Goal: Task Accomplishment & Management: Use online tool/utility

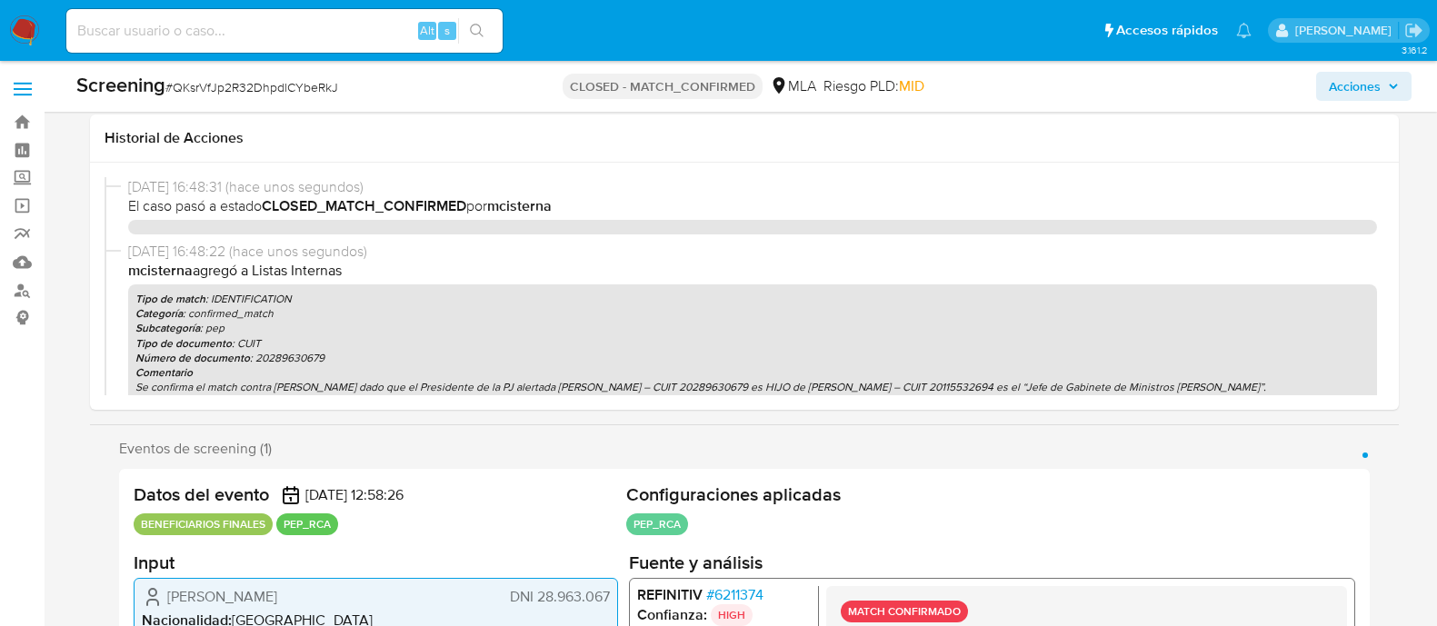
select select "10"
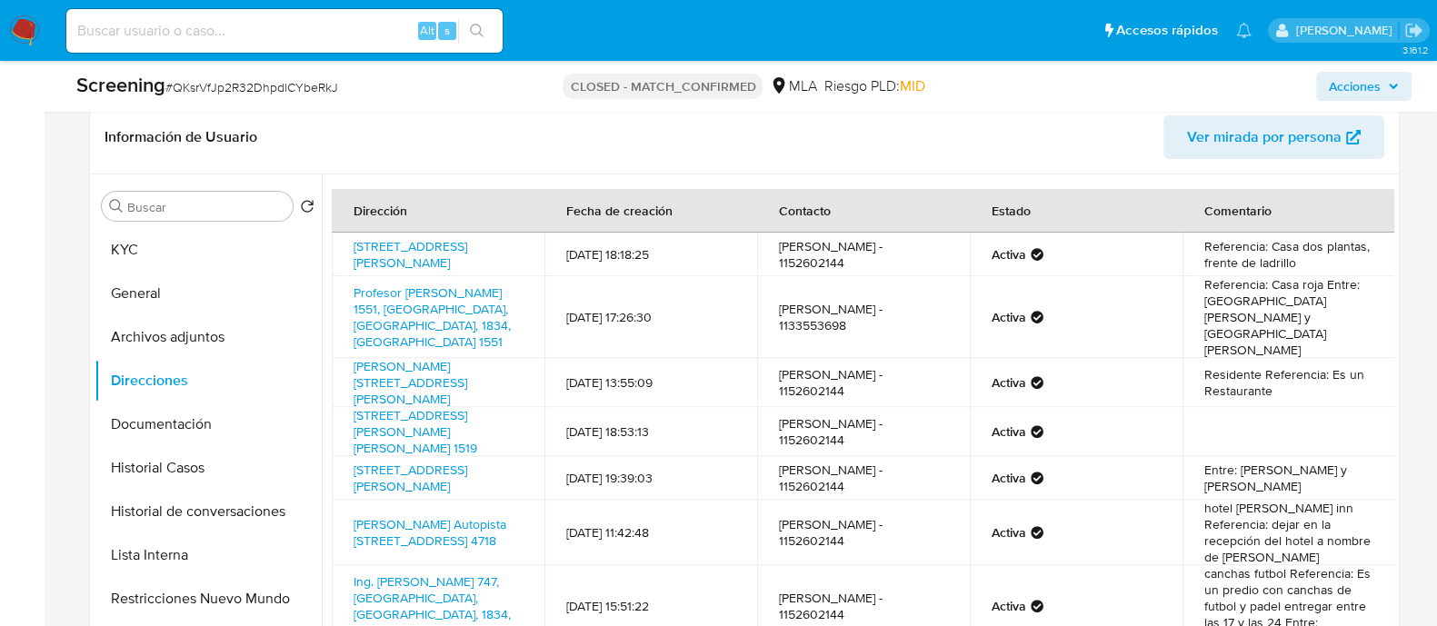
scroll to position [113, 0]
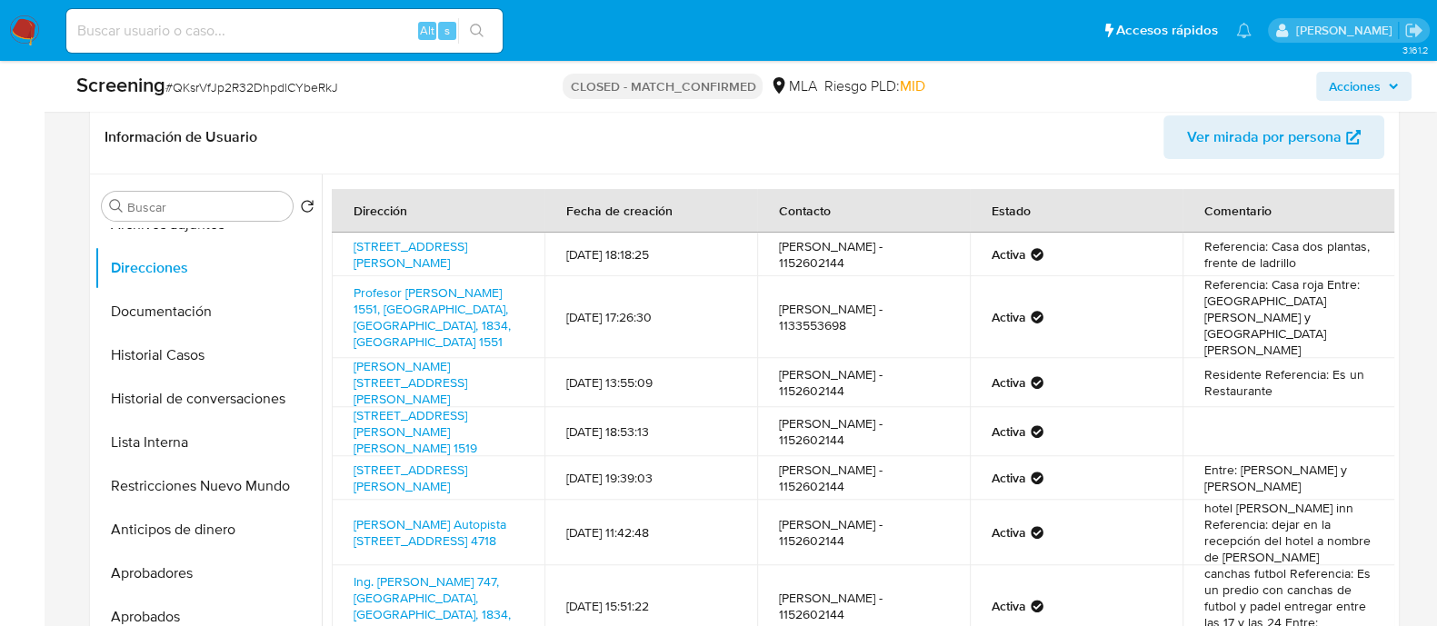
click at [326, 29] on input at bounding box center [284, 31] width 436 height 24
paste input "eb2wlZWyyuqraquEvgVViTZ0"
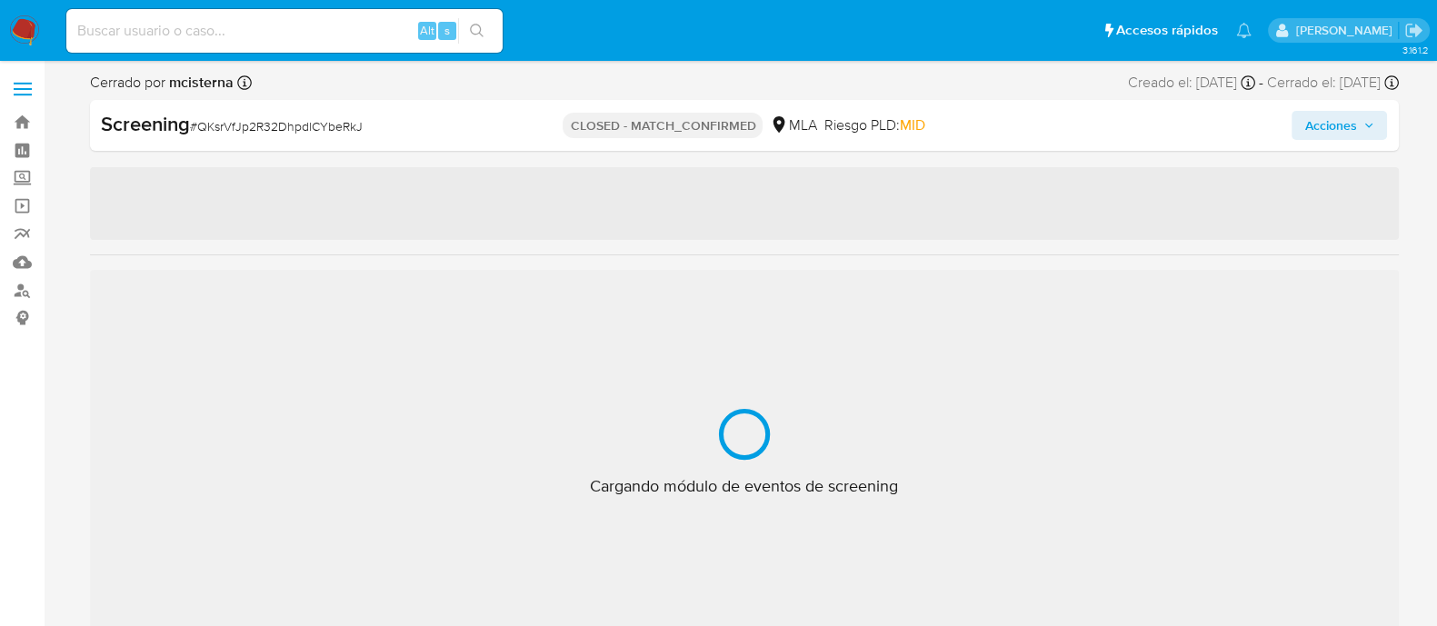
select select "10"
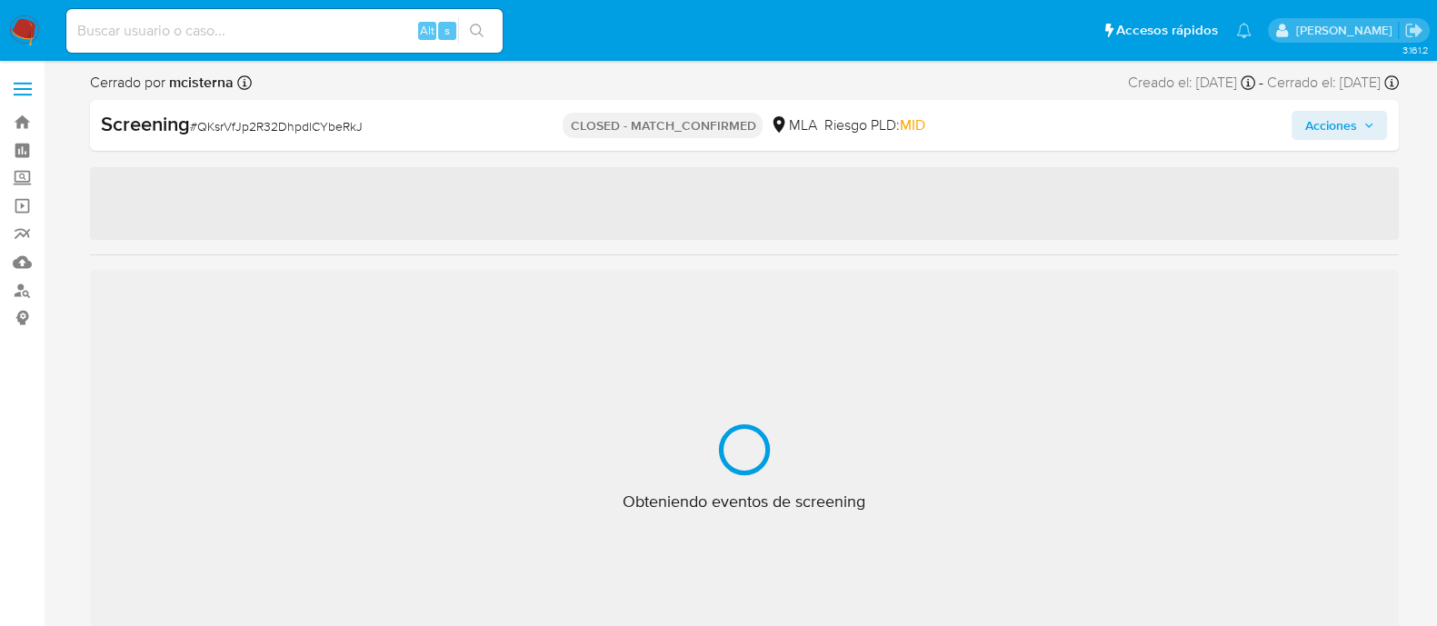
click at [311, 28] on input at bounding box center [284, 31] width 436 height 24
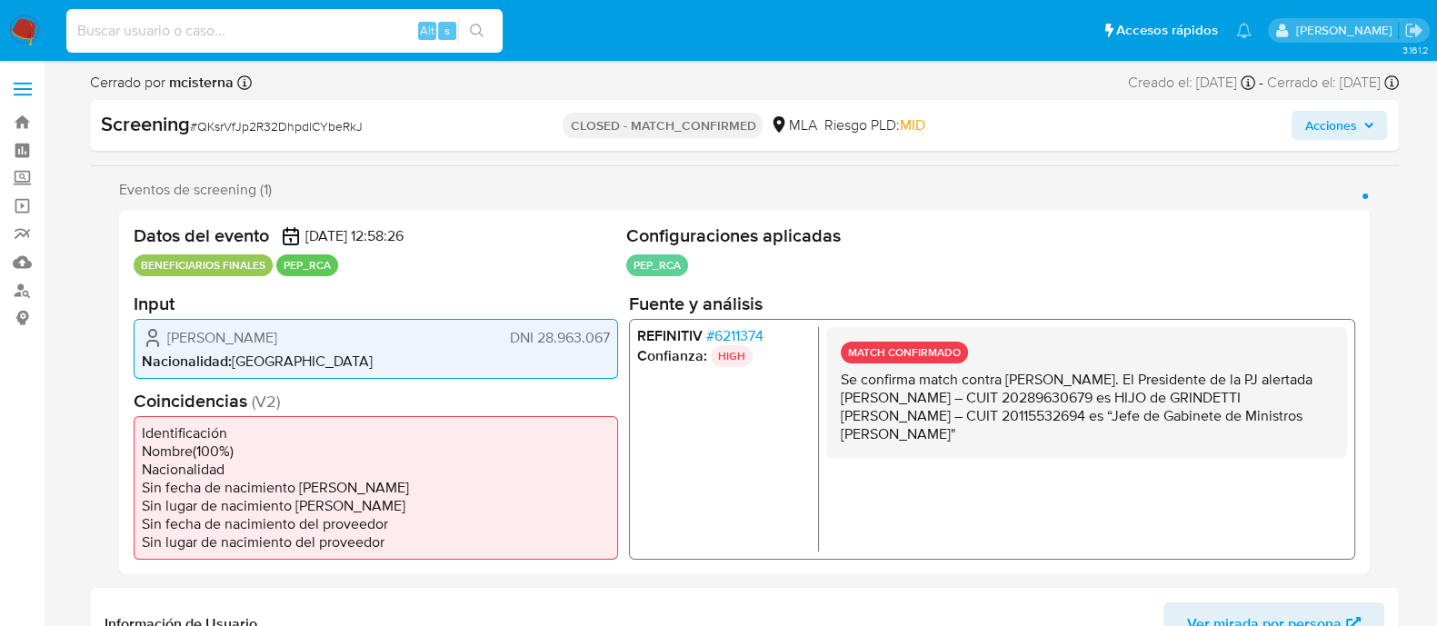
paste input "eb2wlZWyyuqraquEvgVViTZ0"
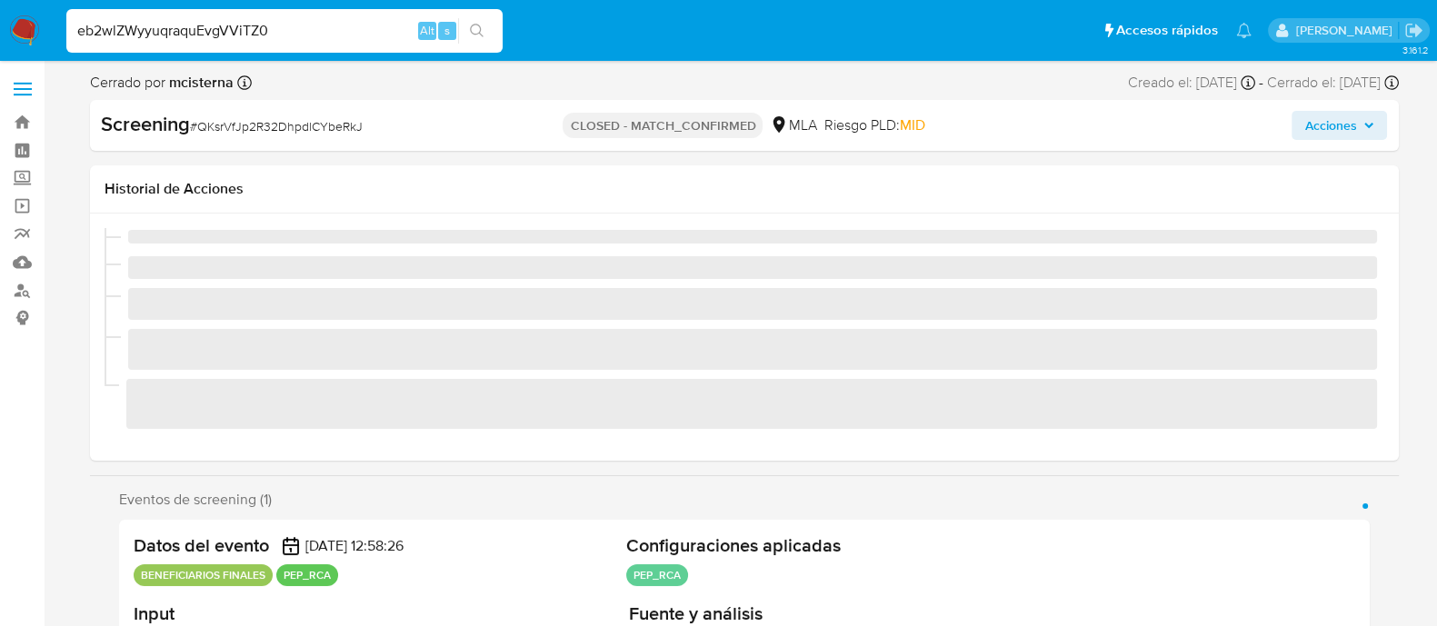
type input "eb2wlZWyyuqraquEvgVViTZ0"
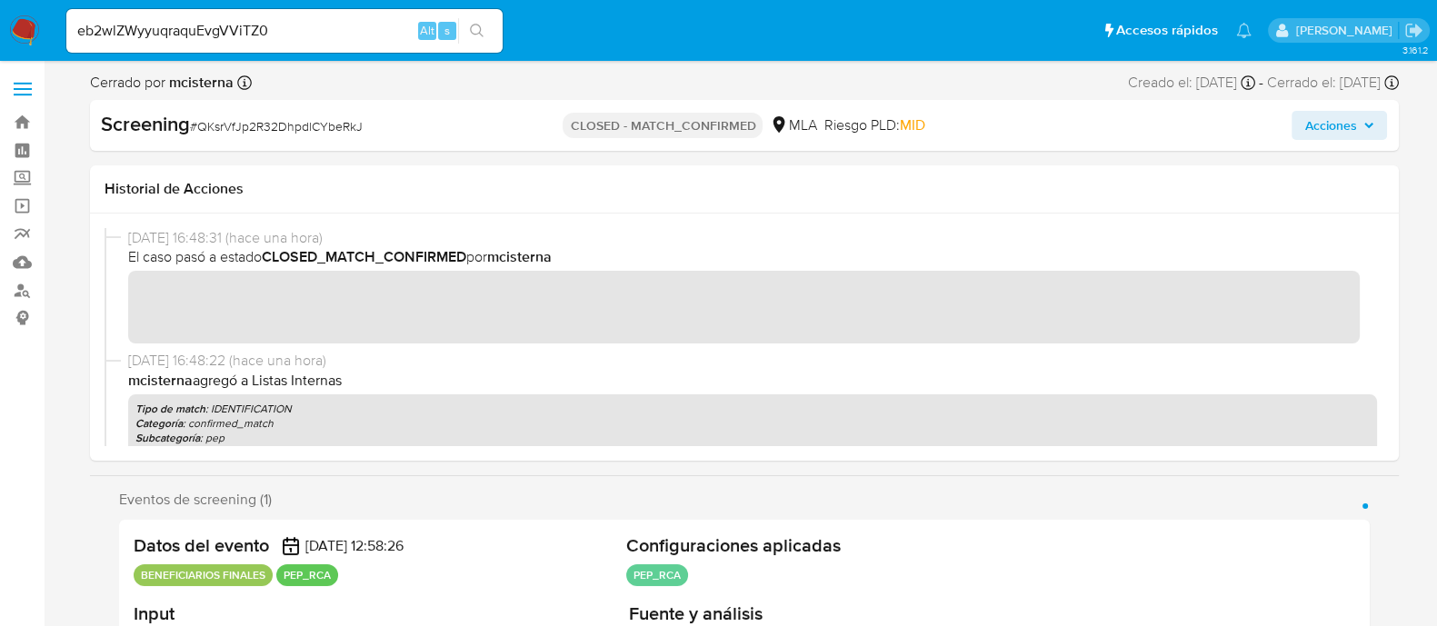
click at [474, 29] on icon "search-icon" at bounding box center [477, 31] width 15 height 15
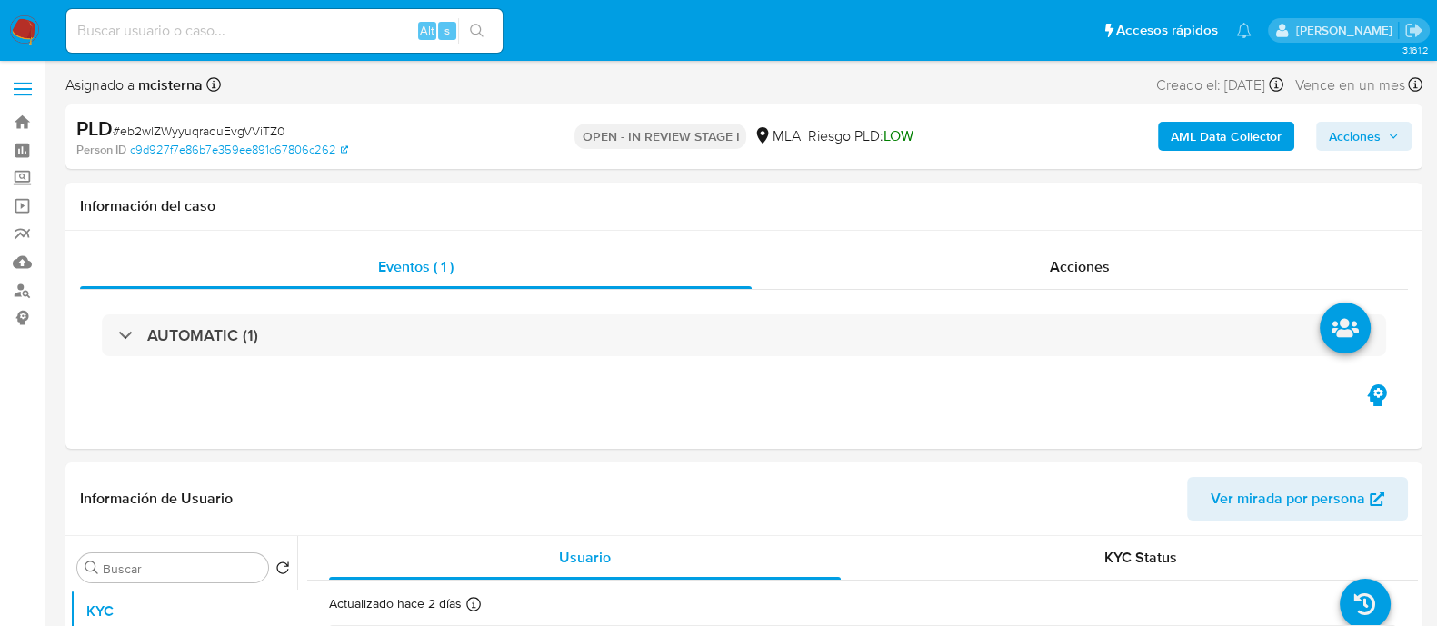
select select "10"
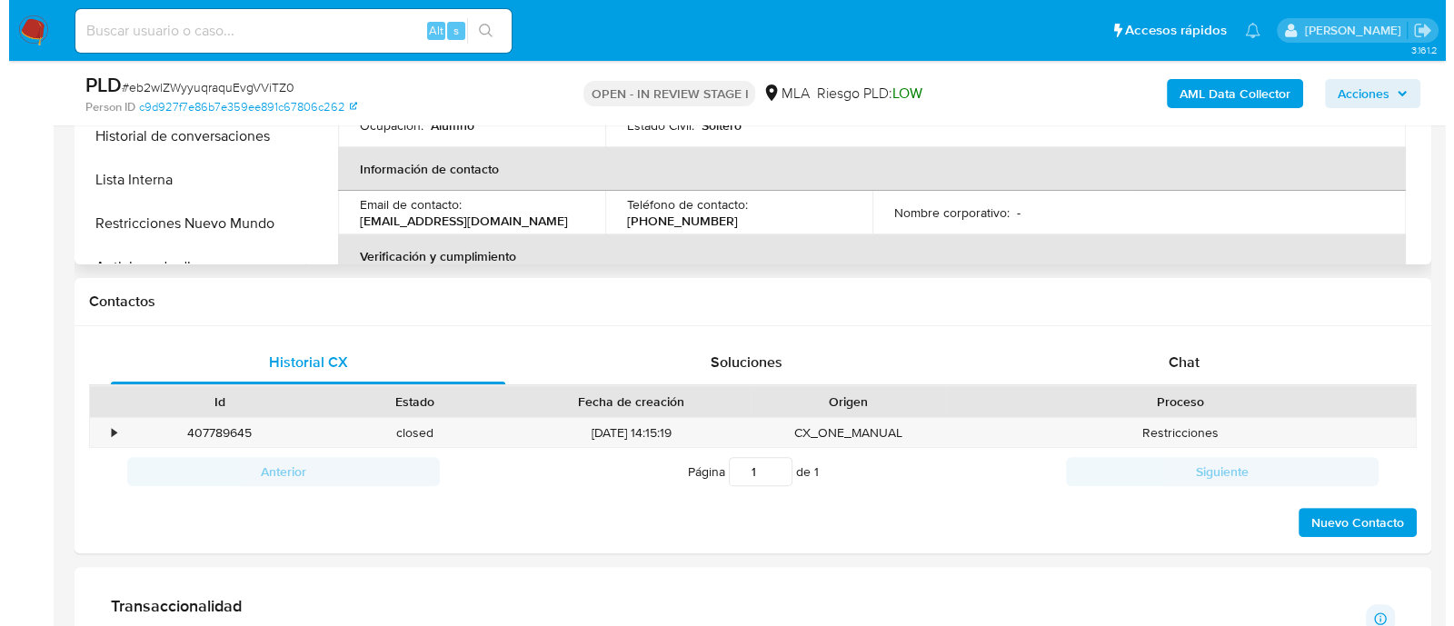
scroll to position [226, 0]
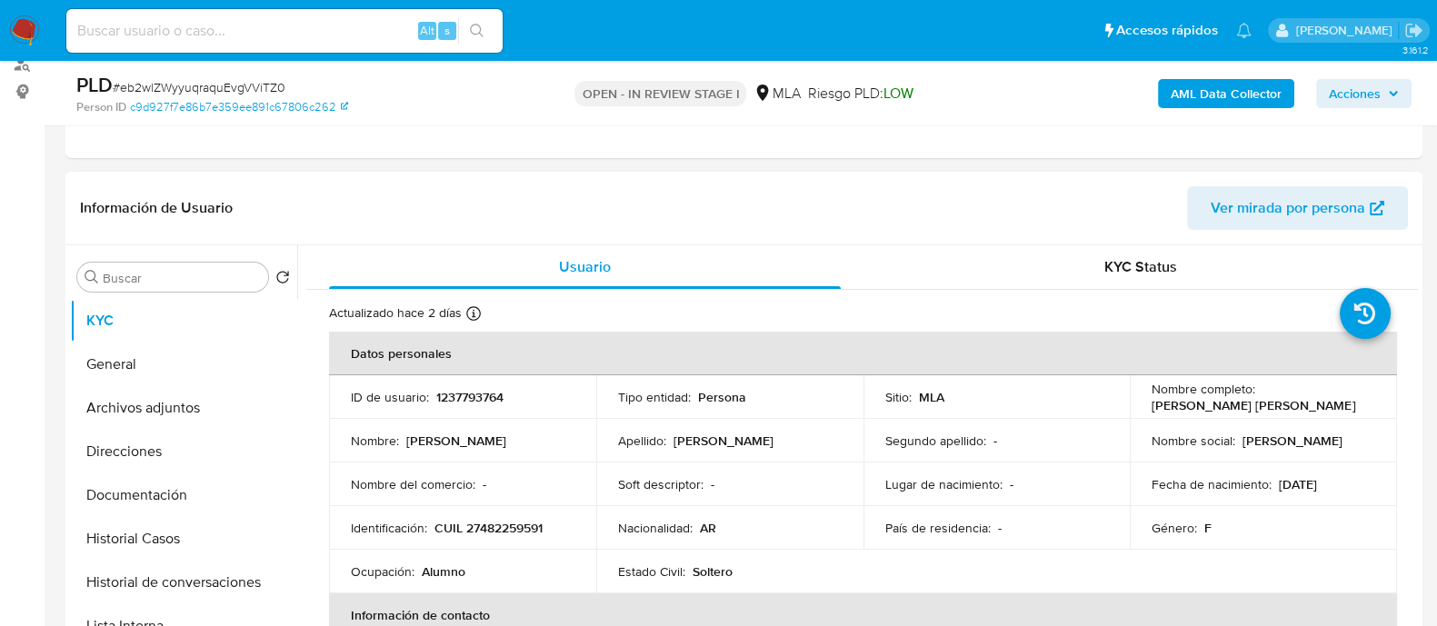
click at [482, 397] on p "1237793764" at bounding box center [469, 397] width 67 height 16
copy p "1237793764"
click at [213, 406] on button "Archivos adjuntos" at bounding box center [176, 408] width 213 height 44
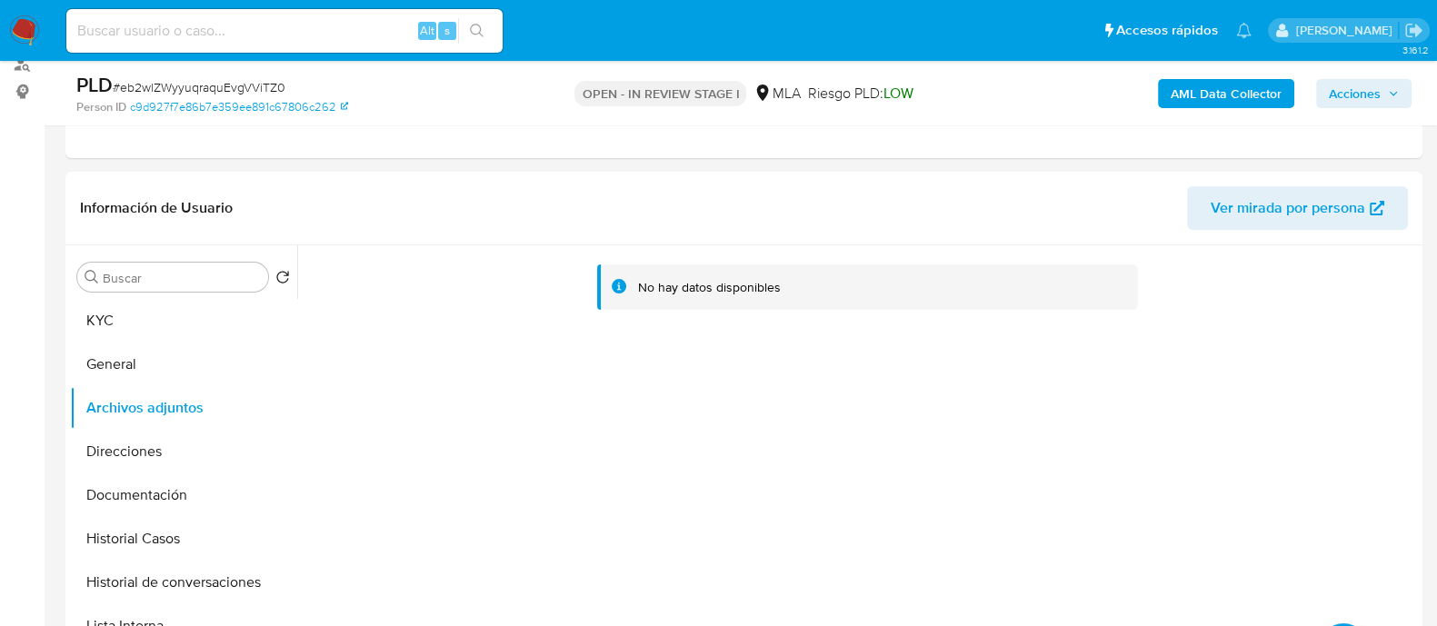
click at [1223, 92] on b "AML Data Collector" at bounding box center [1225, 93] width 111 height 29
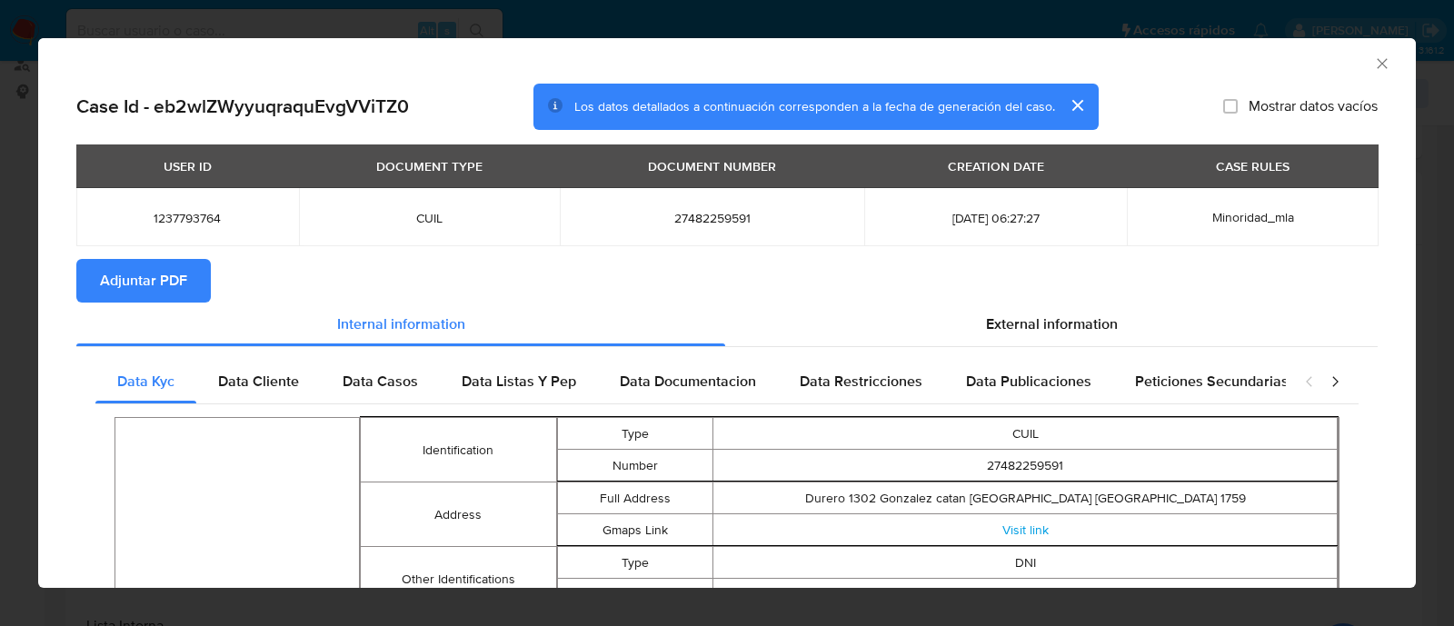
click at [124, 282] on span "Adjuntar PDF" at bounding box center [143, 281] width 87 height 40
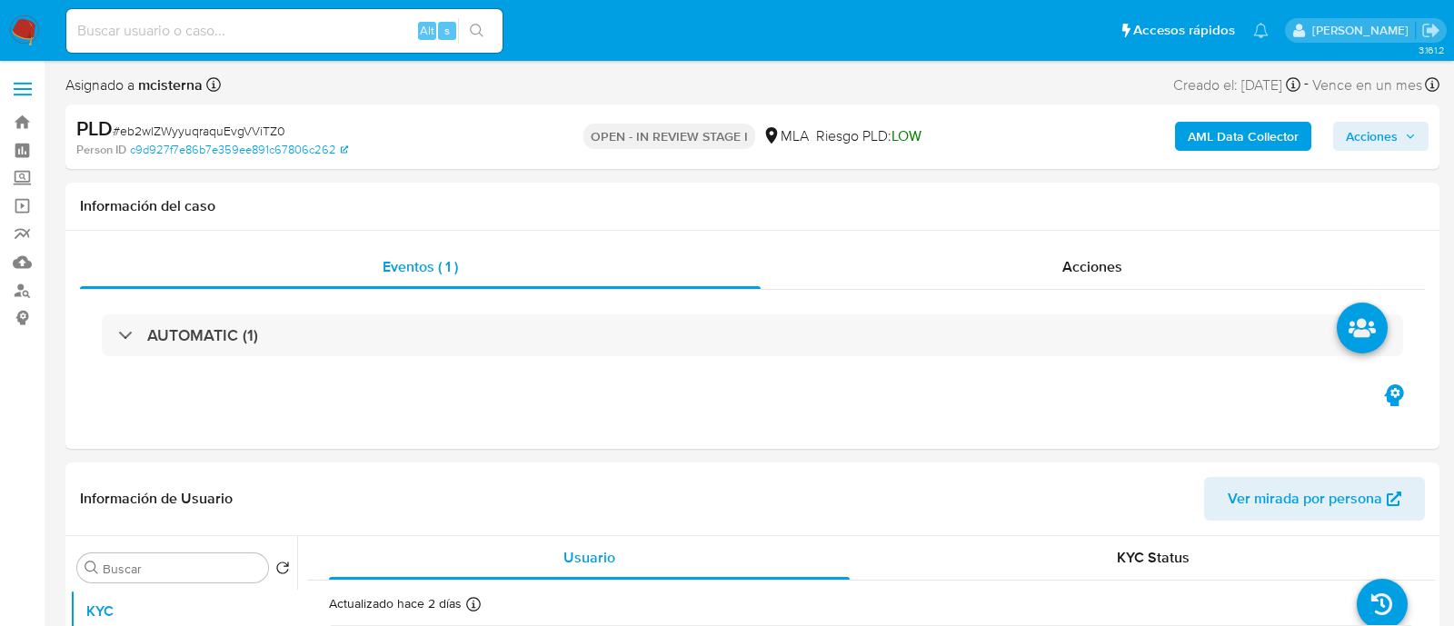
select select "10"
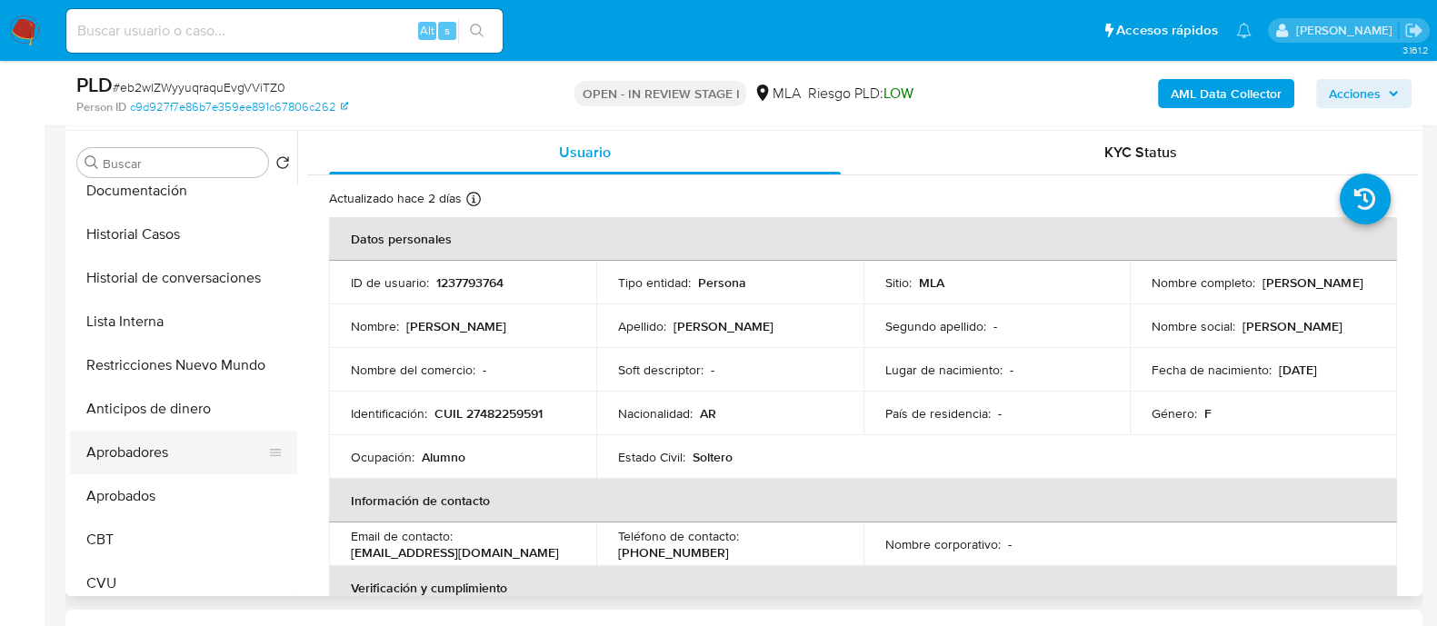
scroll to position [226, 0]
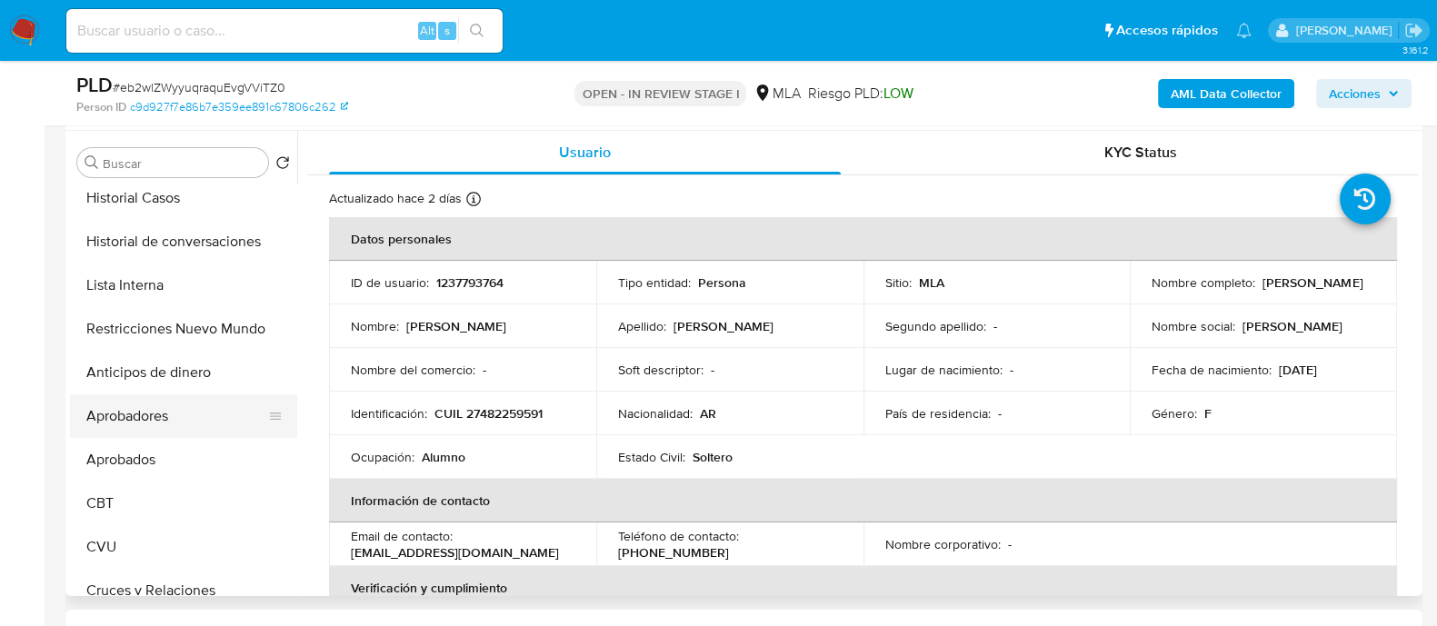
click at [191, 432] on button "Aprobadores" at bounding box center [176, 416] width 213 height 44
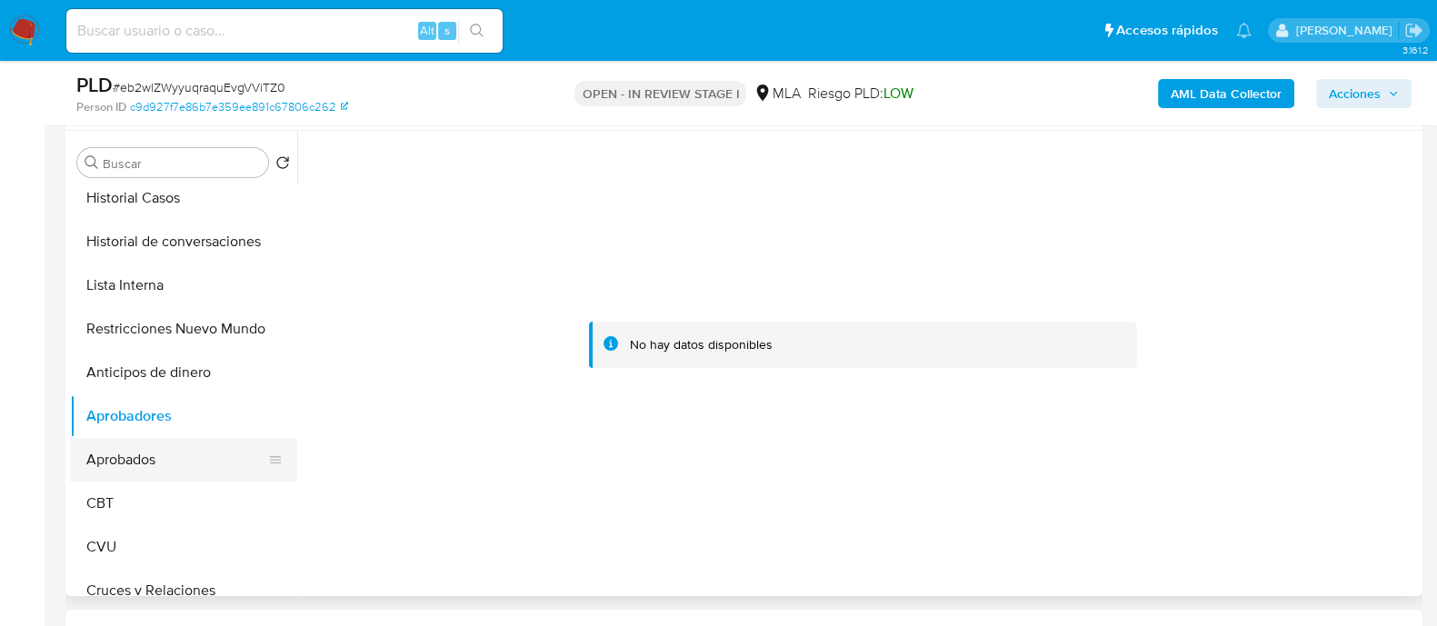
click at [139, 444] on button "Aprobados" at bounding box center [176, 460] width 213 height 44
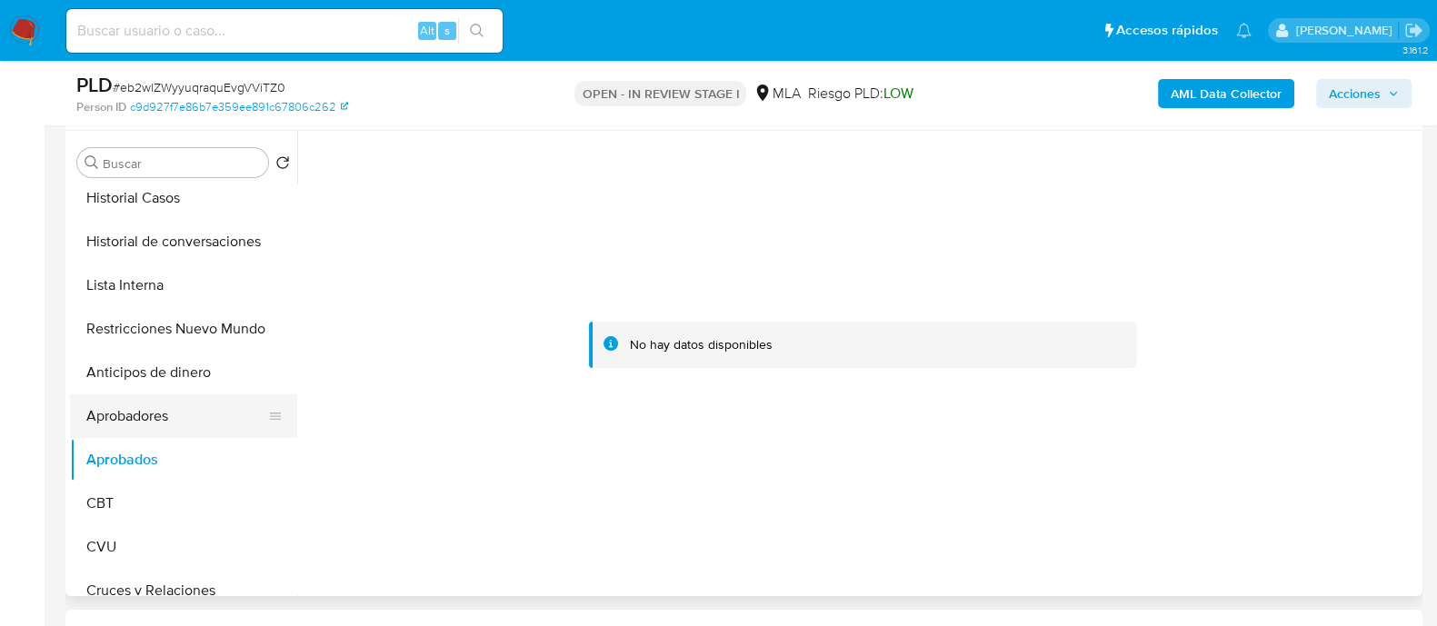
click at [219, 408] on button "Aprobadores" at bounding box center [176, 416] width 213 height 44
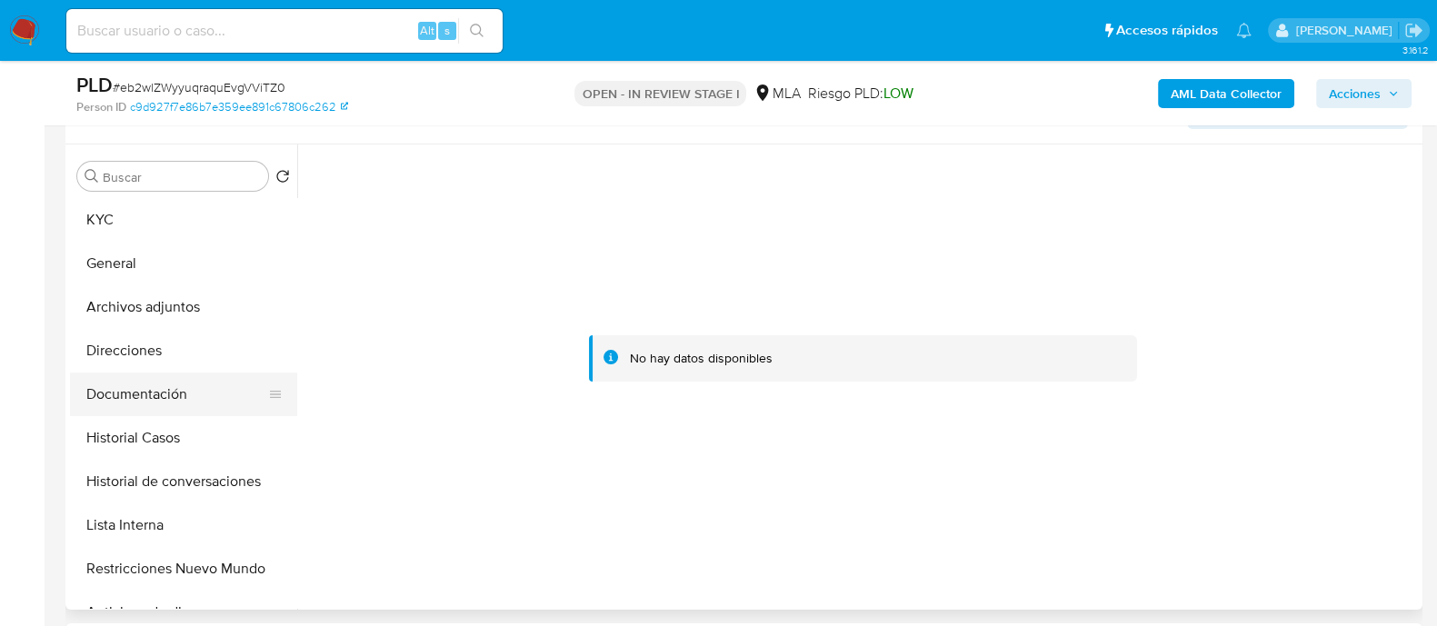
scroll to position [0, 0]
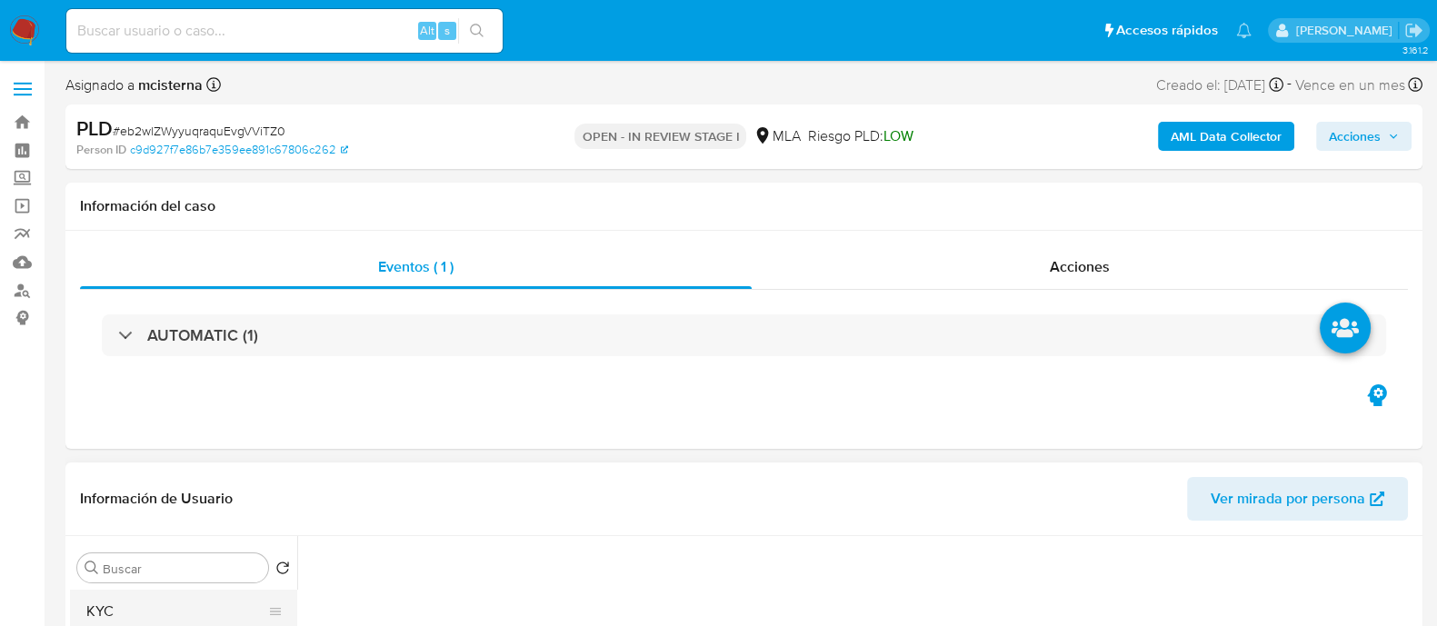
click at [196, 612] on button "KYC" at bounding box center [176, 612] width 213 height 44
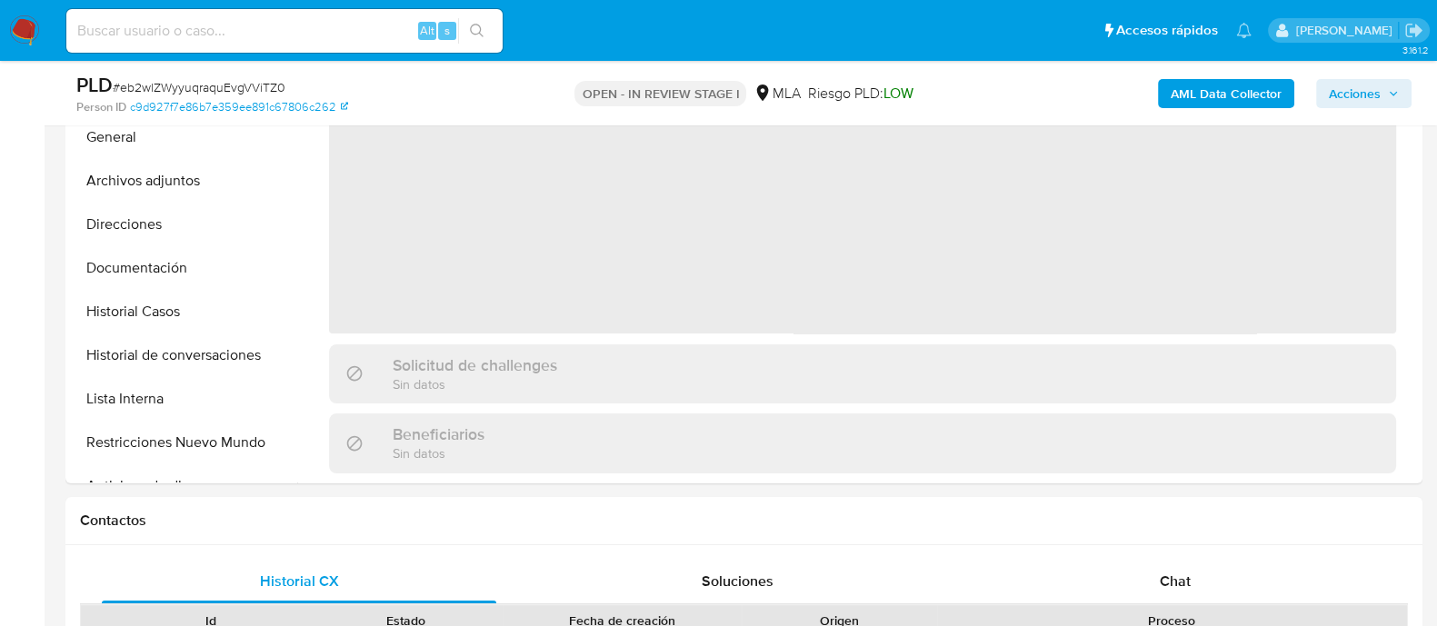
scroll to position [341, 0]
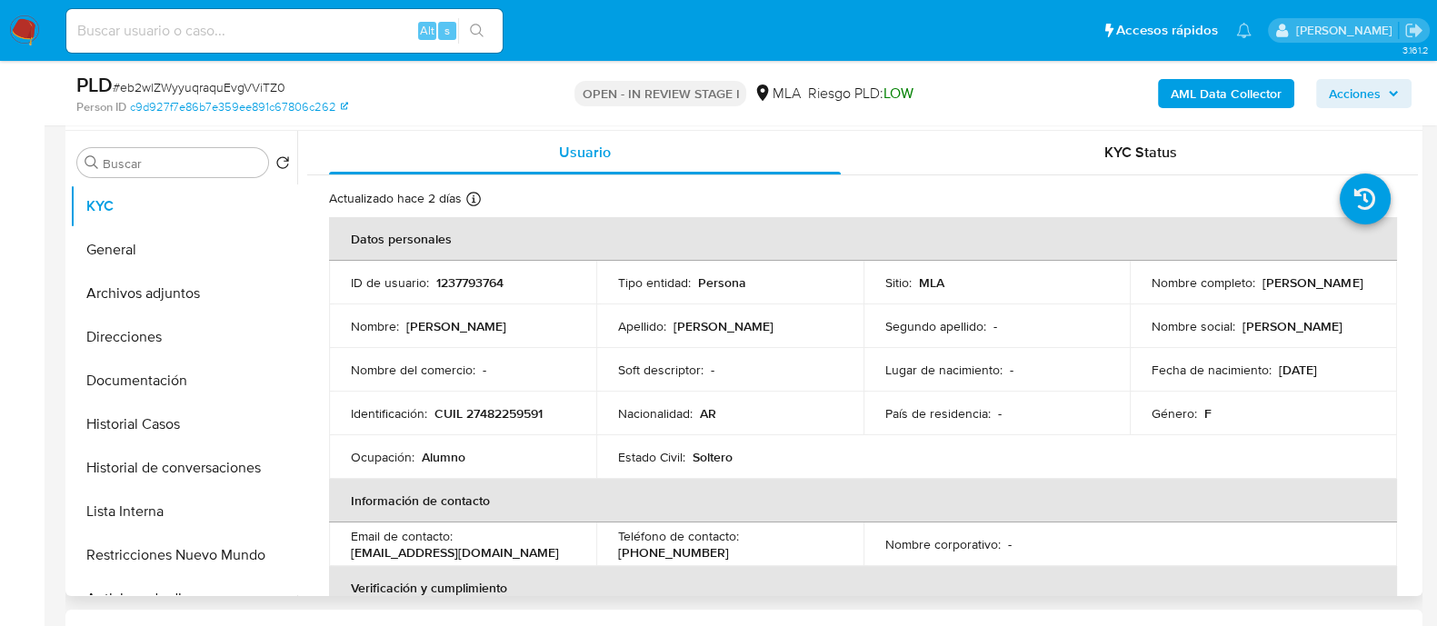
click at [475, 277] on p "1237793764" at bounding box center [469, 282] width 67 height 16
copy p "1237793764"
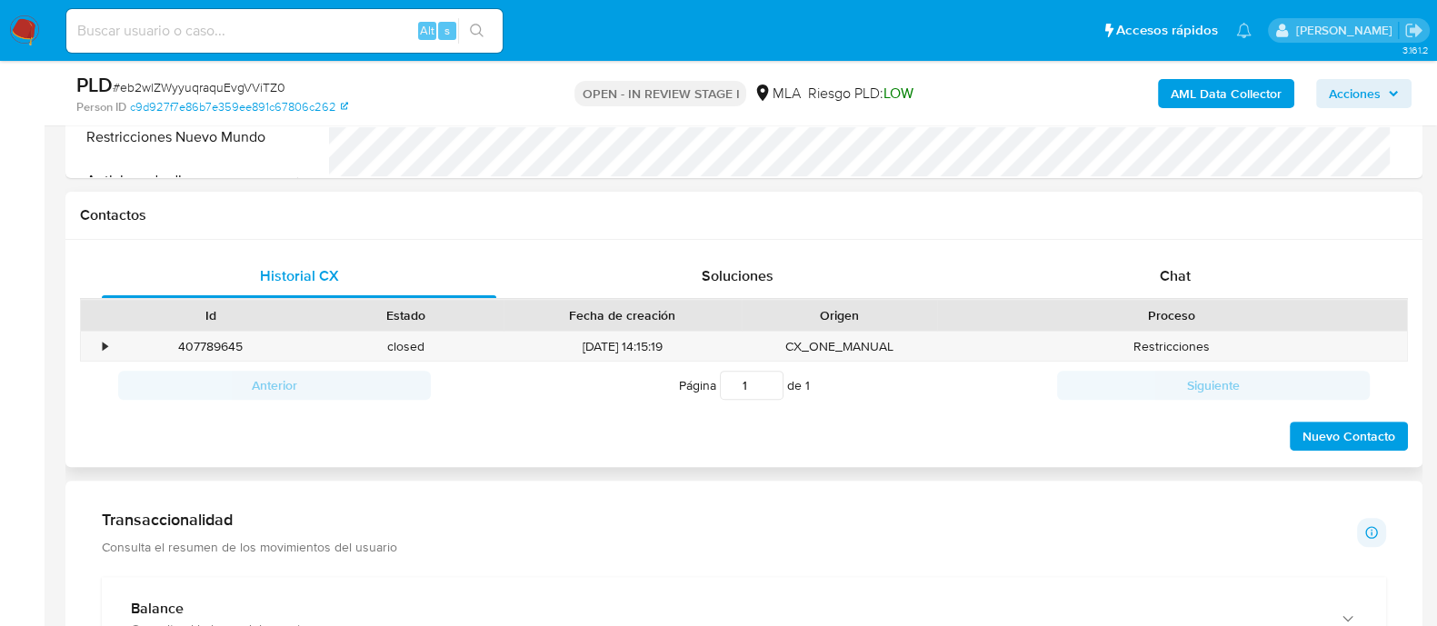
scroll to position [794, 0]
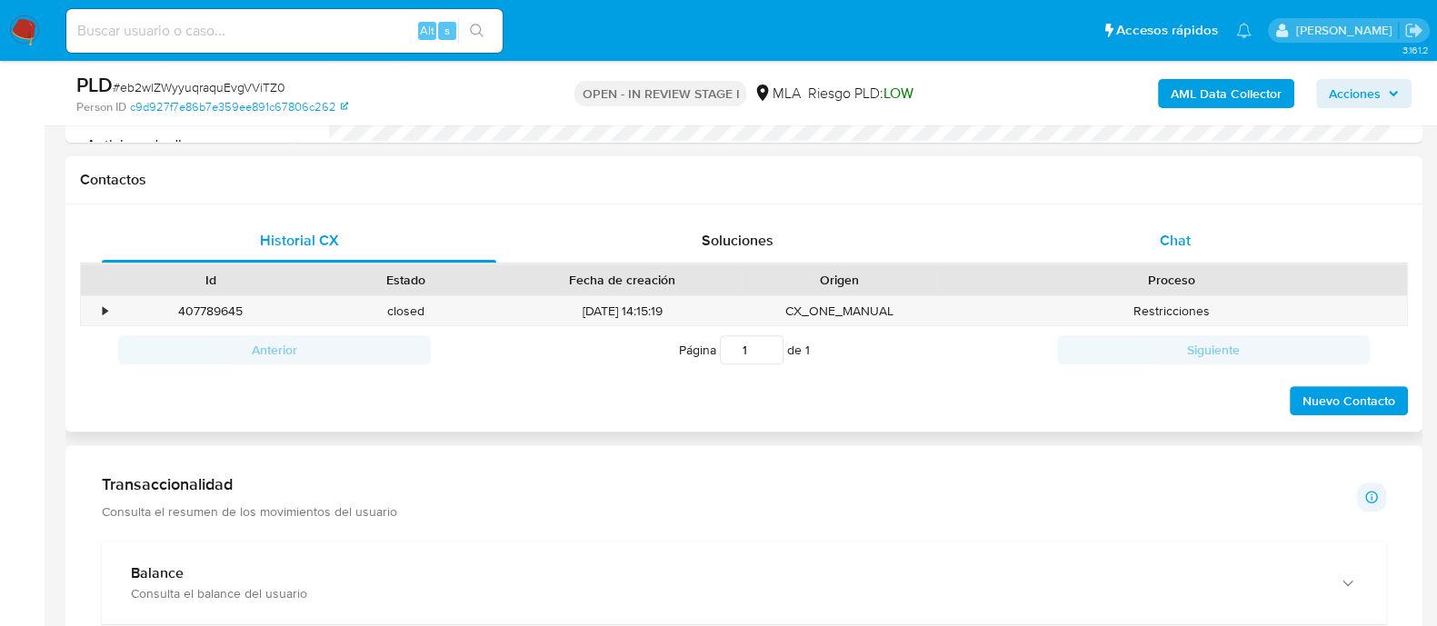
click at [1159, 230] on span "Chat" at bounding box center [1174, 240] width 31 height 21
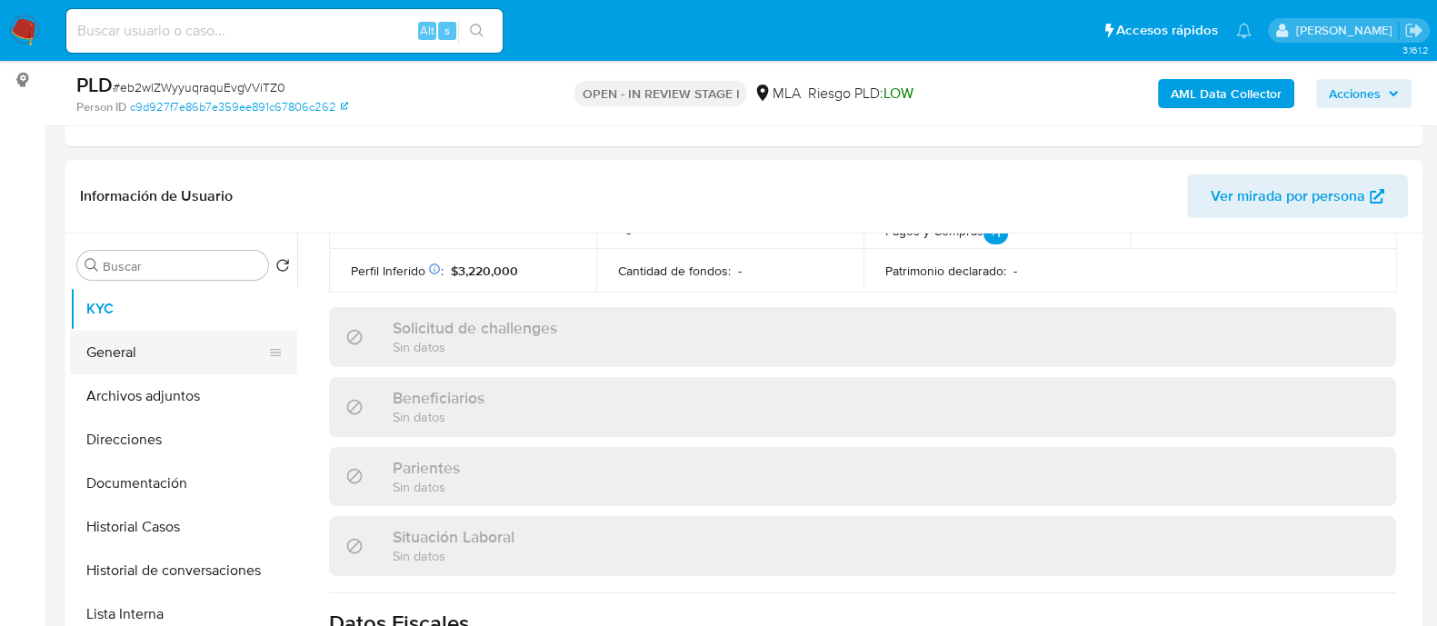
scroll to position [226, 0]
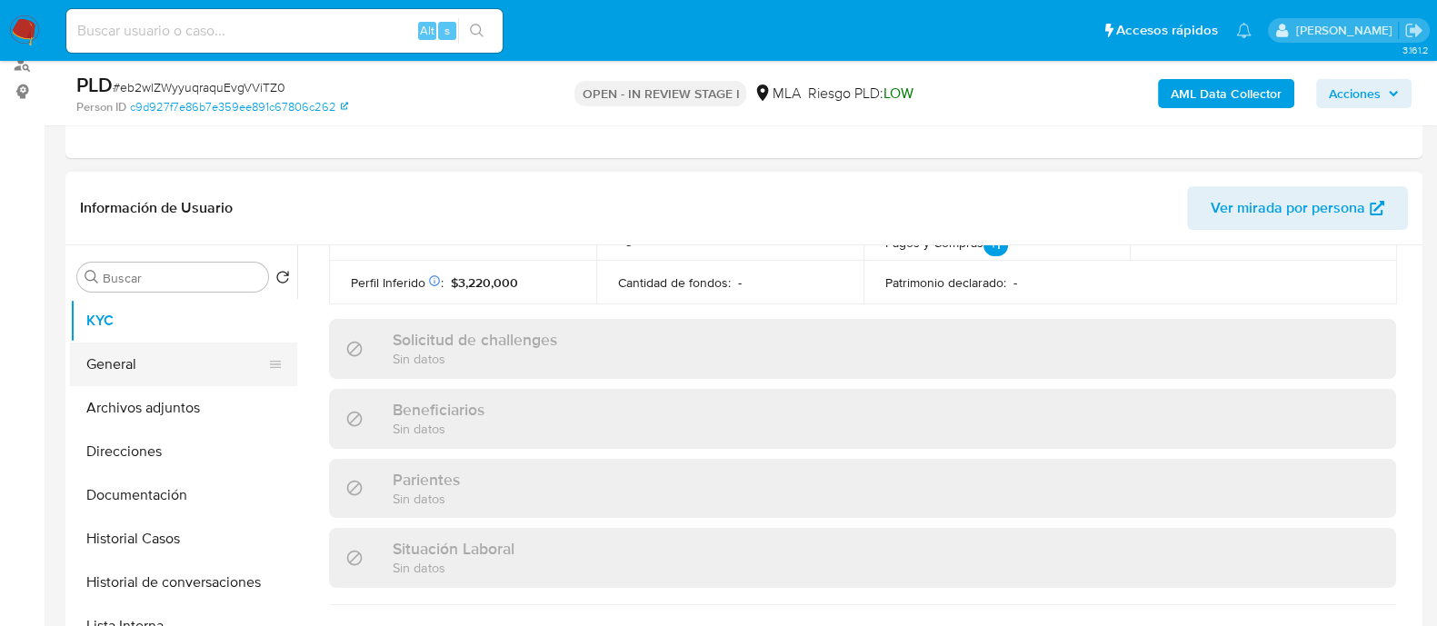
click at [231, 406] on button "Archivos adjuntos" at bounding box center [183, 408] width 227 height 44
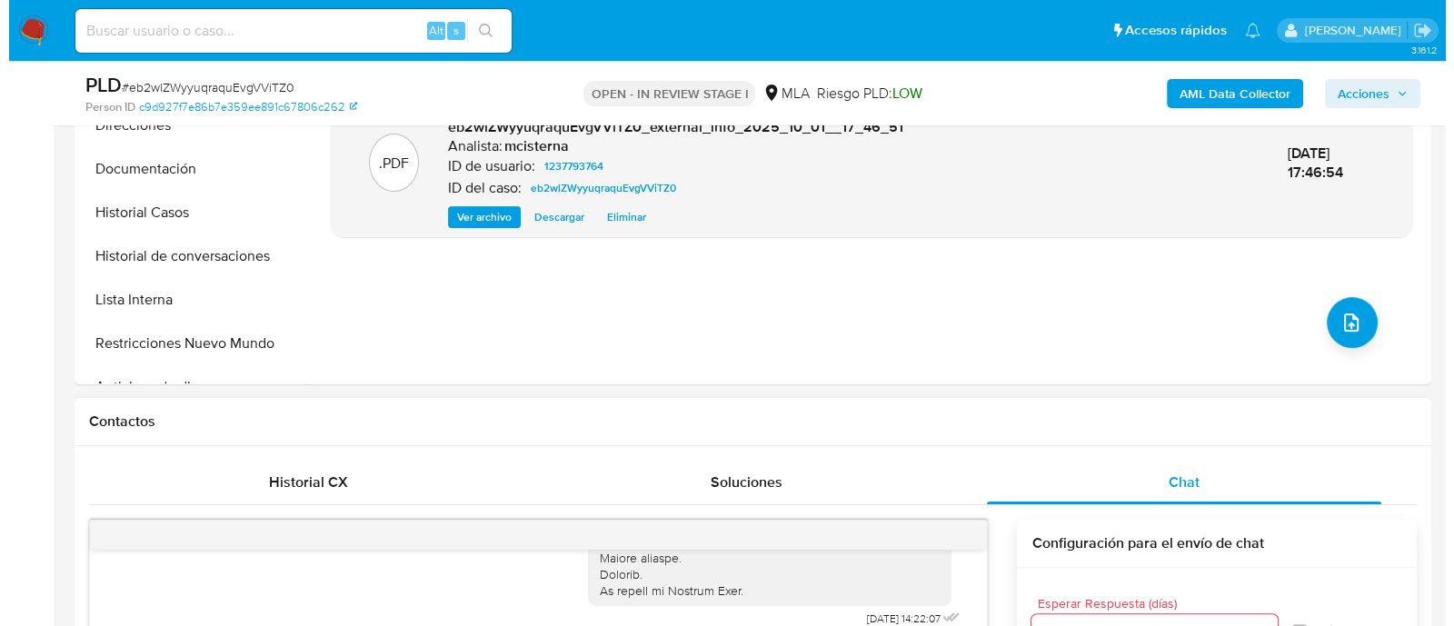
scroll to position [568, 0]
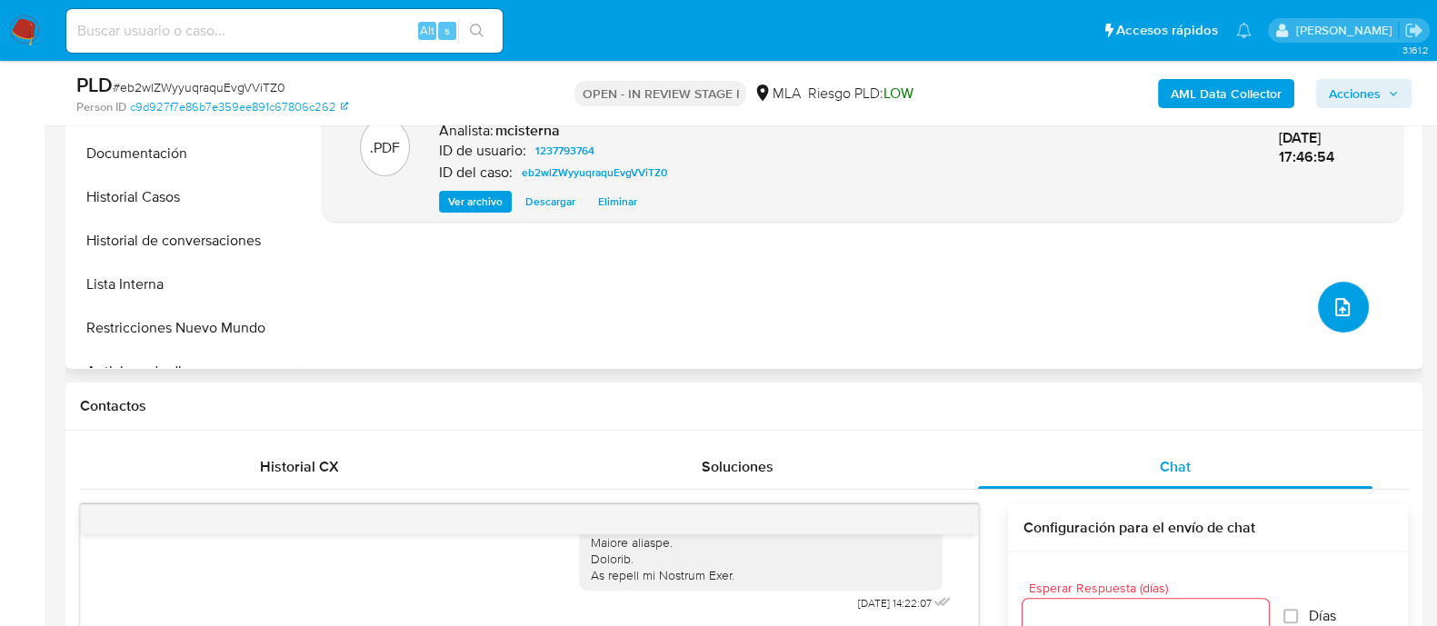
click at [1340, 298] on icon "upload-file" at bounding box center [1342, 307] width 22 height 22
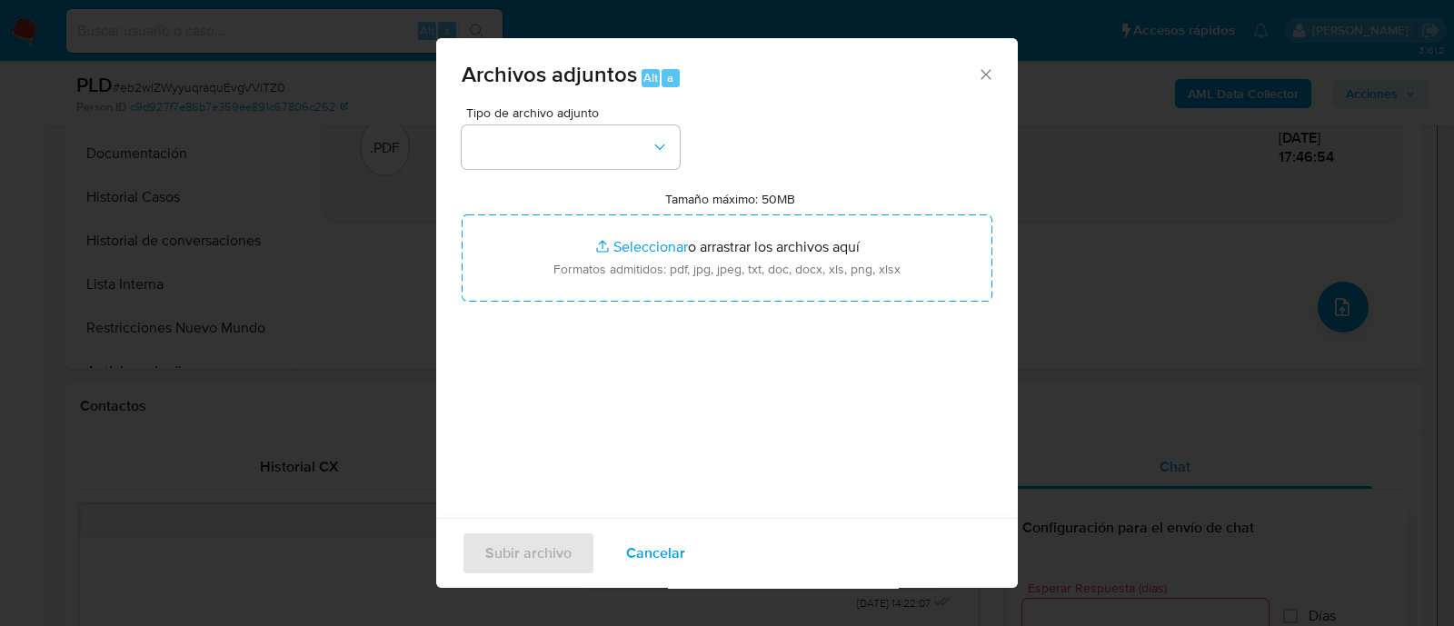
click at [613, 121] on div "Tipo de archivo adjunto" at bounding box center [571, 137] width 218 height 63
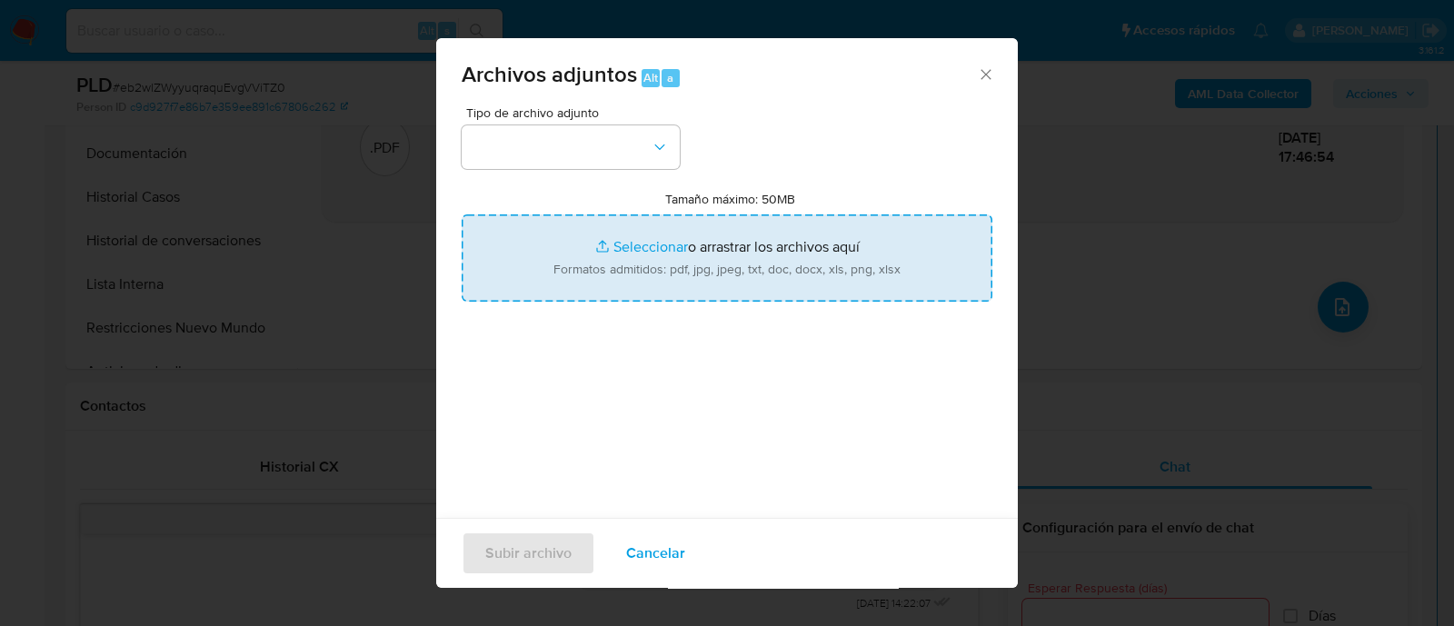
scroll to position [27, 0]
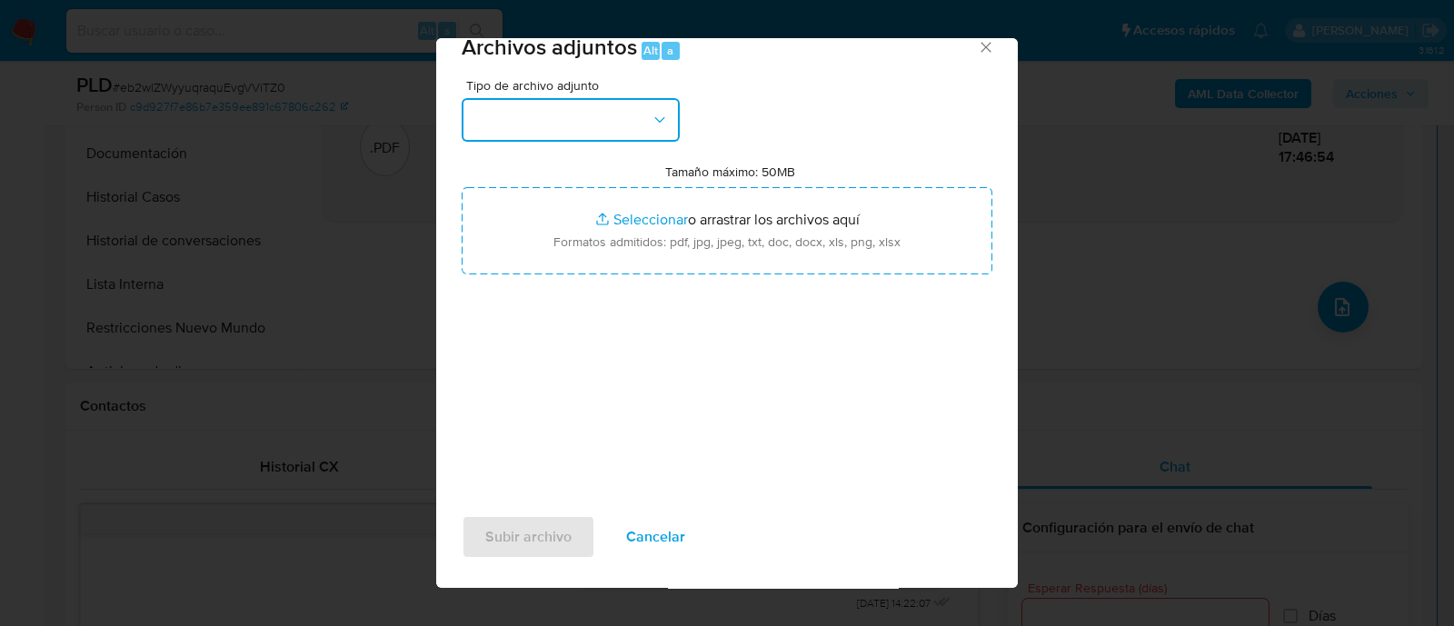
click at [579, 100] on button "button" at bounding box center [571, 120] width 218 height 44
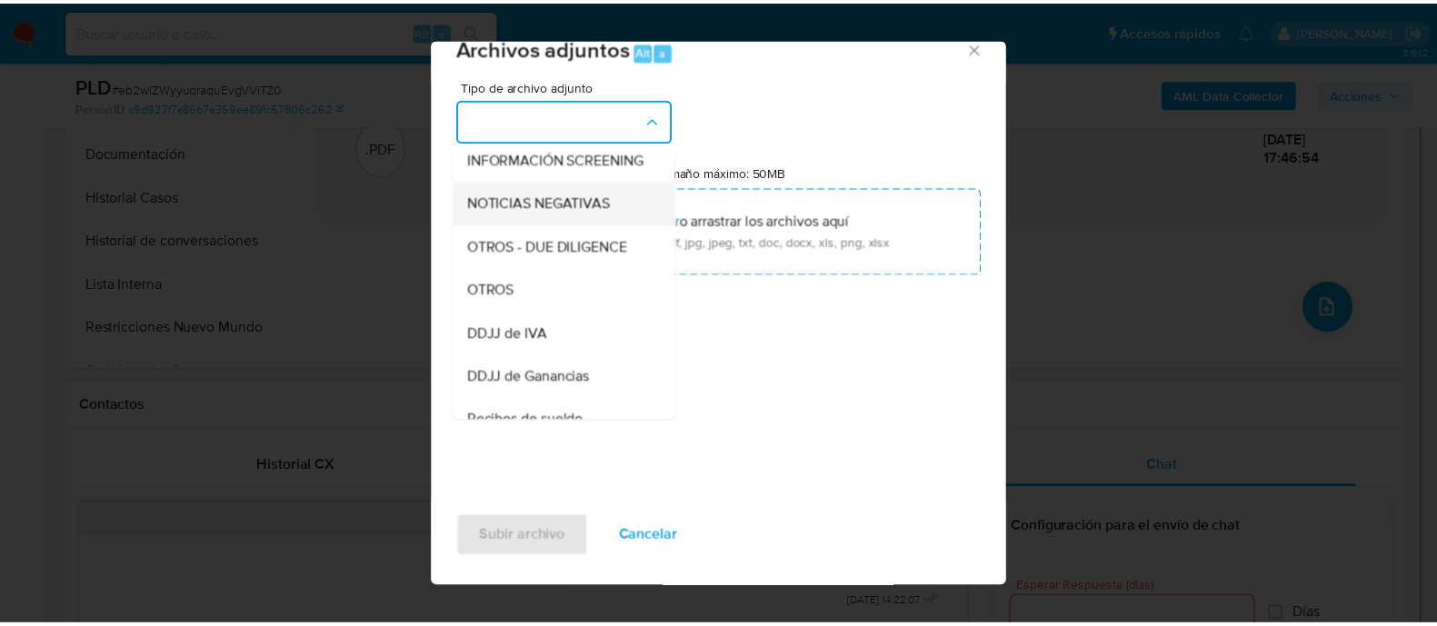
scroll to position [226, 0]
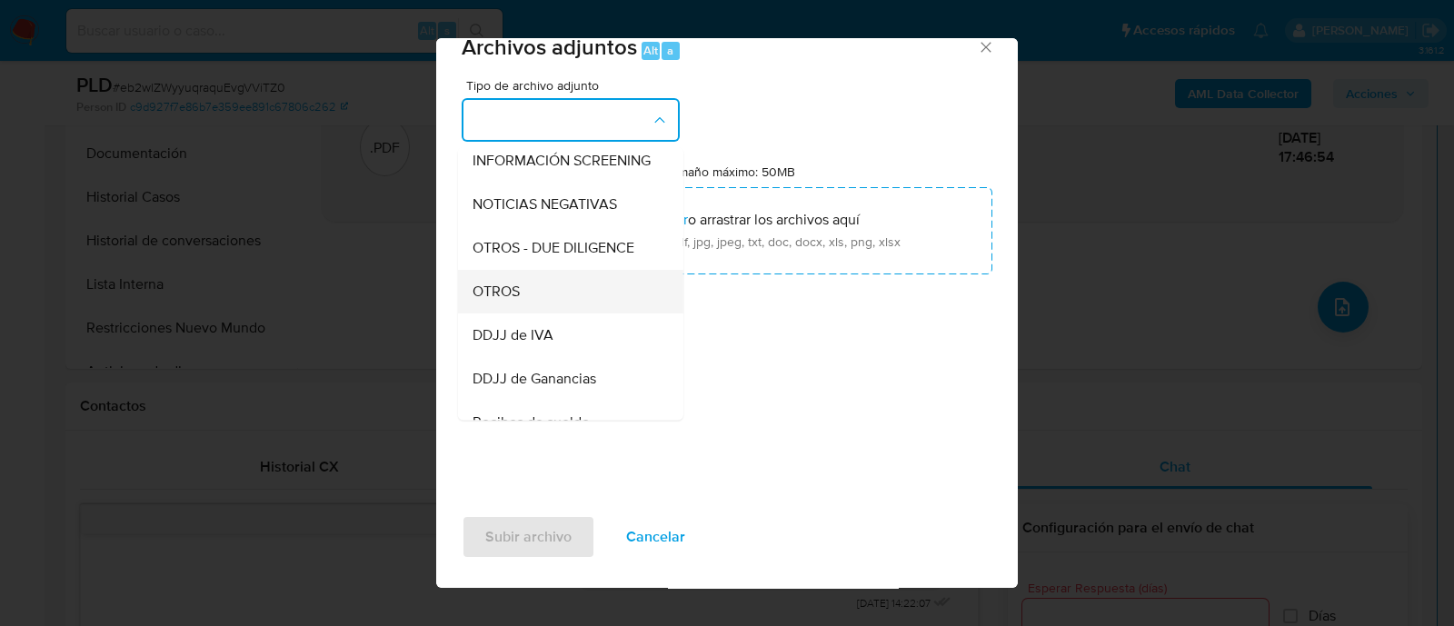
click at [572, 298] on div "OTROS" at bounding box center [564, 292] width 185 height 44
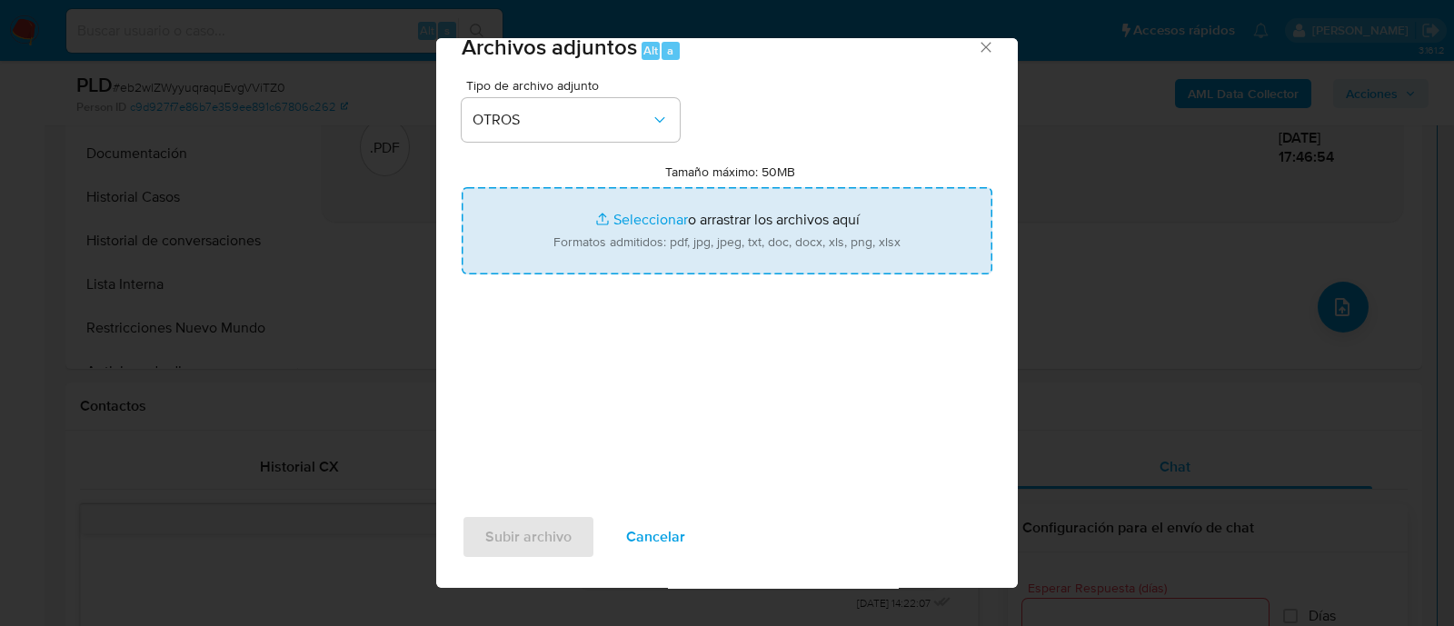
click at [755, 216] on input "Tamaño máximo: 50MB Seleccionar archivos" at bounding box center [727, 230] width 531 height 87
type input "C:\fakepath\Caselog eb2wlZWyyuqraquEvgVViTZ0_2025_09_18_01_40_00.docx"
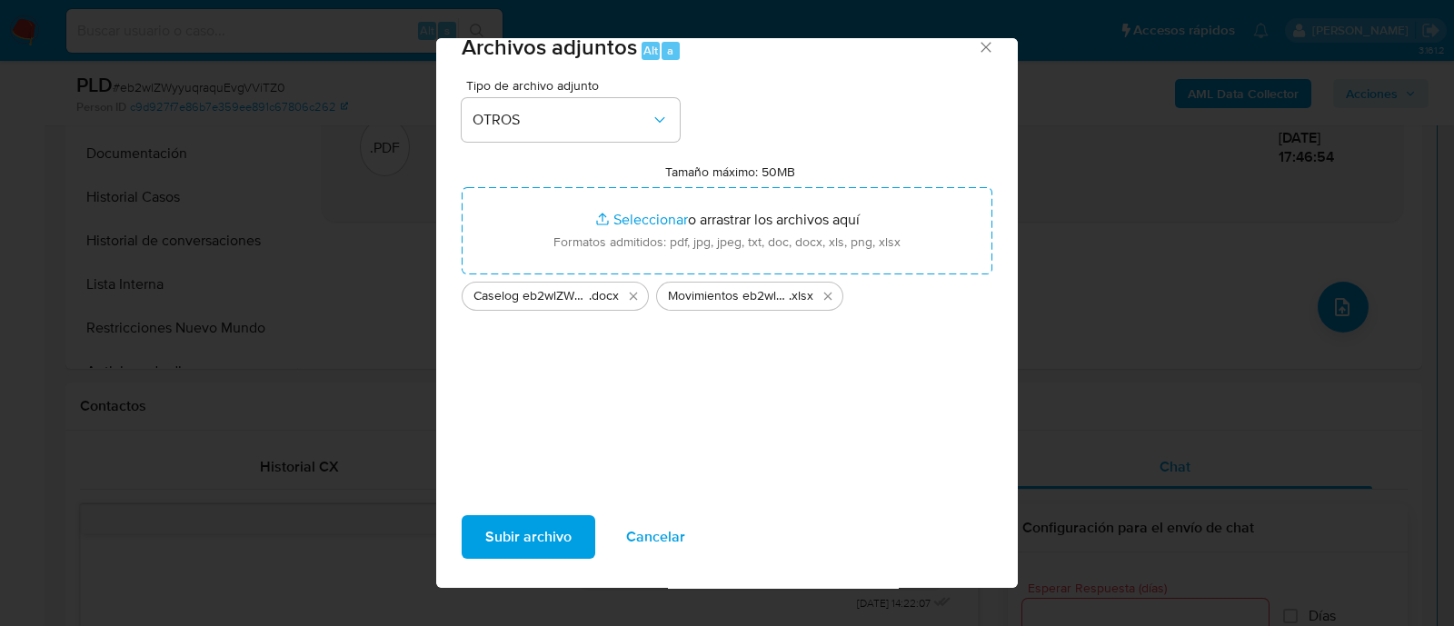
click at [539, 550] on span "Subir archivo" at bounding box center [528, 537] width 86 height 40
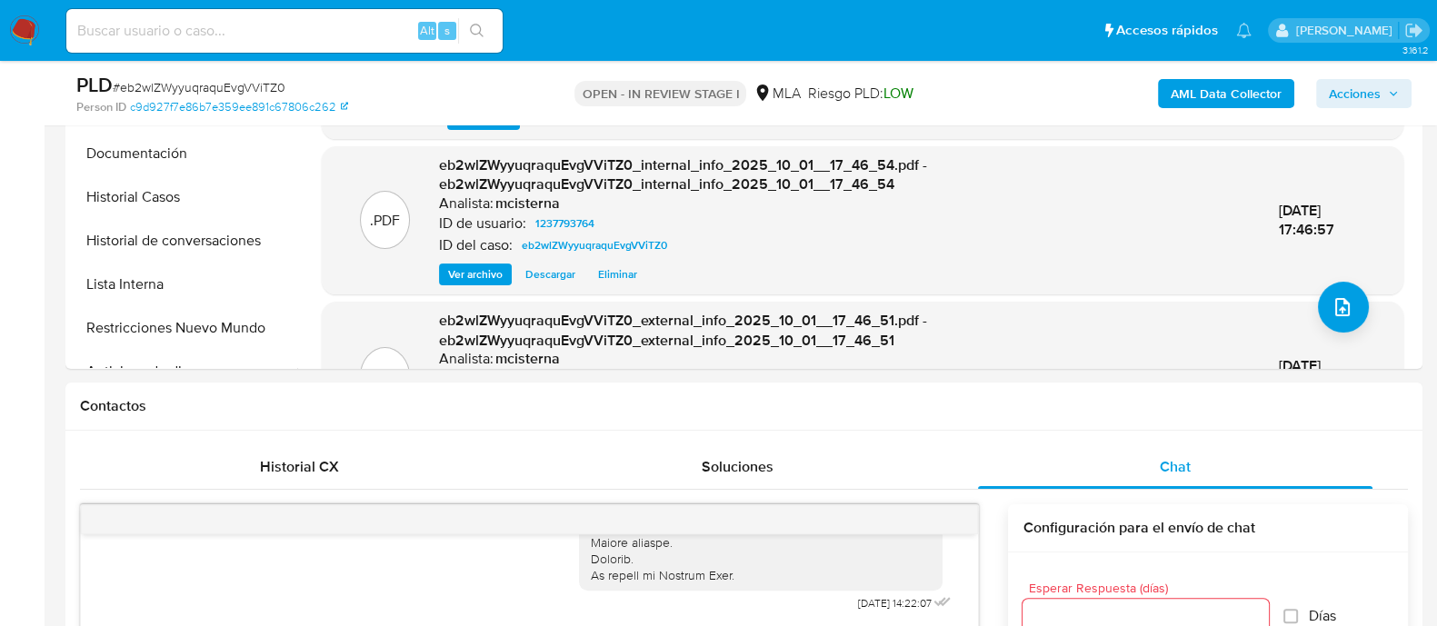
click at [1336, 94] on span "Acciones" at bounding box center [1354, 93] width 52 height 29
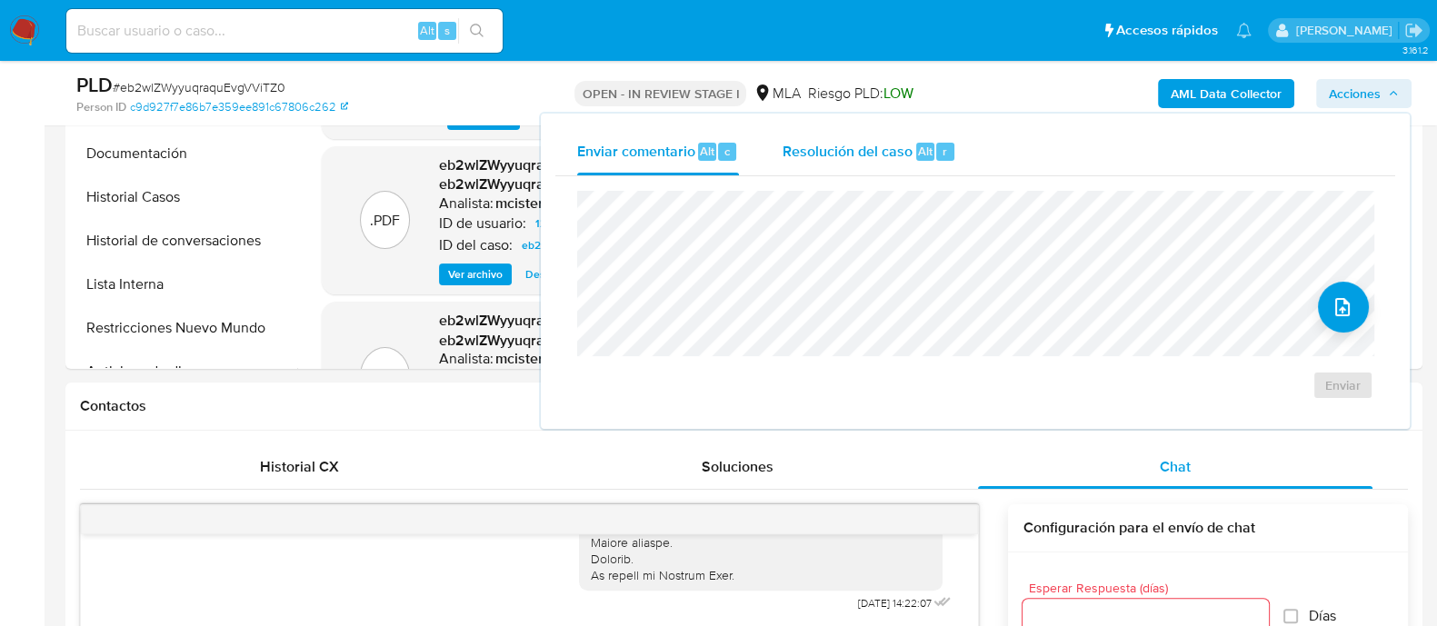
click at [819, 151] on span "Resolución del caso" at bounding box center [847, 150] width 130 height 21
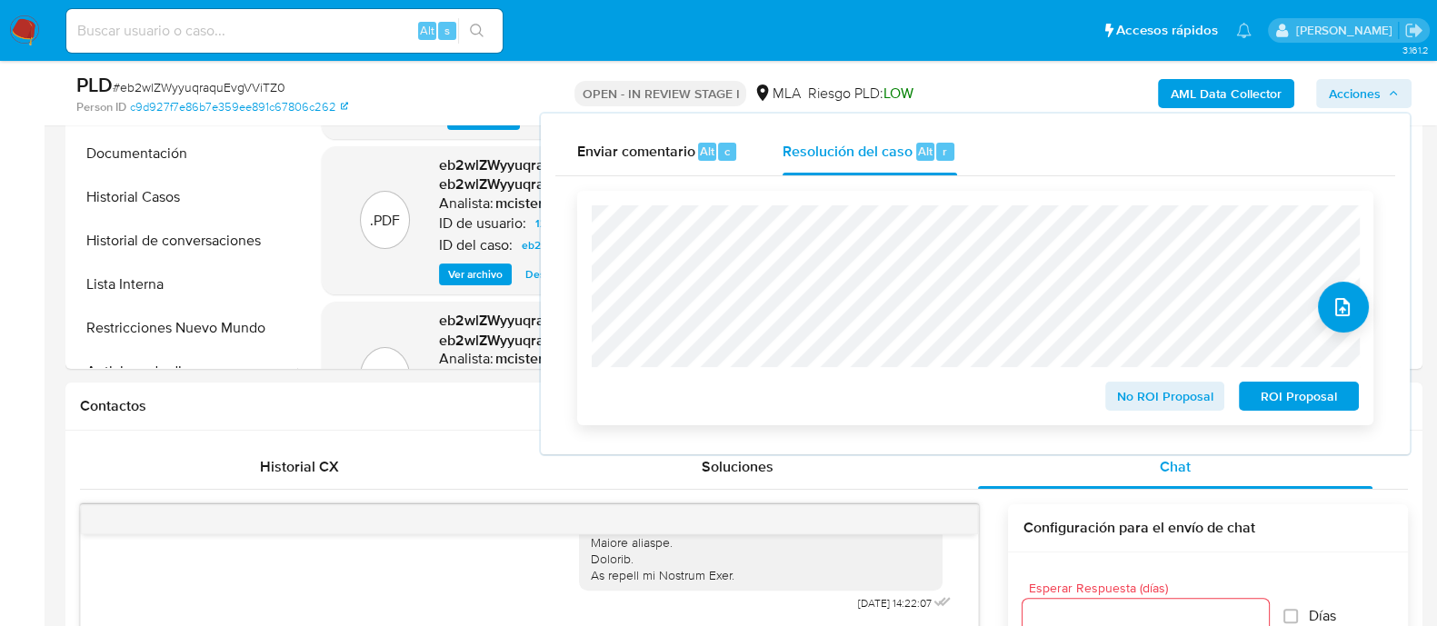
click at [1296, 406] on span "ROI Proposal" at bounding box center [1298, 395] width 94 height 25
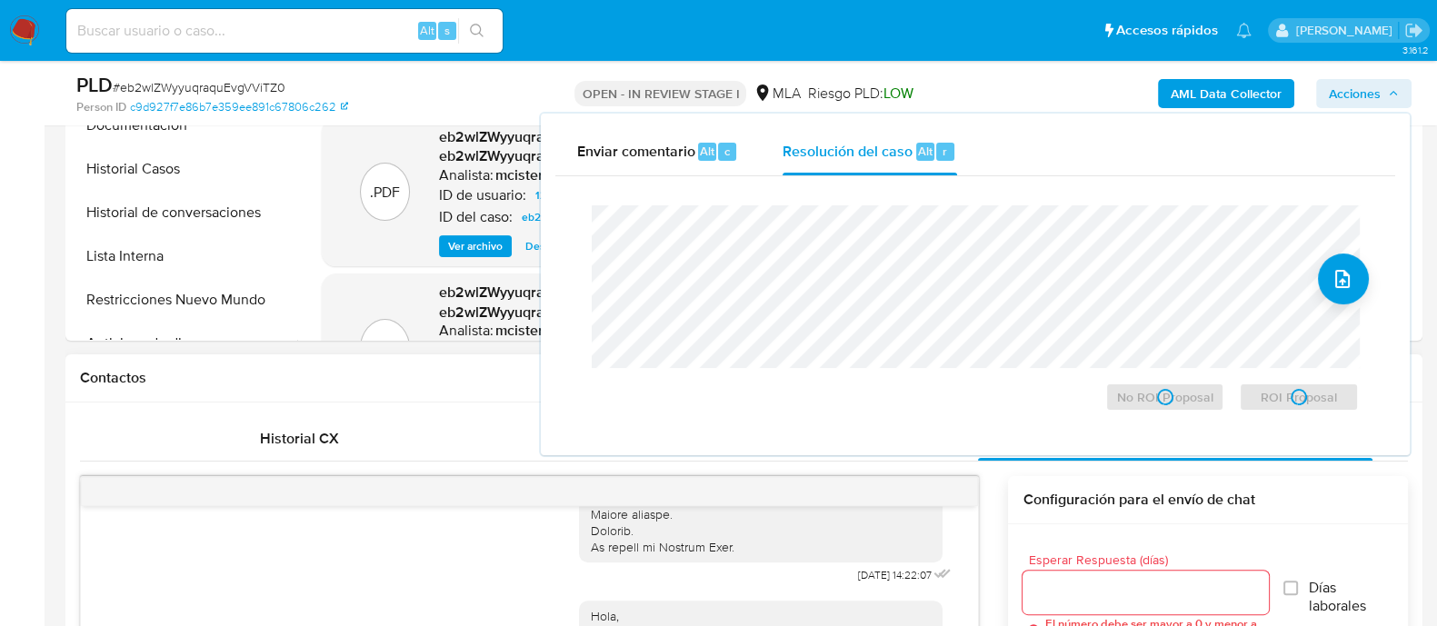
scroll to position [681, 0]
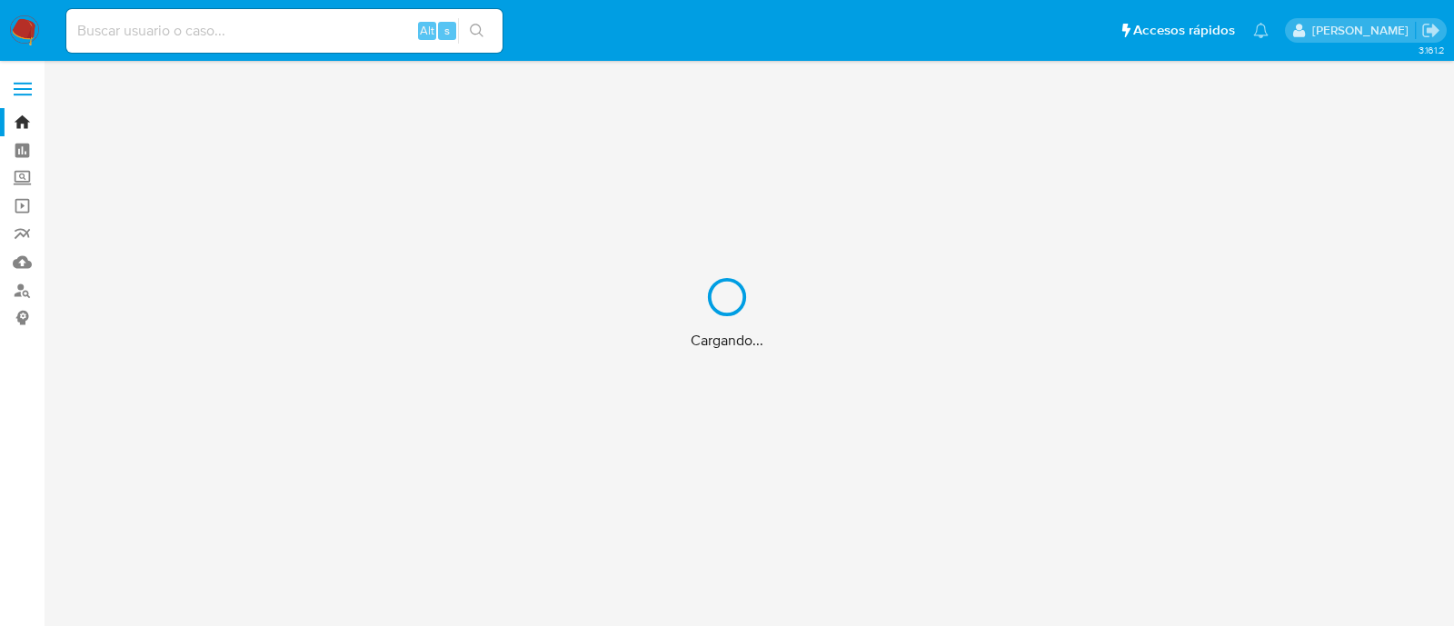
click at [262, 28] on div "Cargando..." at bounding box center [727, 313] width 1454 height 626
click at [213, 29] on div "Cargando..." at bounding box center [727, 313] width 1454 height 626
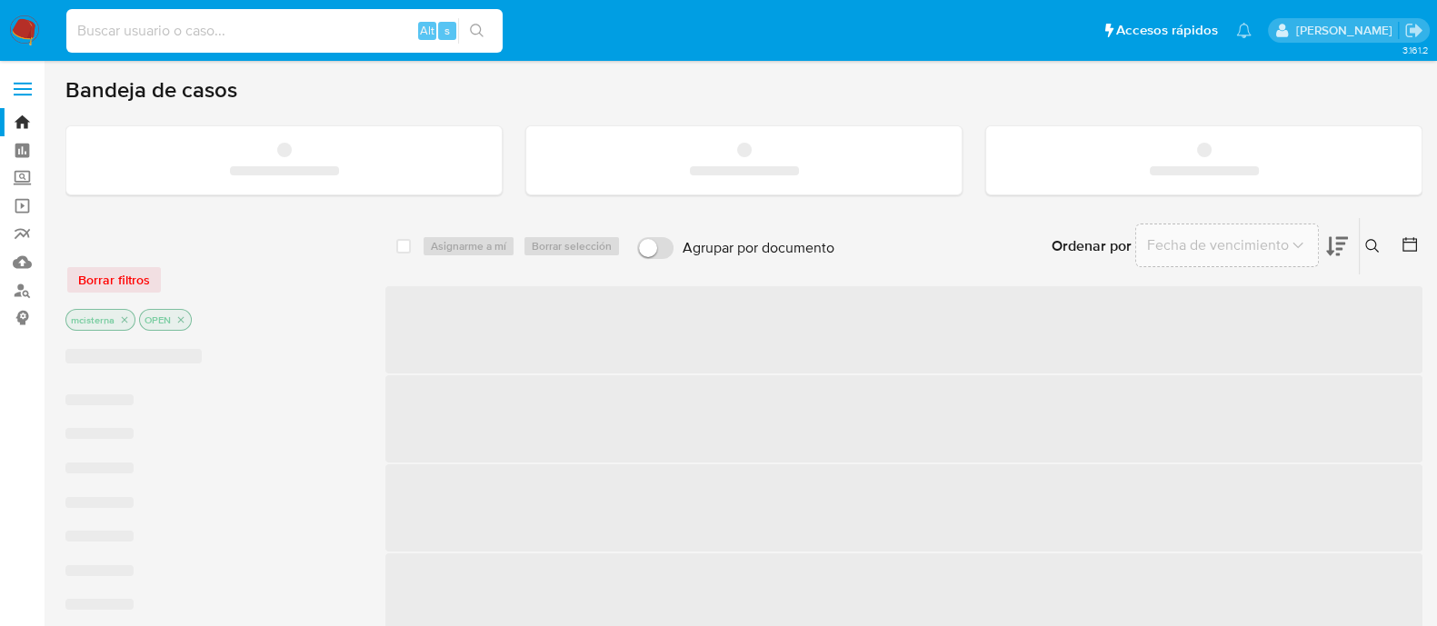
click at [196, 40] on input at bounding box center [284, 31] width 436 height 24
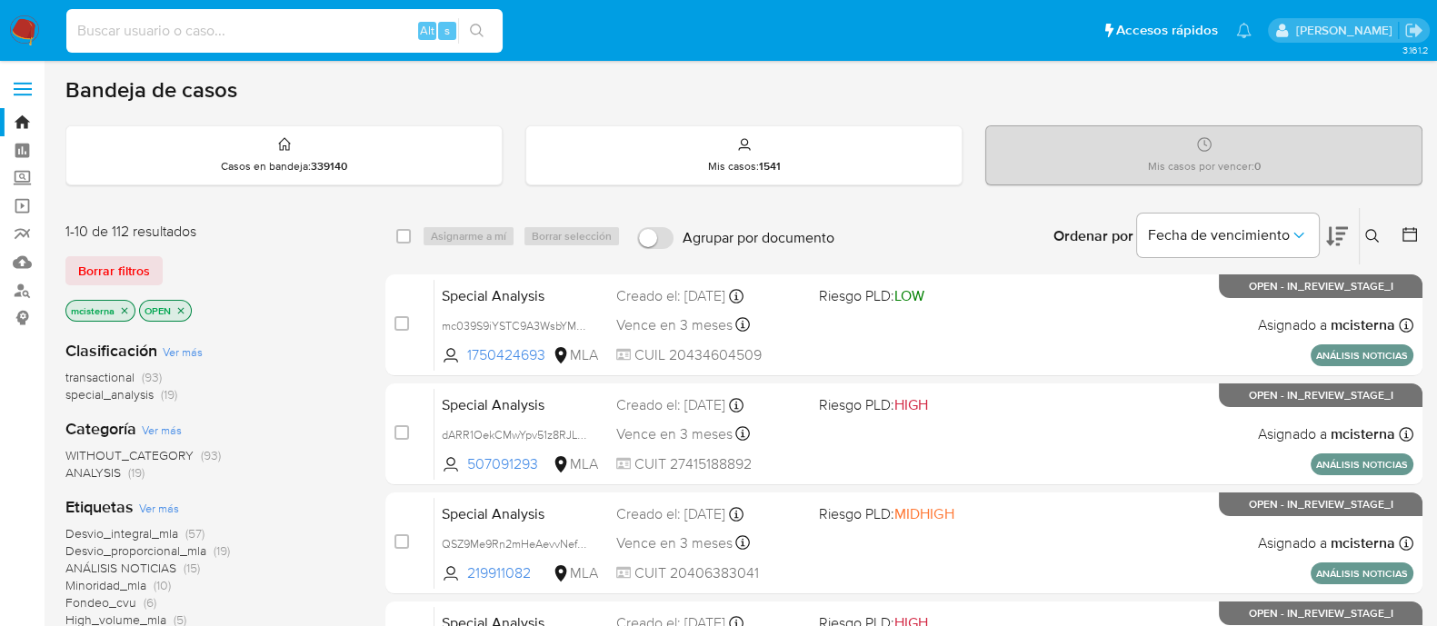
paste input "606697388"
type input "606697388"
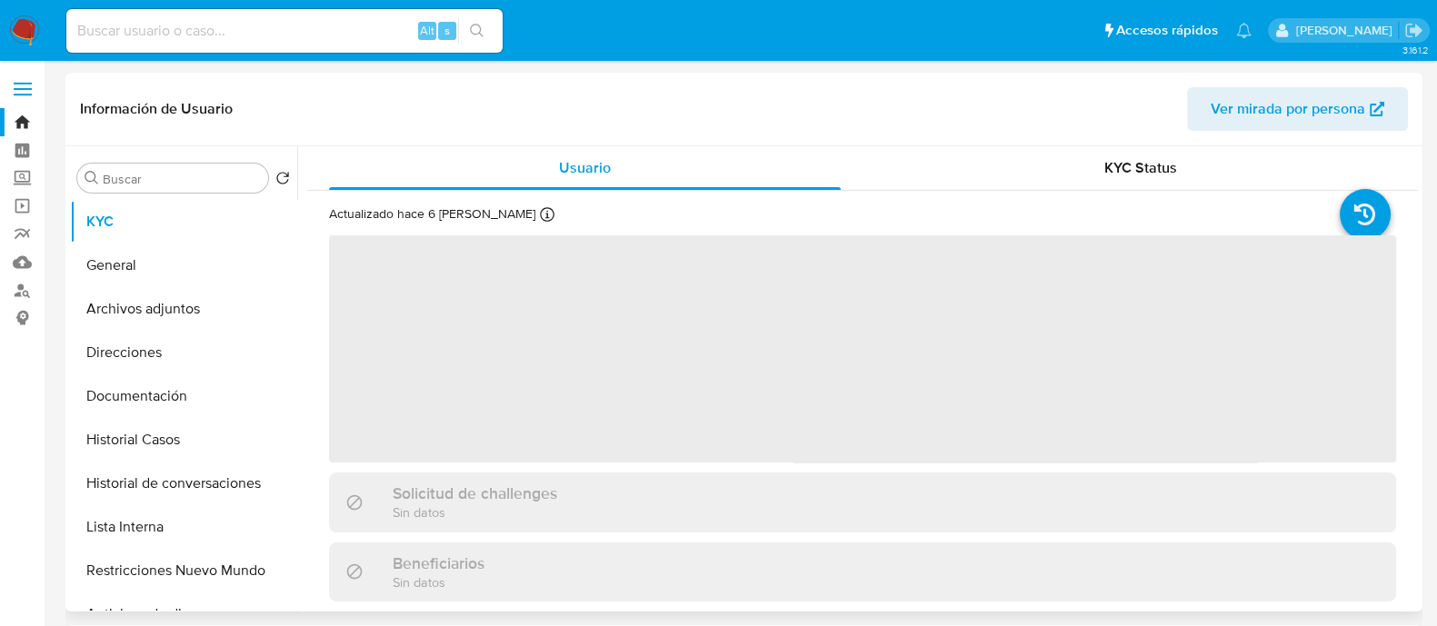
select select "10"
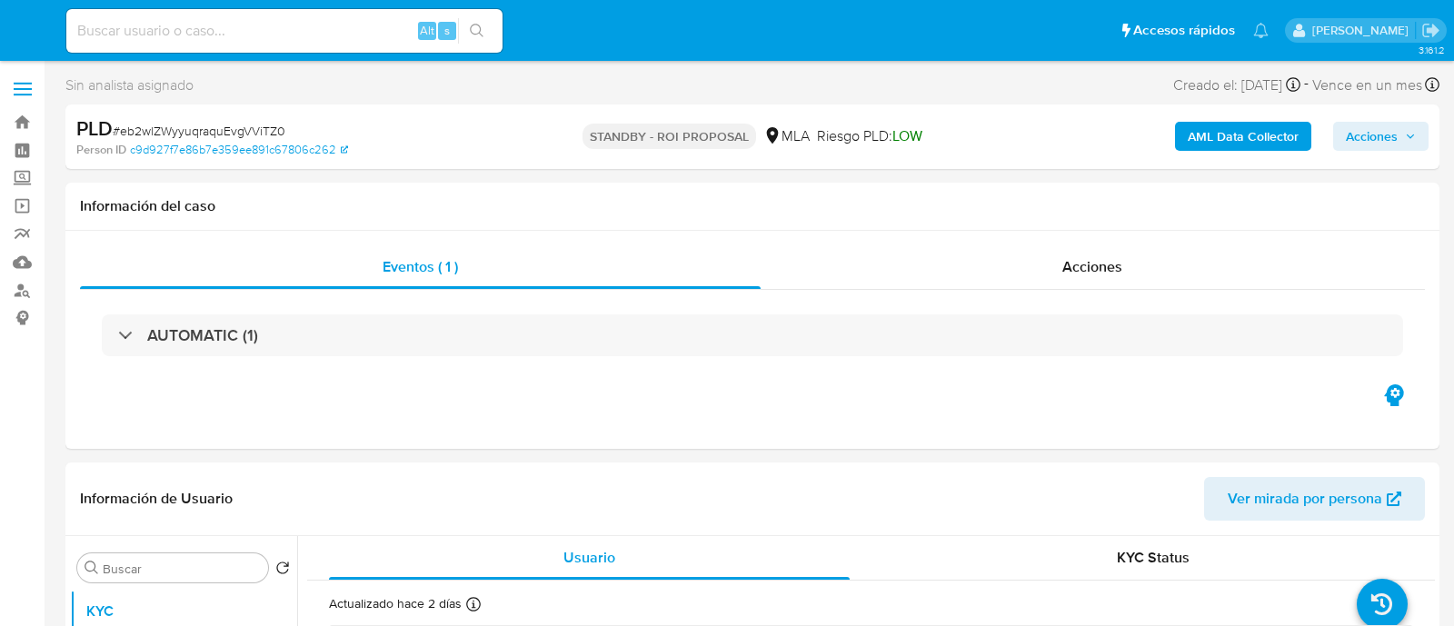
select select "10"
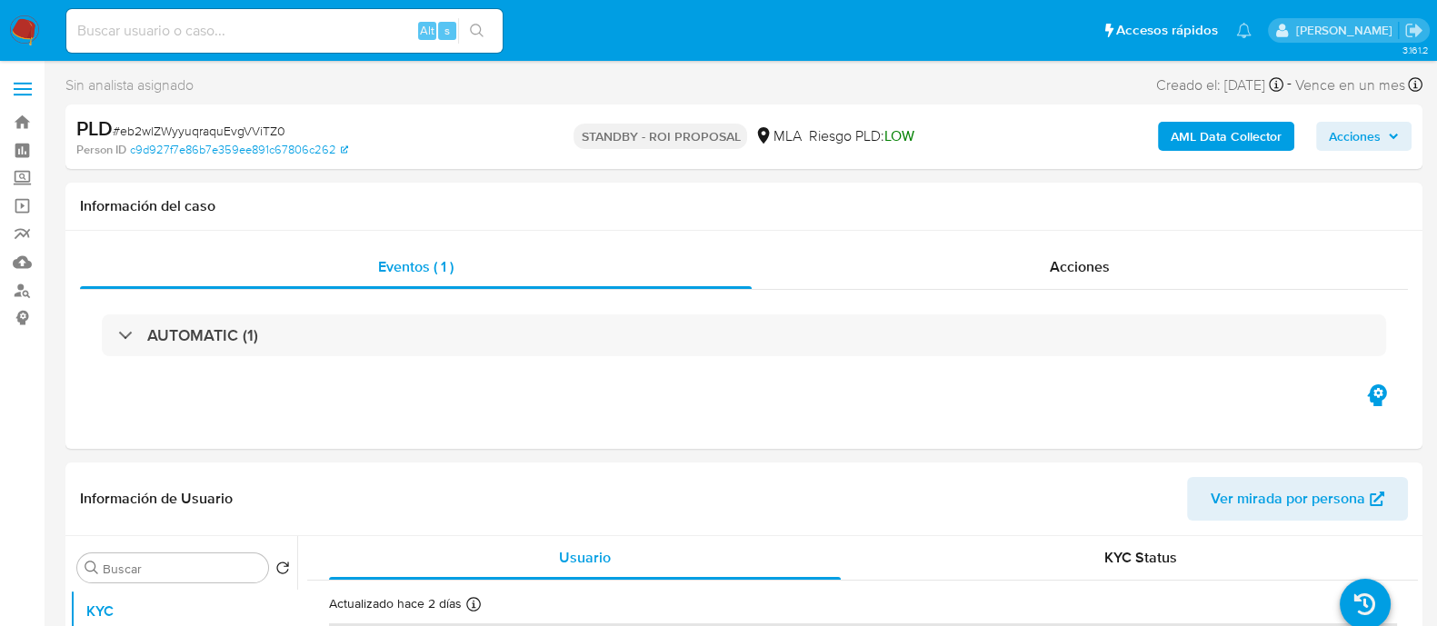
click at [372, 43] on div "Alt s" at bounding box center [284, 31] width 436 height 44
click at [365, 34] on input at bounding box center [284, 31] width 436 height 24
paste input "umwUUjghk7YhkxngFdpWej21"
type input "umwUUjghk7YhkxngFdpWej21"
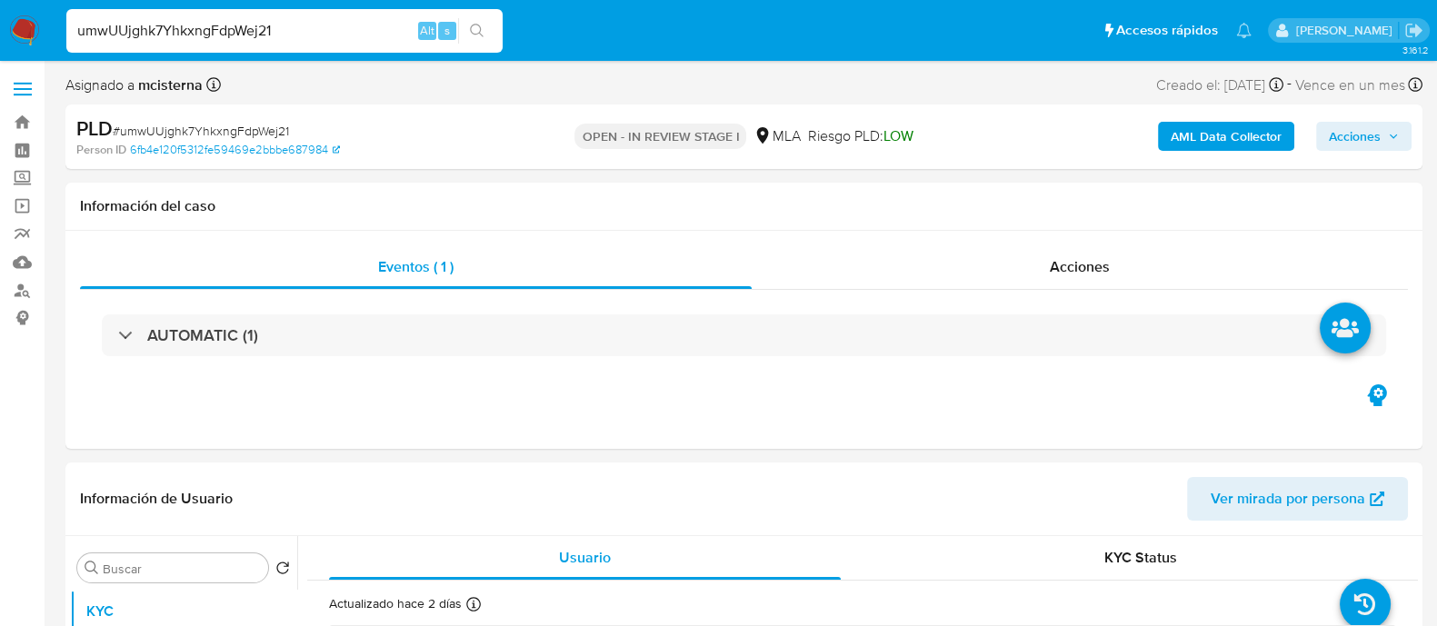
select select "10"
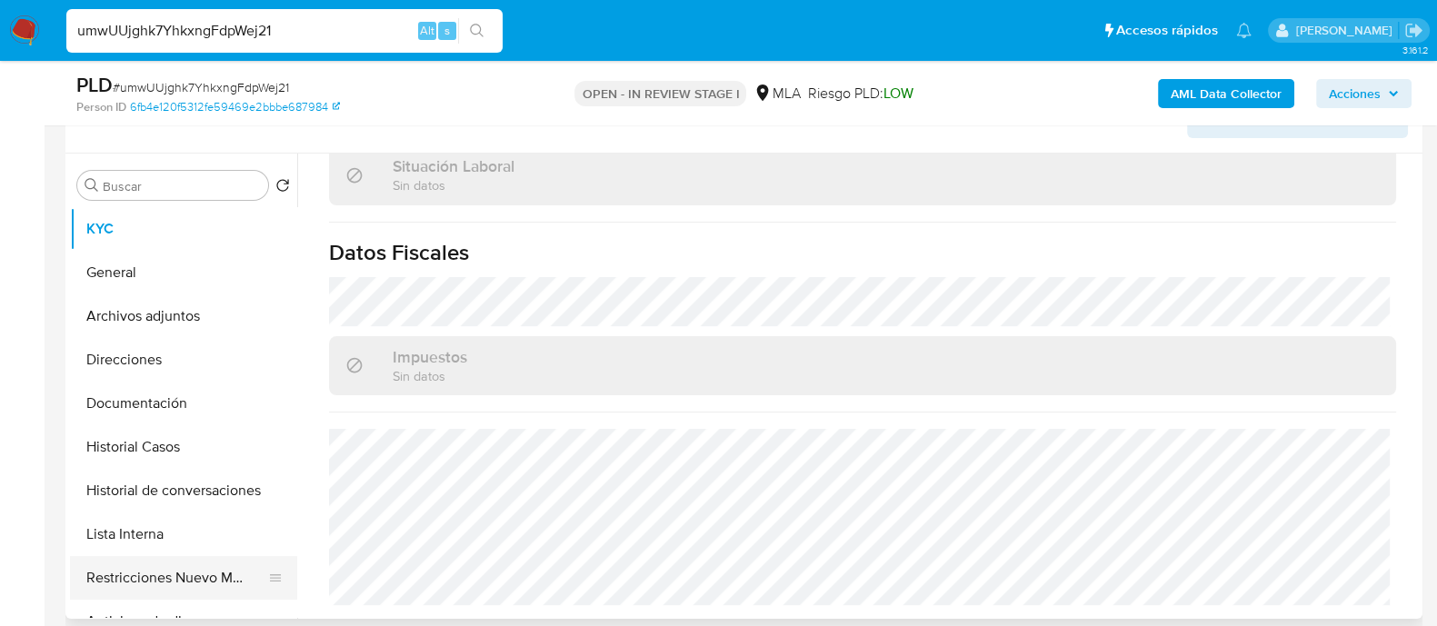
scroll to position [341, 0]
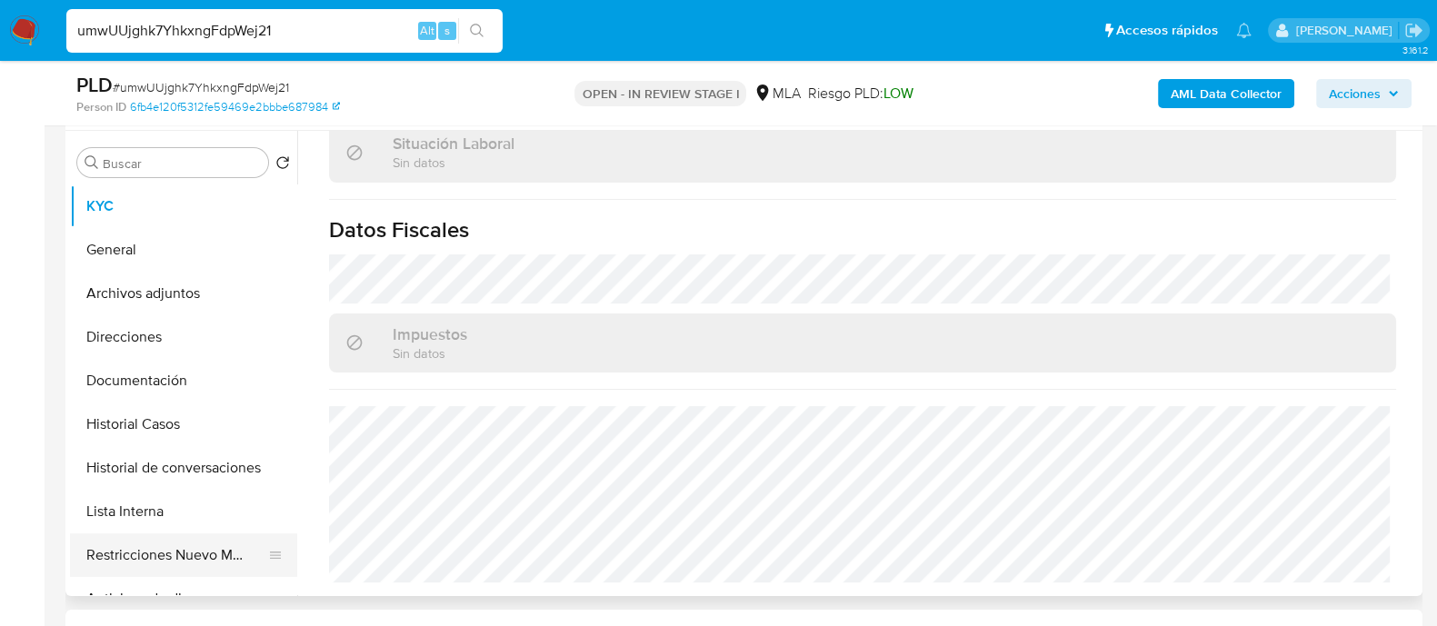
click at [214, 544] on button "Restricciones Nuevo Mundo" at bounding box center [176, 555] width 213 height 44
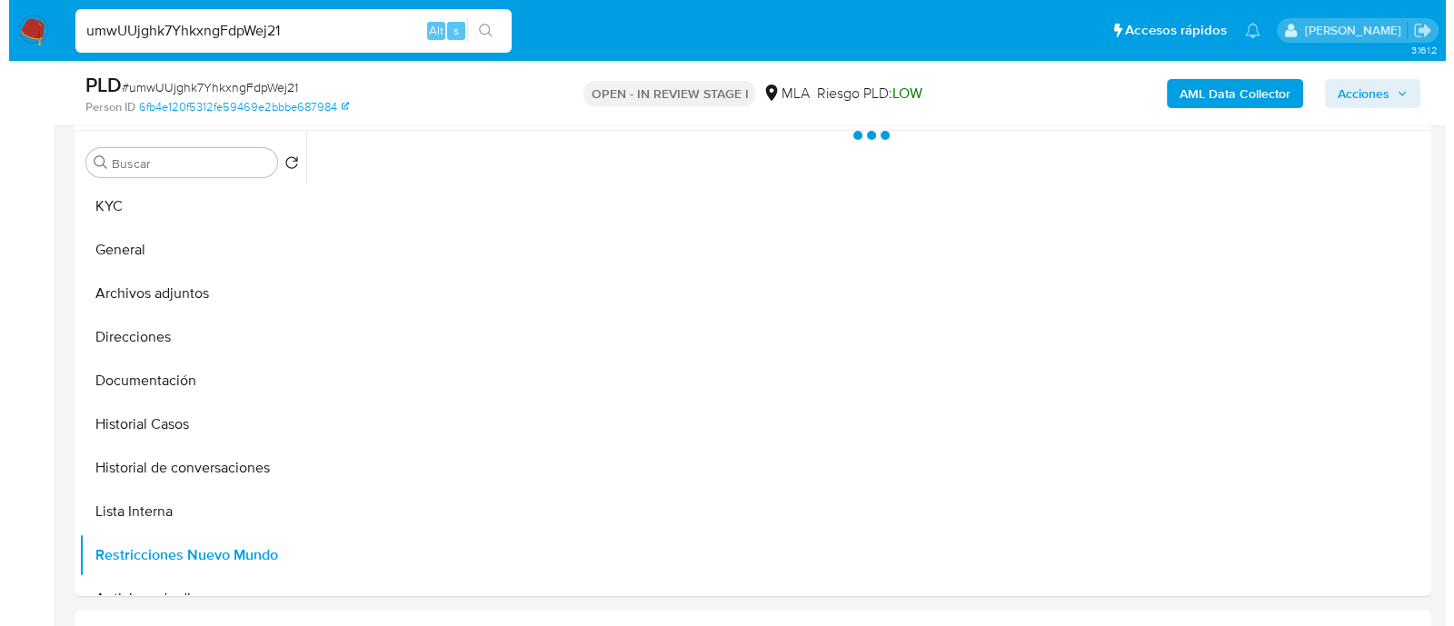
scroll to position [0, 0]
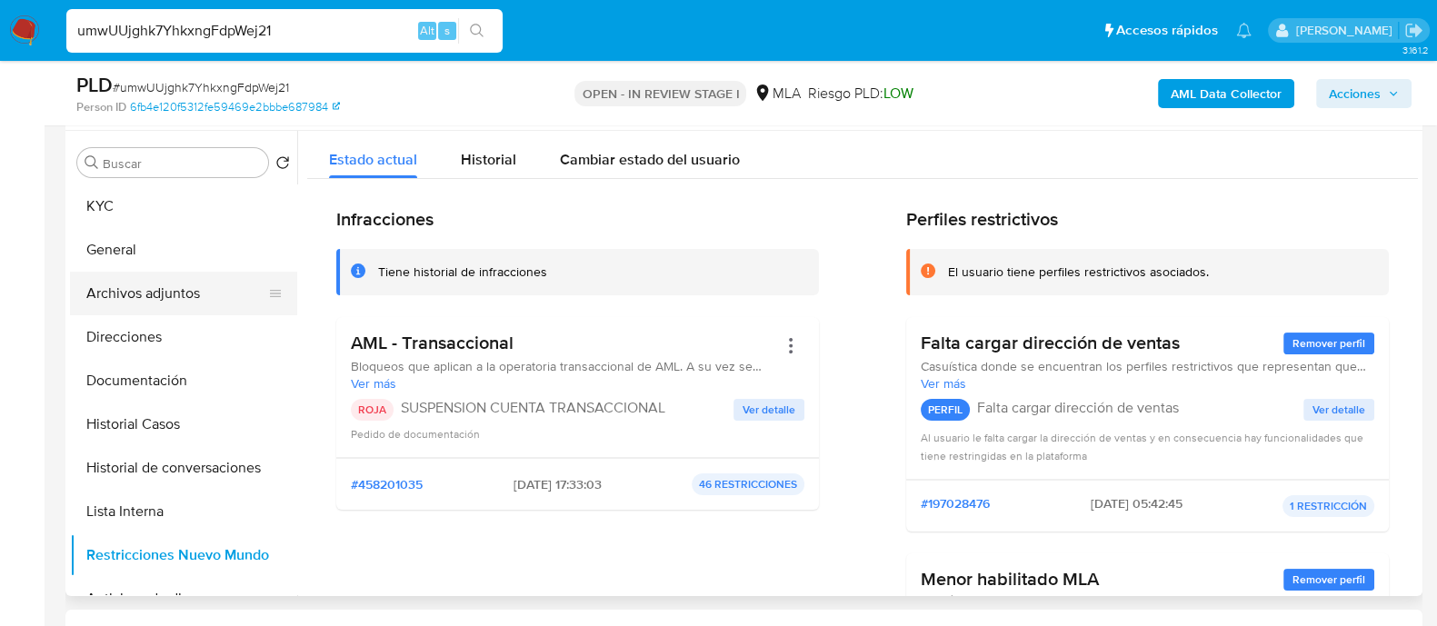
click at [196, 313] on button "Archivos adjuntos" at bounding box center [176, 294] width 213 height 44
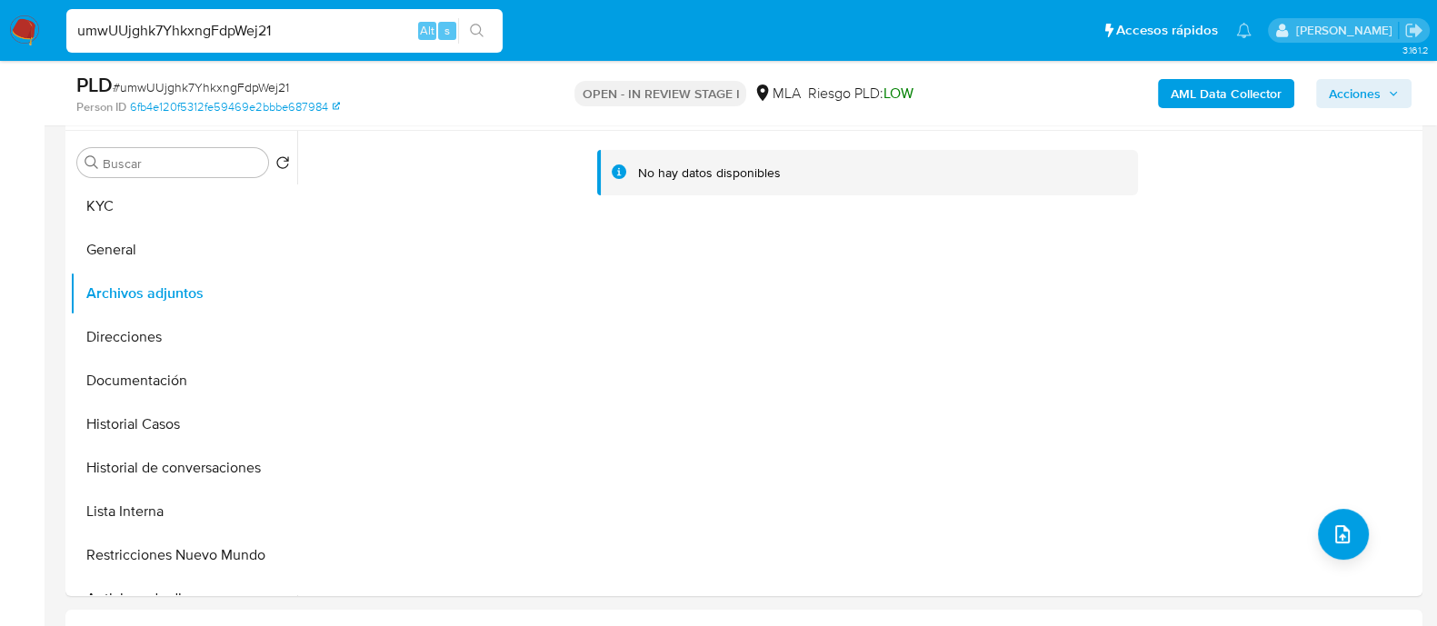
click at [1205, 97] on b "AML Data Collector" at bounding box center [1225, 93] width 111 height 29
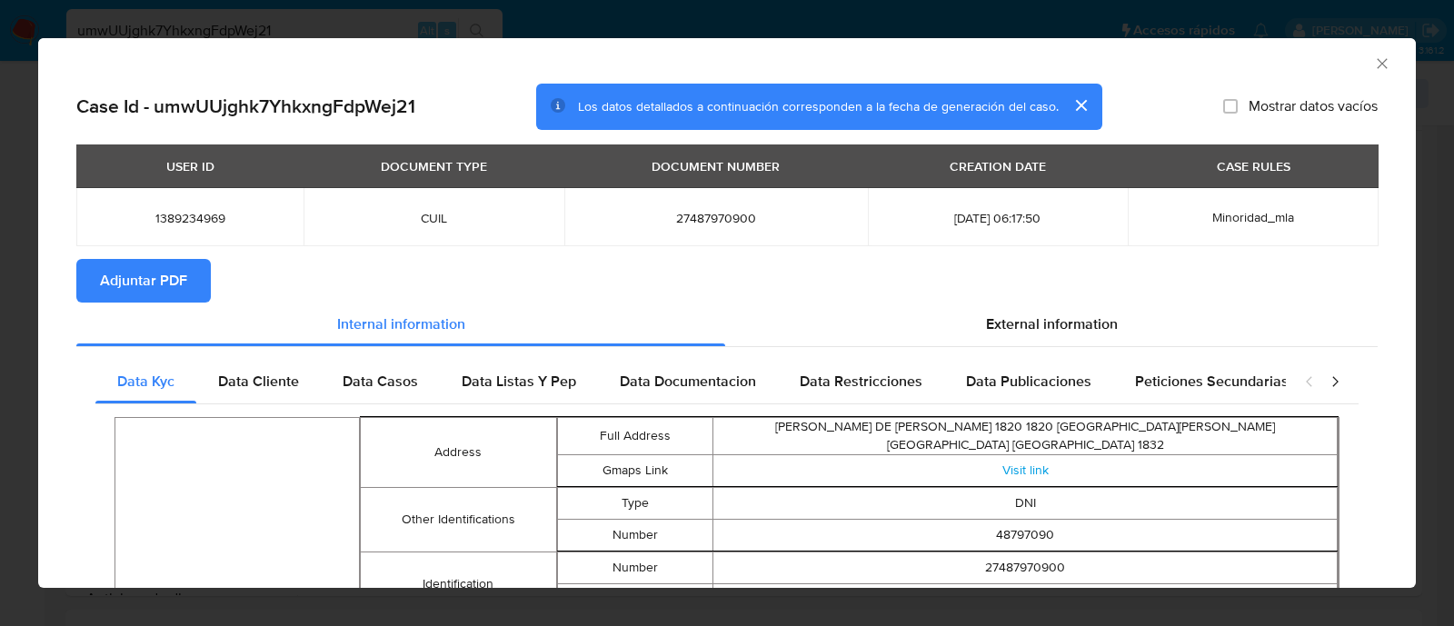
click at [144, 275] on span "Adjuntar PDF" at bounding box center [143, 281] width 87 height 40
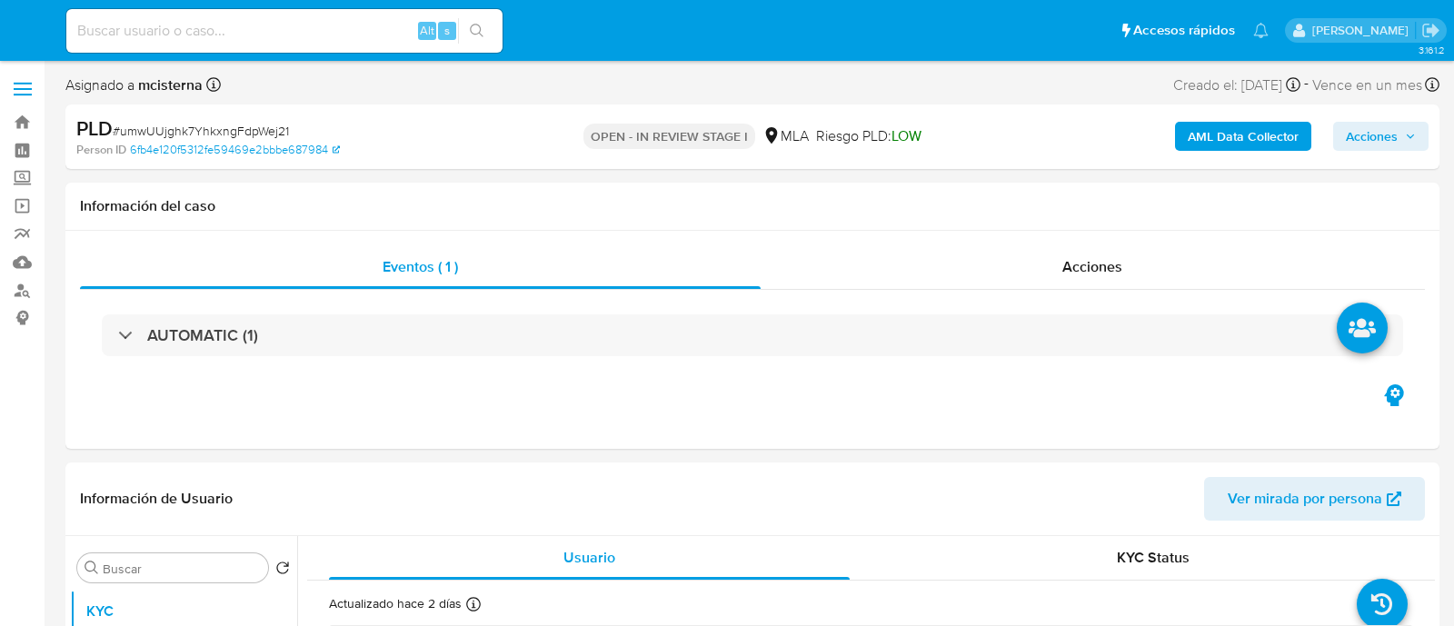
select select "10"
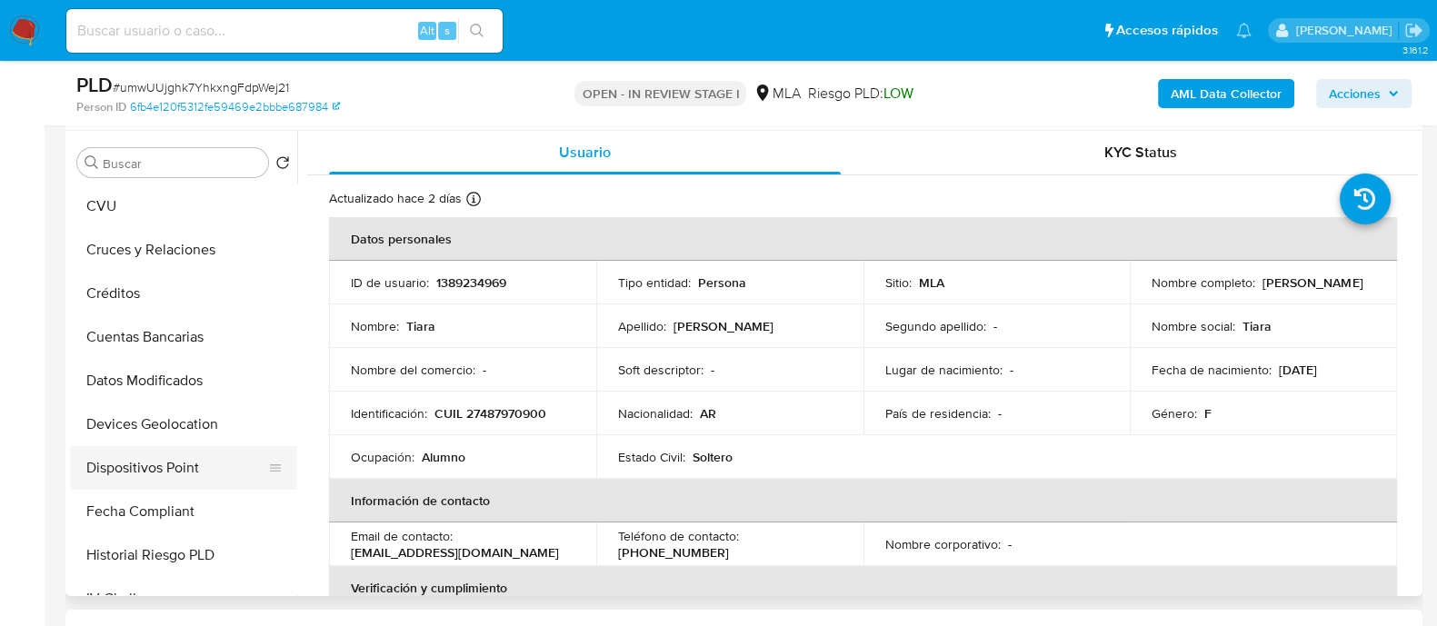
scroll to position [340, 0]
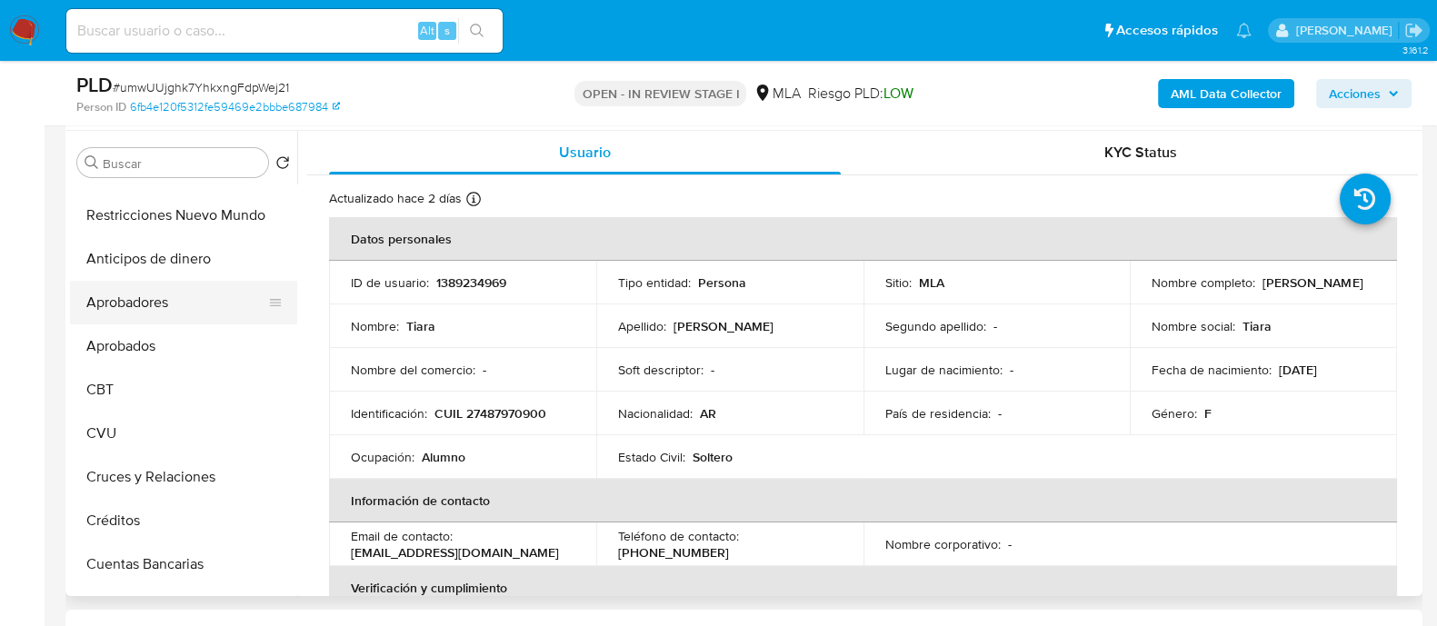
click at [196, 297] on button "Aprobadores" at bounding box center [176, 303] width 213 height 44
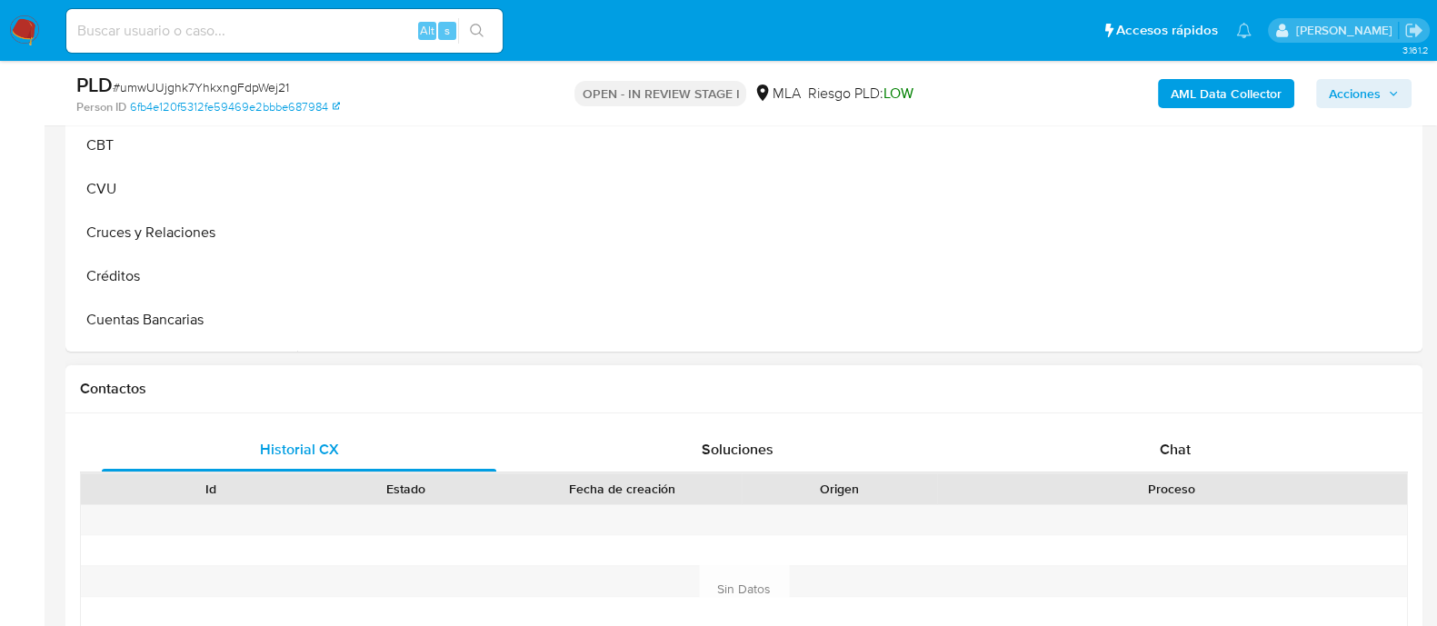
scroll to position [681, 0]
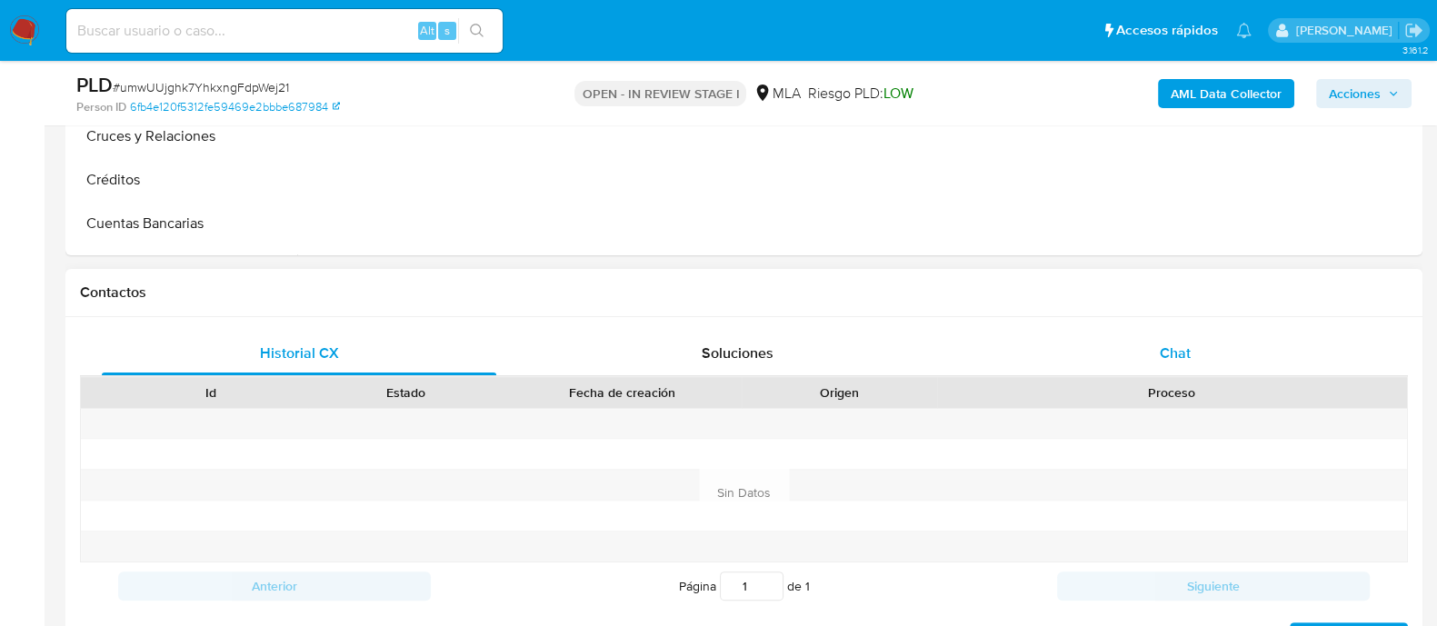
click at [1142, 360] on div "Chat" at bounding box center [1175, 354] width 394 height 44
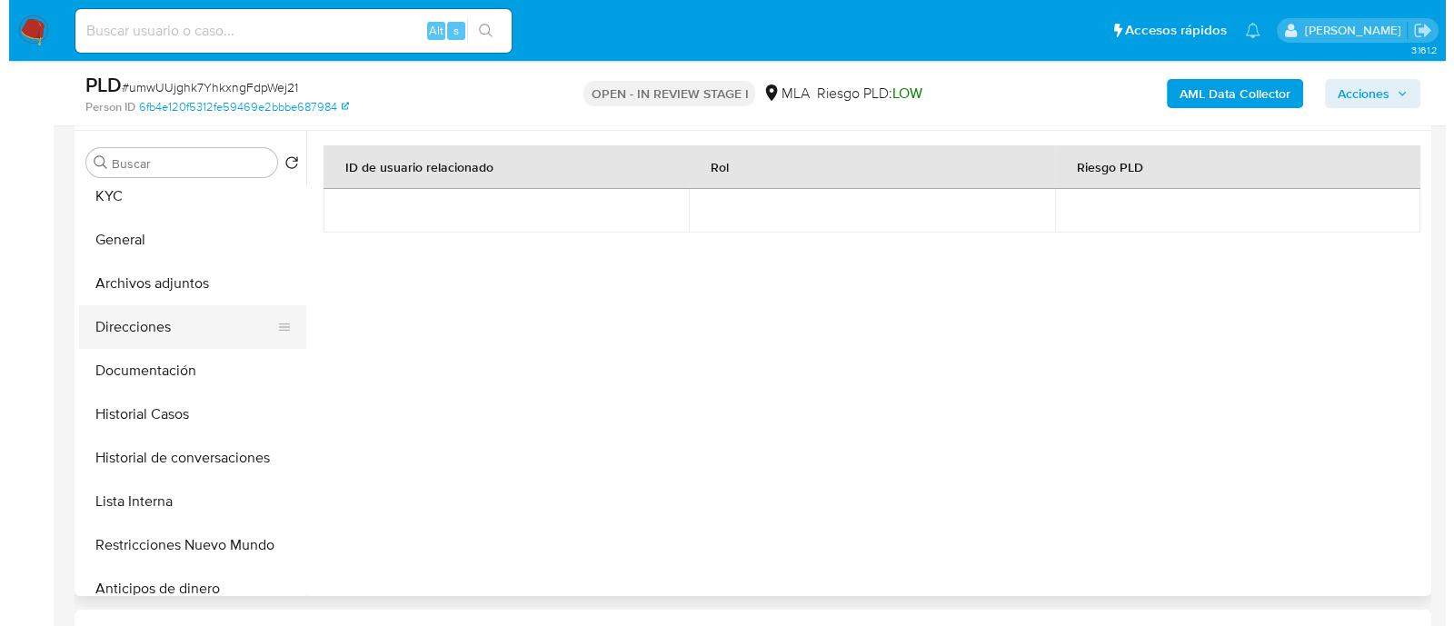
scroll to position [0, 0]
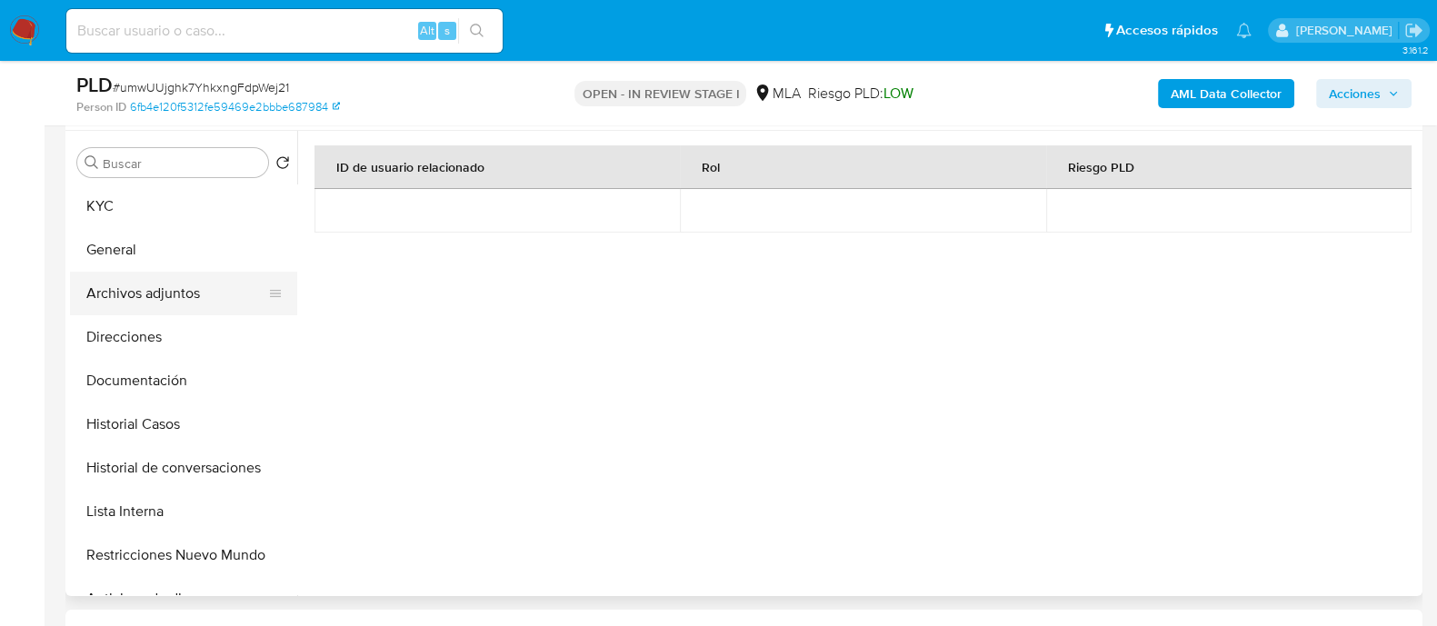
click at [222, 293] on button "Archivos adjuntos" at bounding box center [176, 294] width 213 height 44
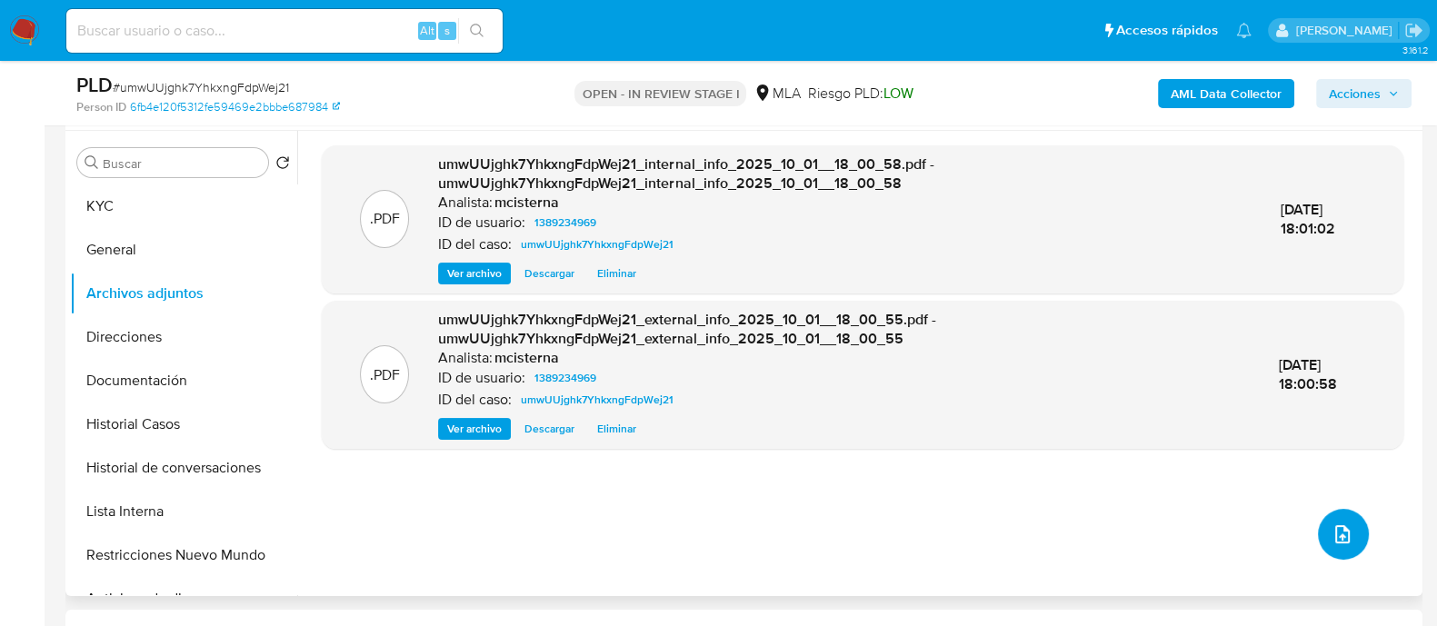
click at [1321, 526] on button "upload-file" at bounding box center [1343, 534] width 51 height 51
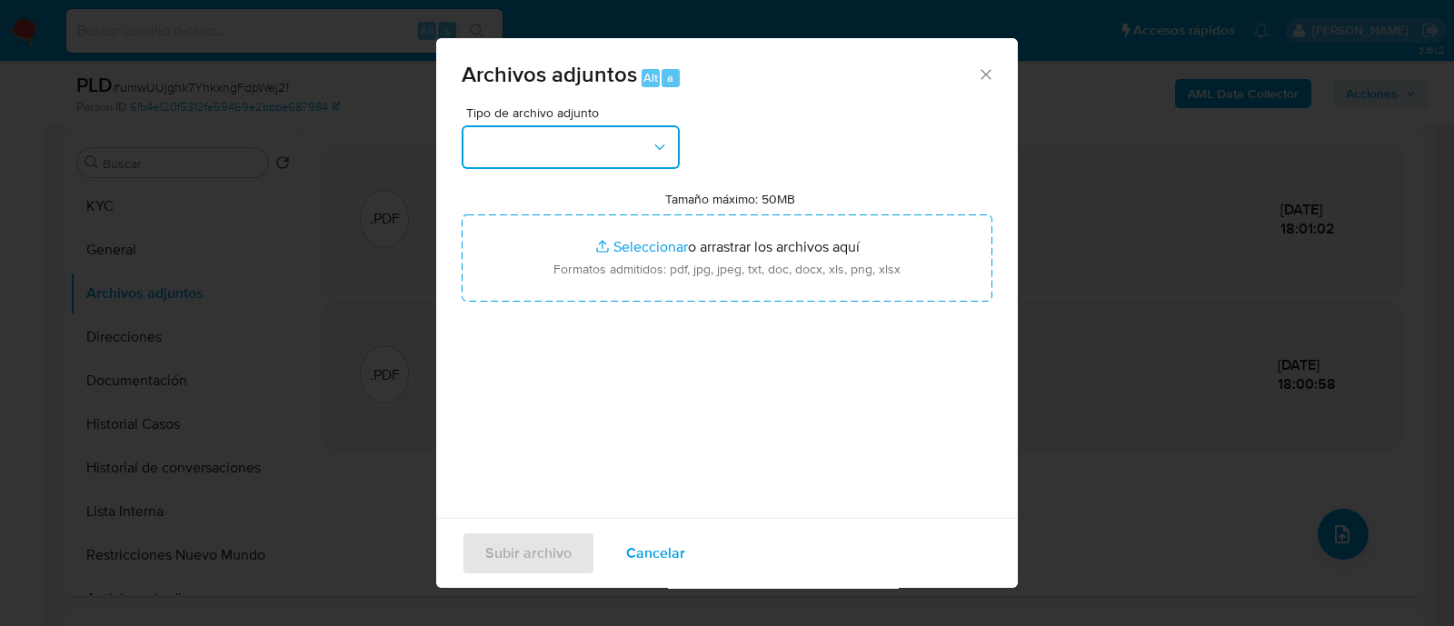
click at [602, 150] on button "button" at bounding box center [571, 147] width 218 height 44
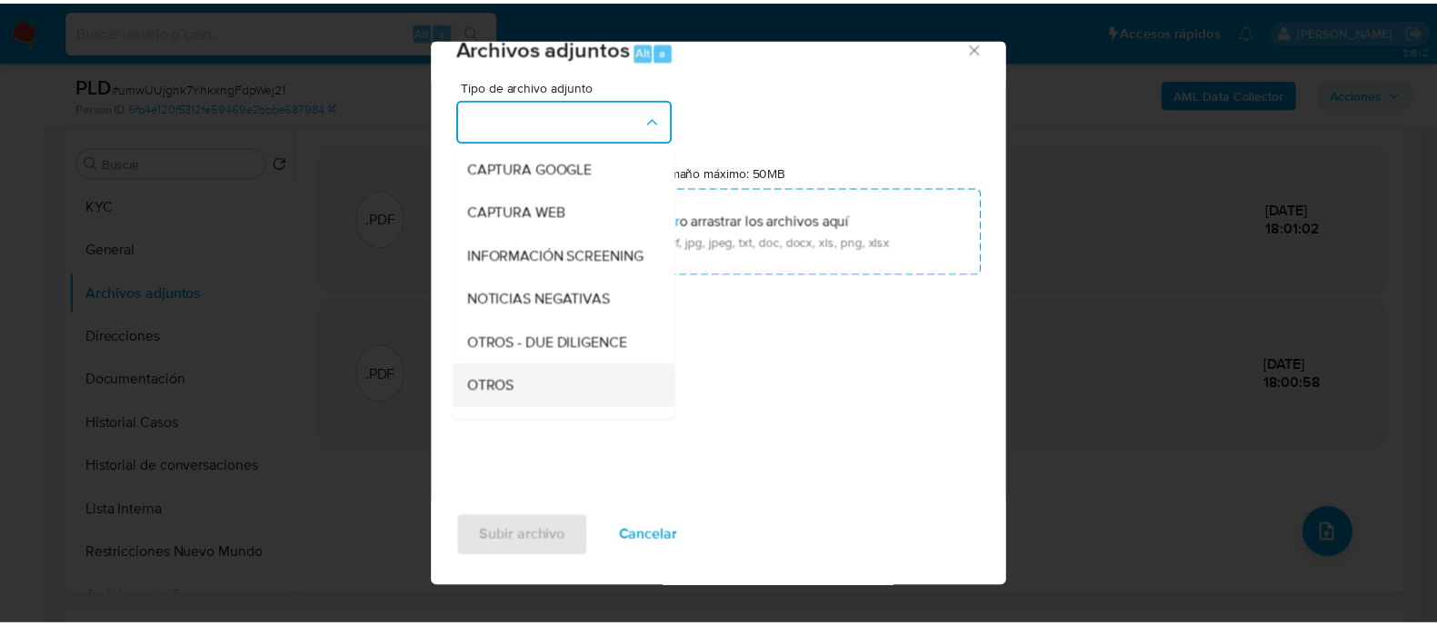
scroll to position [226, 0]
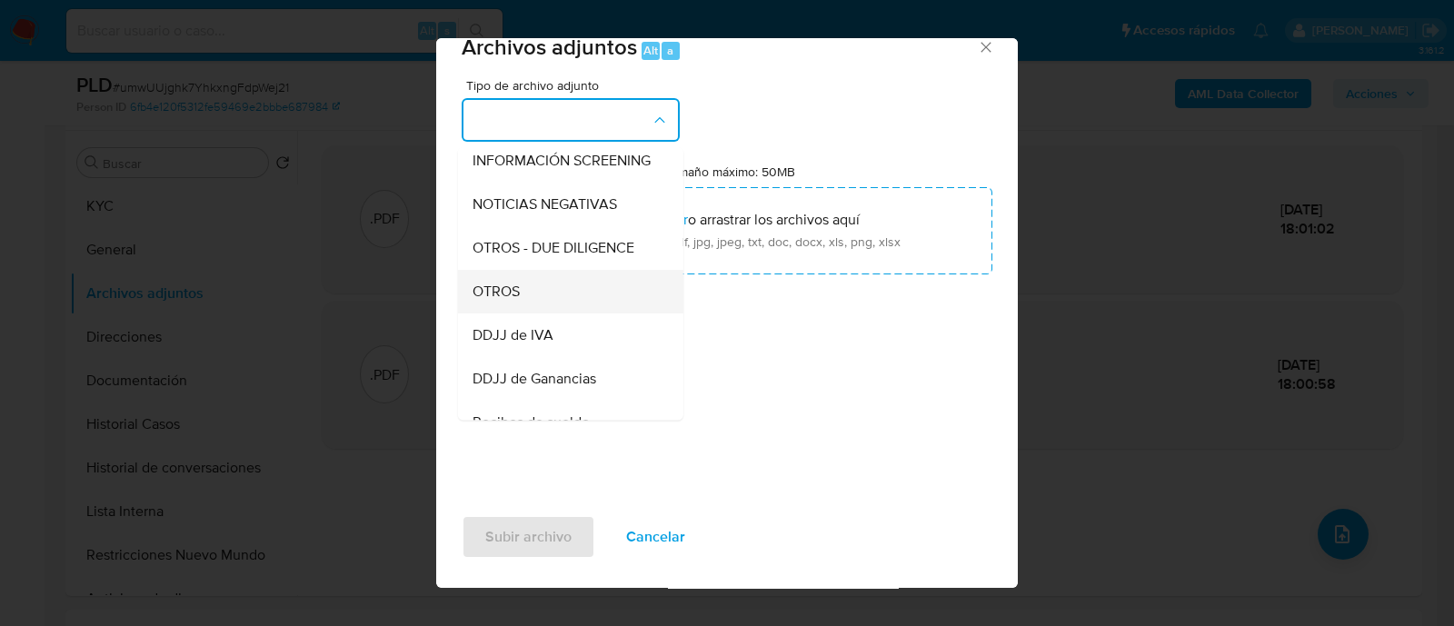
click at [551, 313] on div "OTROS" at bounding box center [564, 292] width 185 height 44
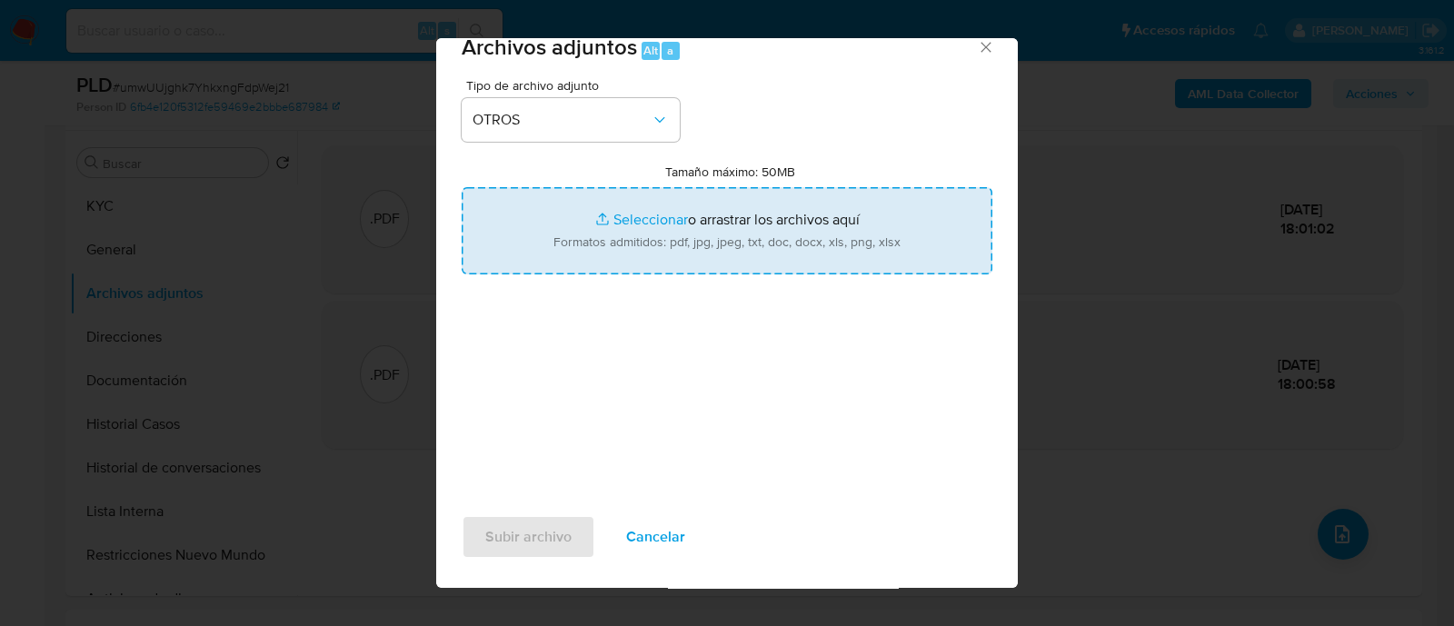
click at [646, 202] on input "Tamaño máximo: 50MB Seleccionar archivos" at bounding box center [727, 230] width 531 height 87
type input "C:\fakepath\Caselog umwUUjghk7YhkxngFdpWej21_2025_09_18_01_05_53.docx"
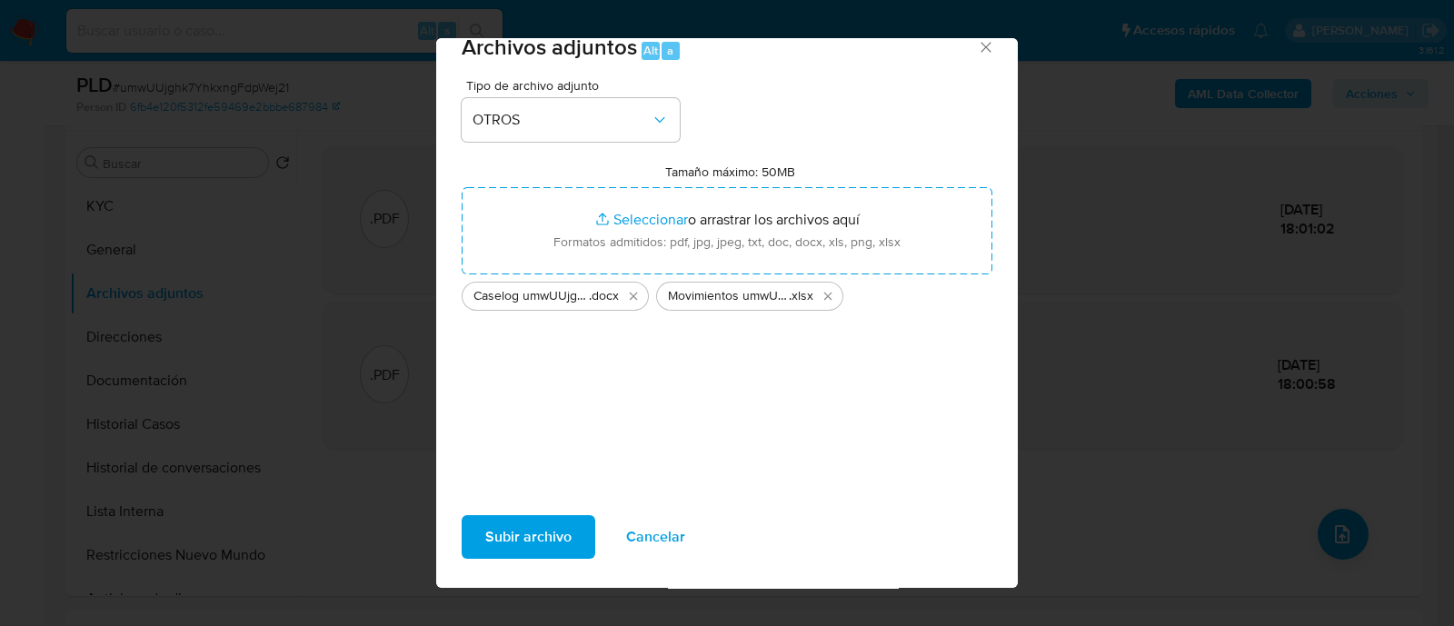
click at [511, 518] on span "Subir archivo" at bounding box center [528, 537] width 86 height 40
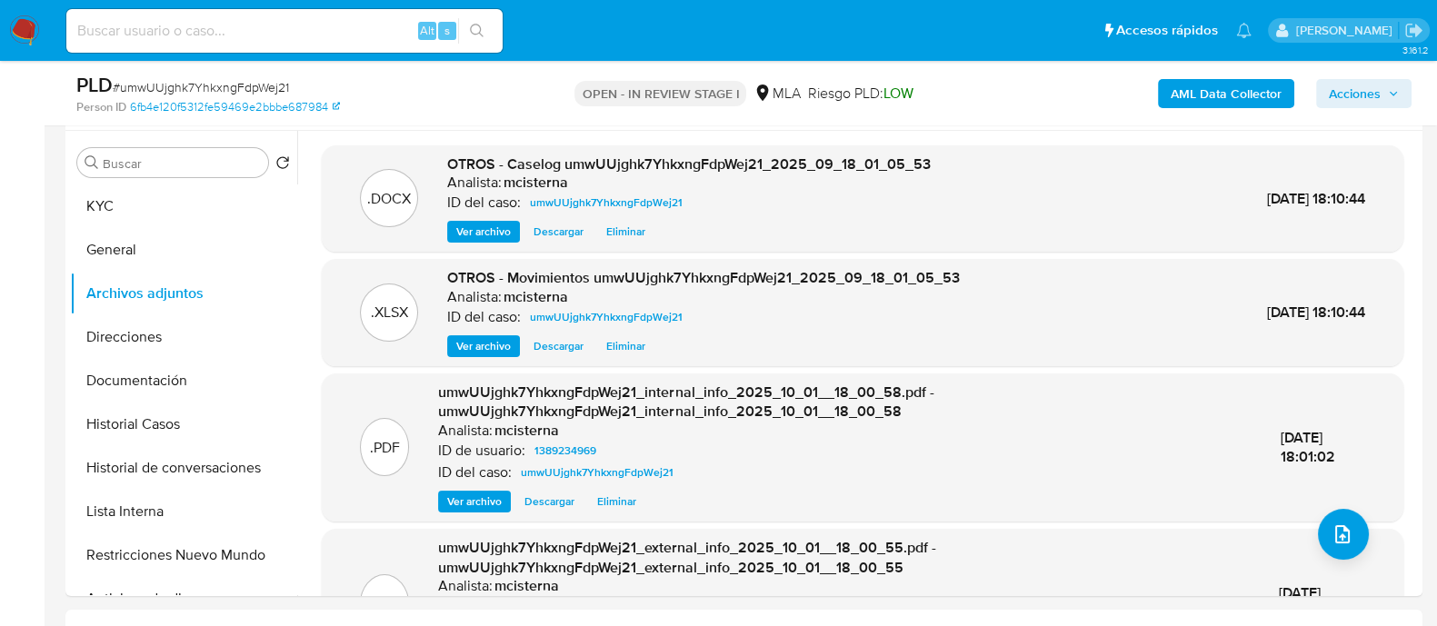
click at [1349, 102] on span "Acciones" at bounding box center [1354, 93] width 52 height 29
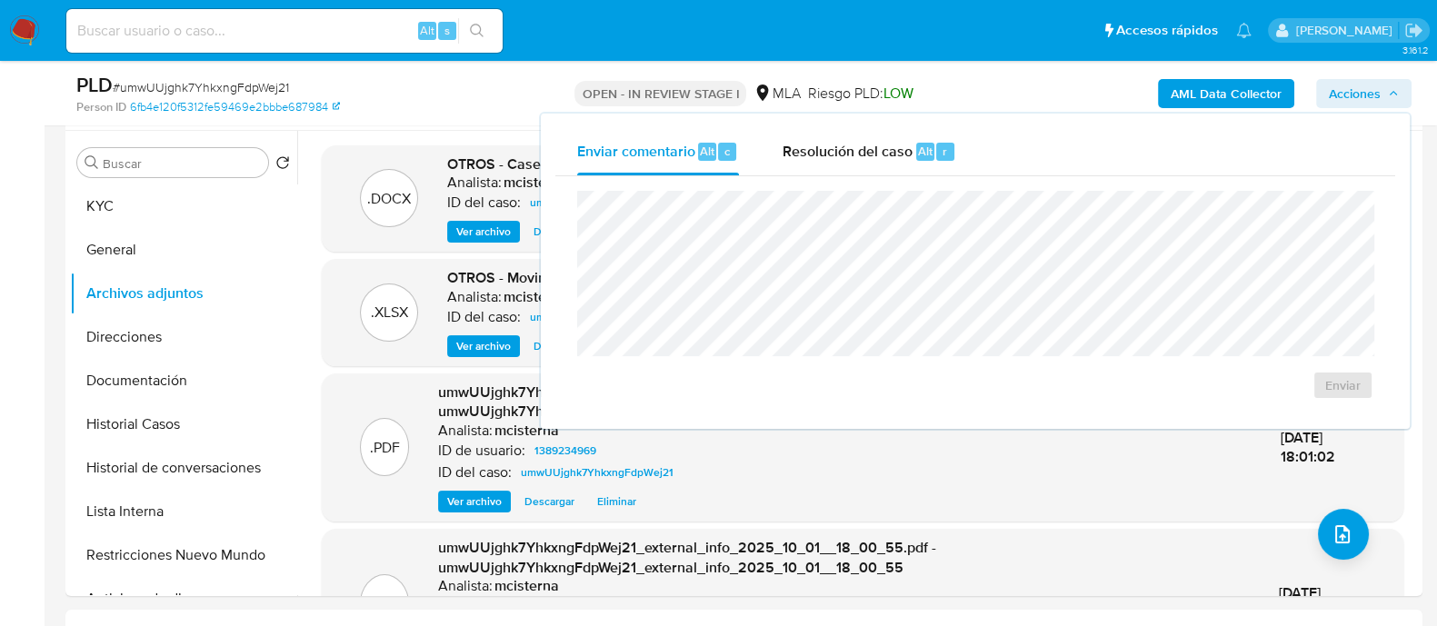
drag, startPoint x: 865, startPoint y: 149, endPoint x: 863, endPoint y: 174, distance: 25.5
click at [864, 148] on span "Resolución del caso" at bounding box center [847, 150] width 130 height 21
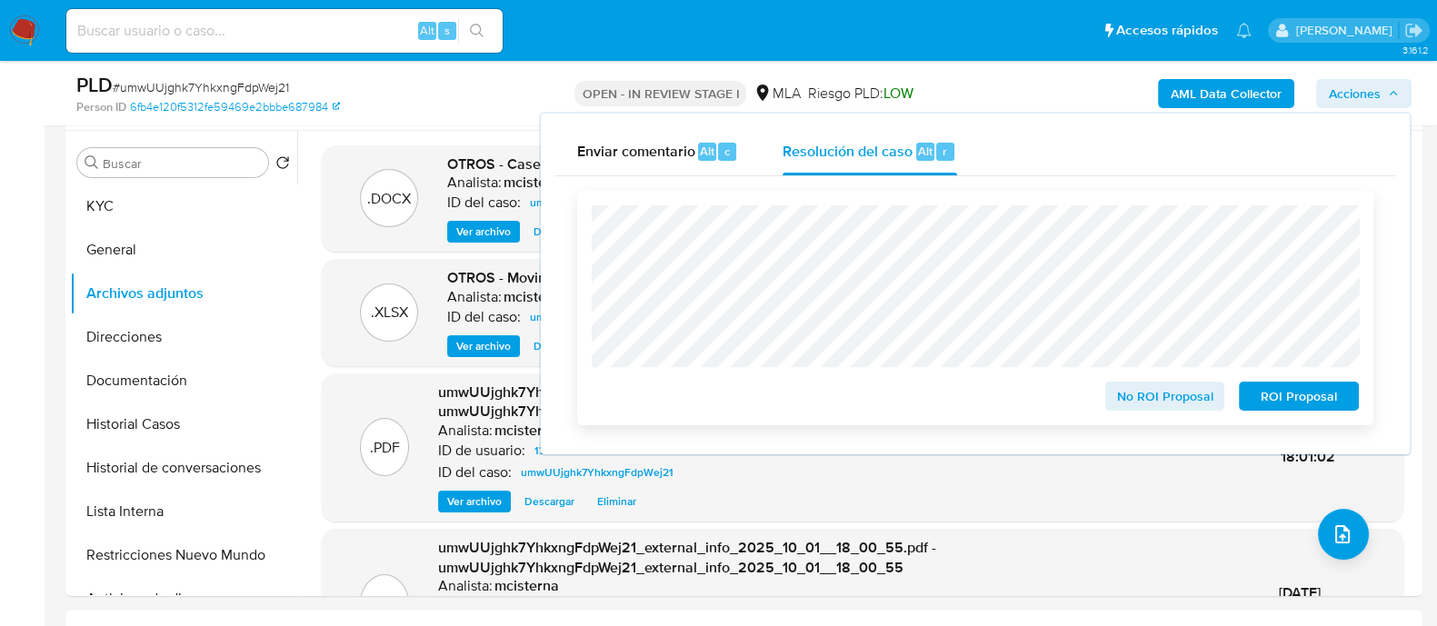
click at [1286, 390] on span "ROI Proposal" at bounding box center [1298, 395] width 94 height 25
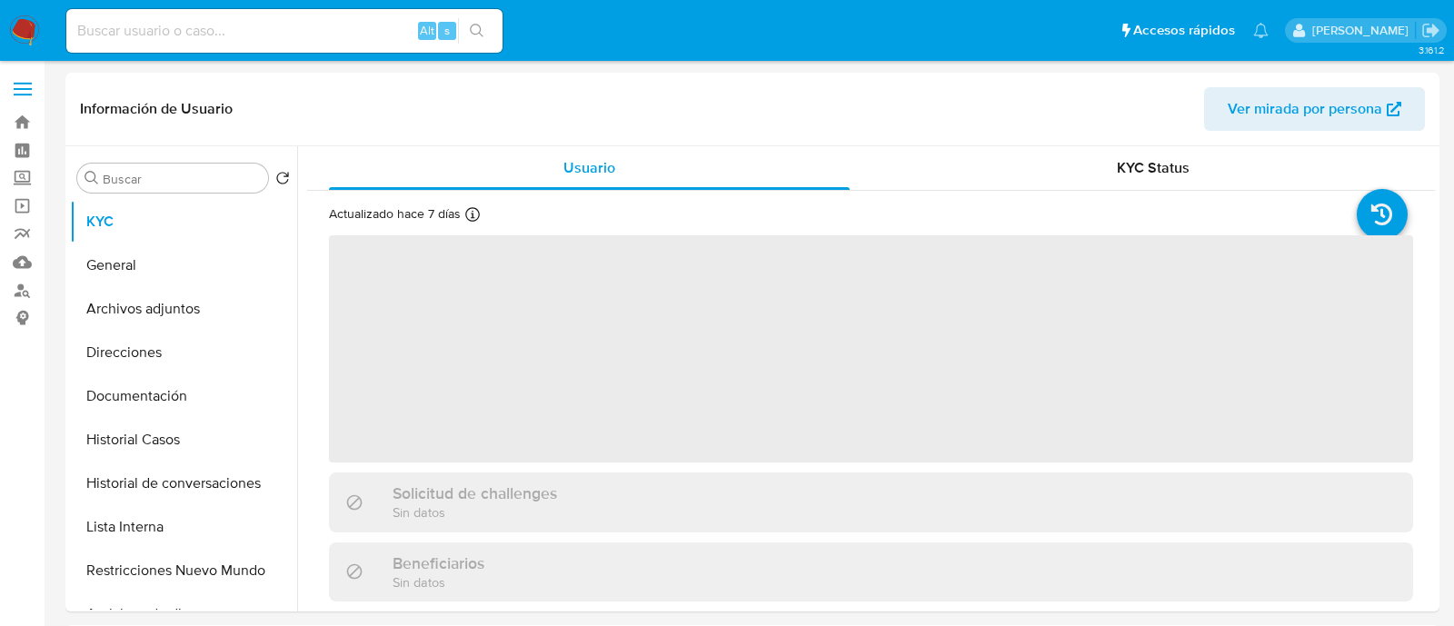
select select "10"
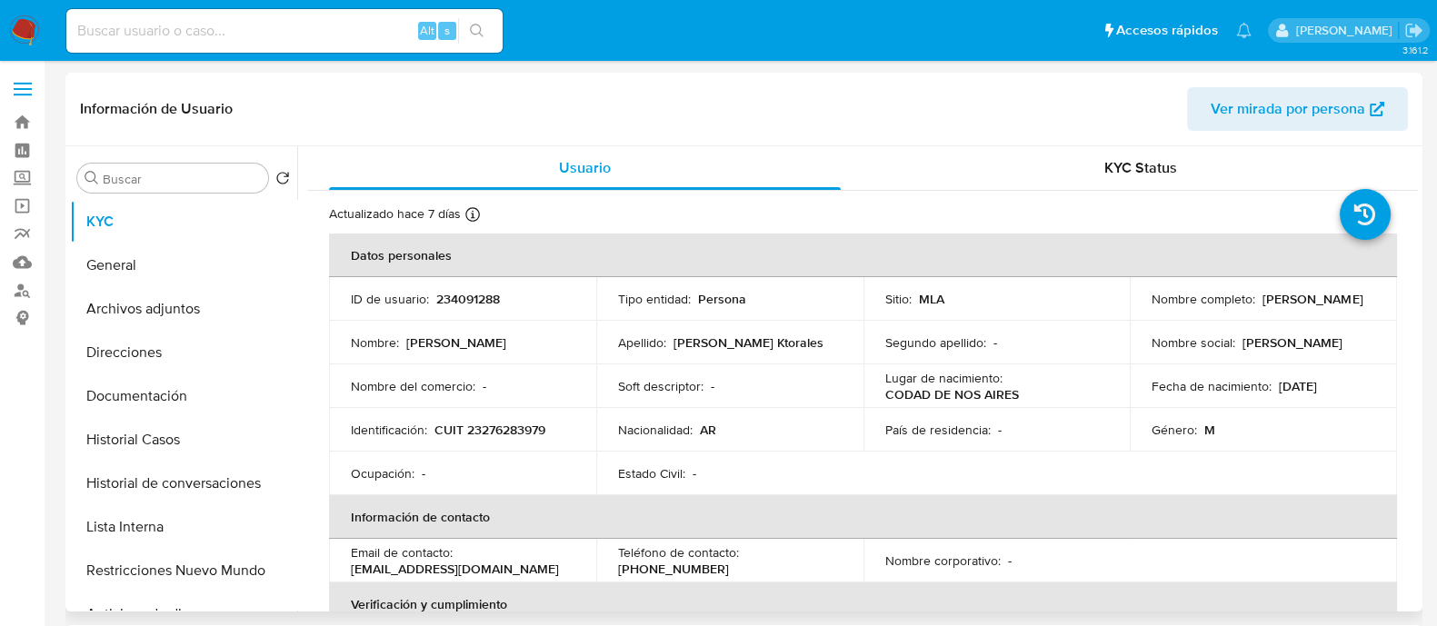
click at [491, 428] on p "CUIT 23276283979" at bounding box center [489, 430] width 111 height 16
copy p "23276283979"
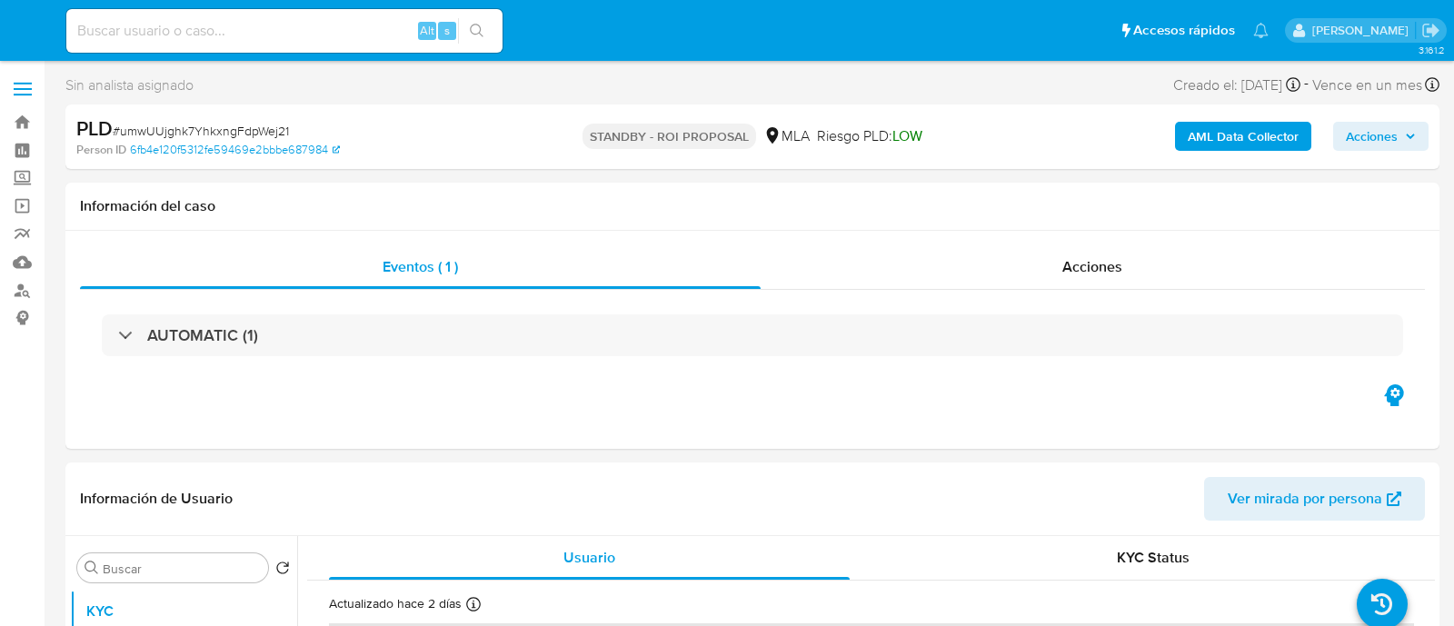
select select "10"
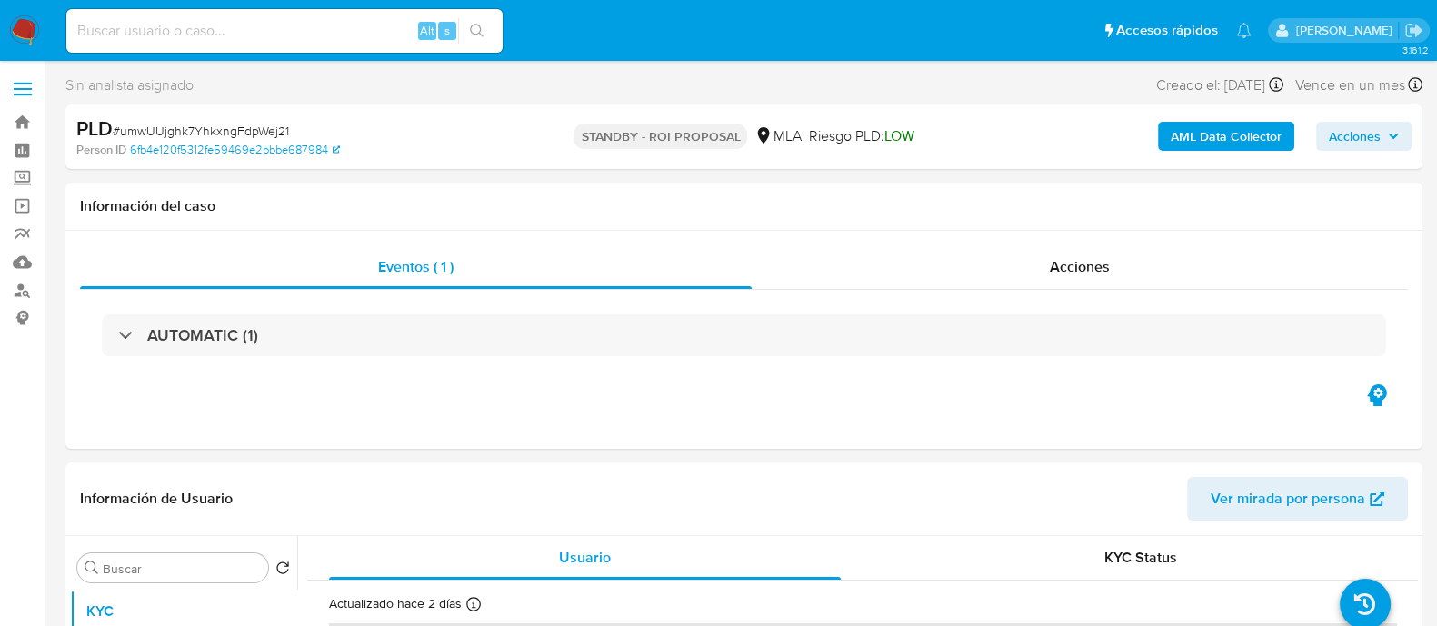
click at [295, 43] on div "Alt s" at bounding box center [284, 31] width 436 height 44
click at [303, 31] on input at bounding box center [284, 31] width 436 height 24
paste input "1736500833"
click at [337, 26] on input "1736500833" at bounding box center [284, 31] width 436 height 24
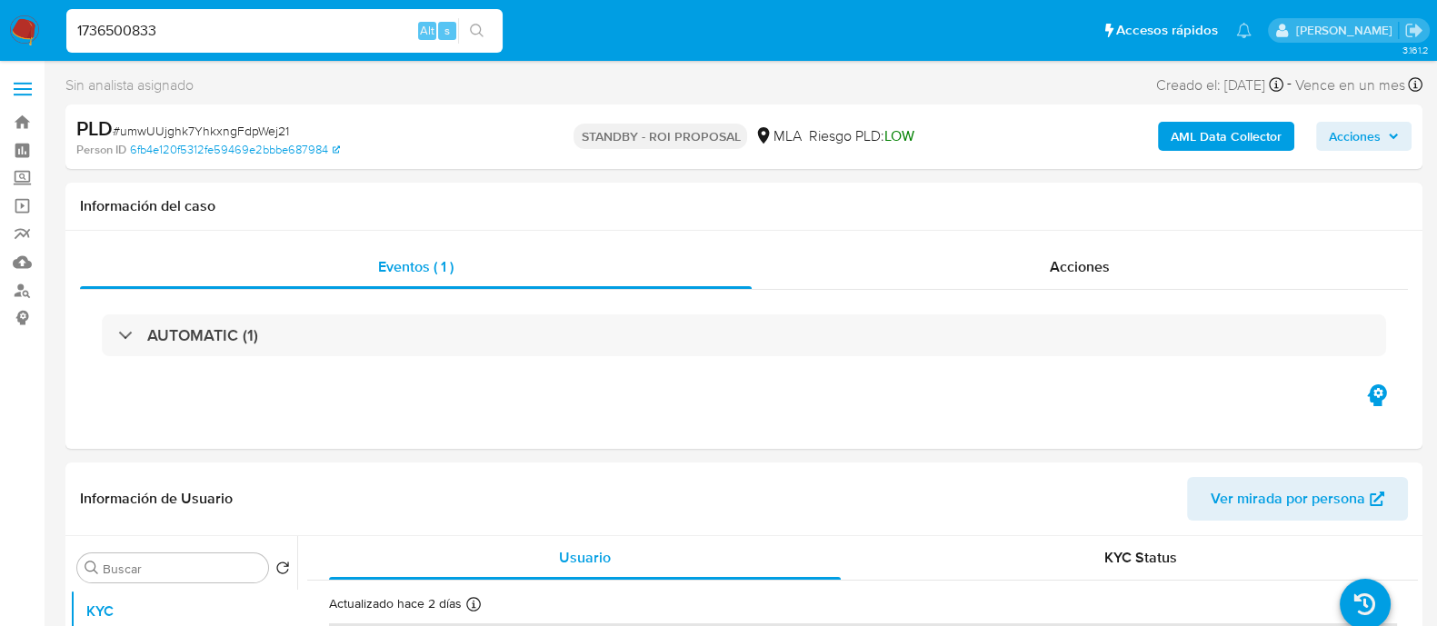
click at [337, 26] on input "1736500833" at bounding box center [284, 31] width 436 height 24
paste input "rjeKX7zjyRHPoNKZLRaD1pTq"
type input "rjeKX7zjyRHPoNKZLRaD1pTq"
click at [491, 36] on button "search-icon" at bounding box center [476, 30] width 37 height 25
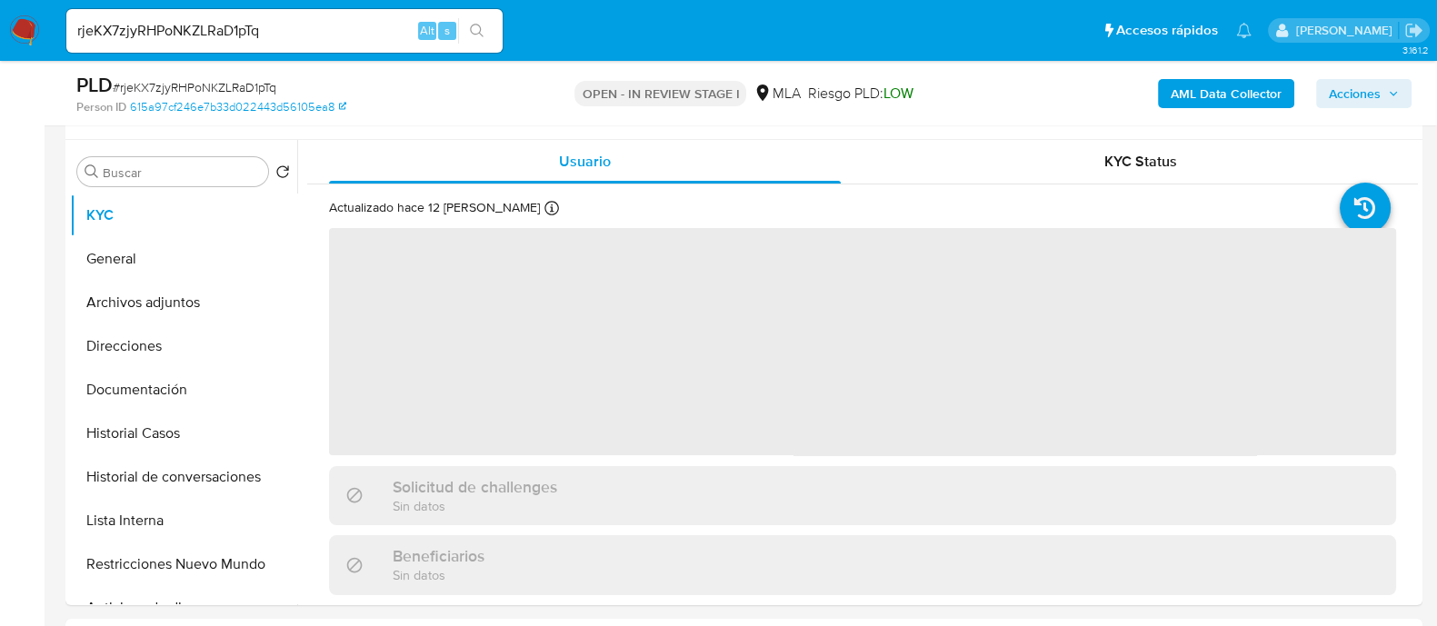
scroll to position [341, 0]
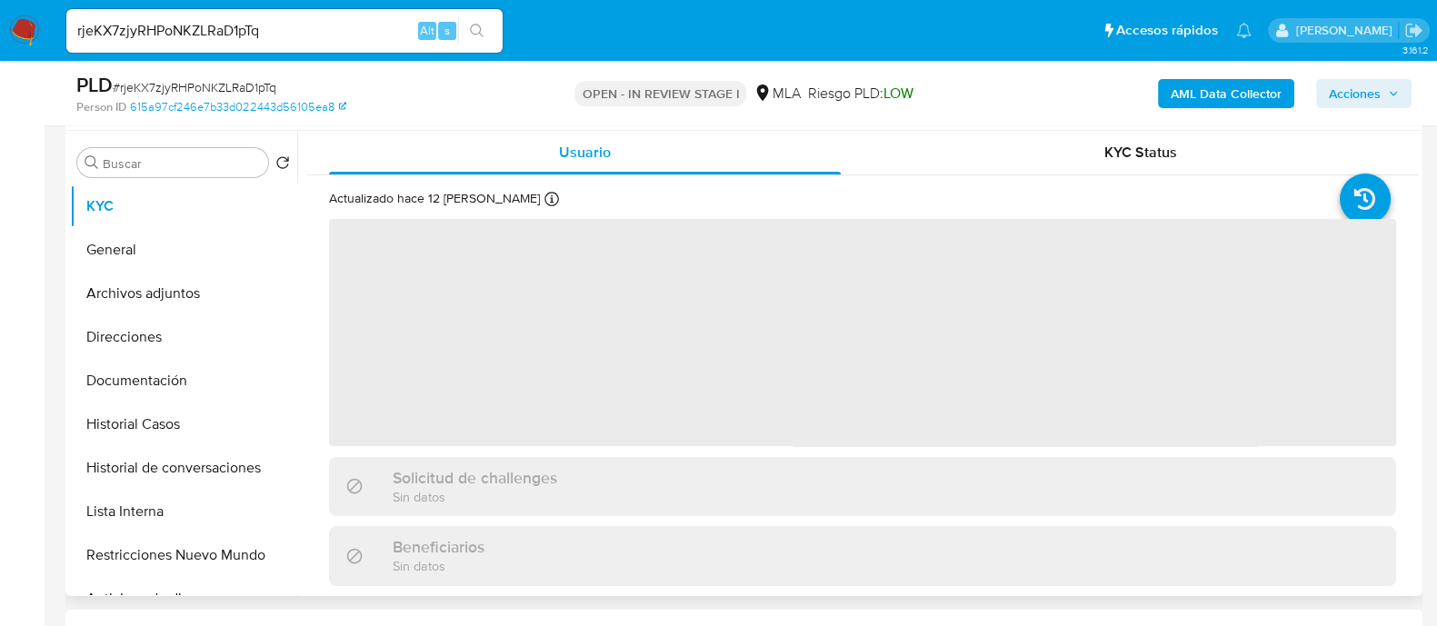
select select "10"
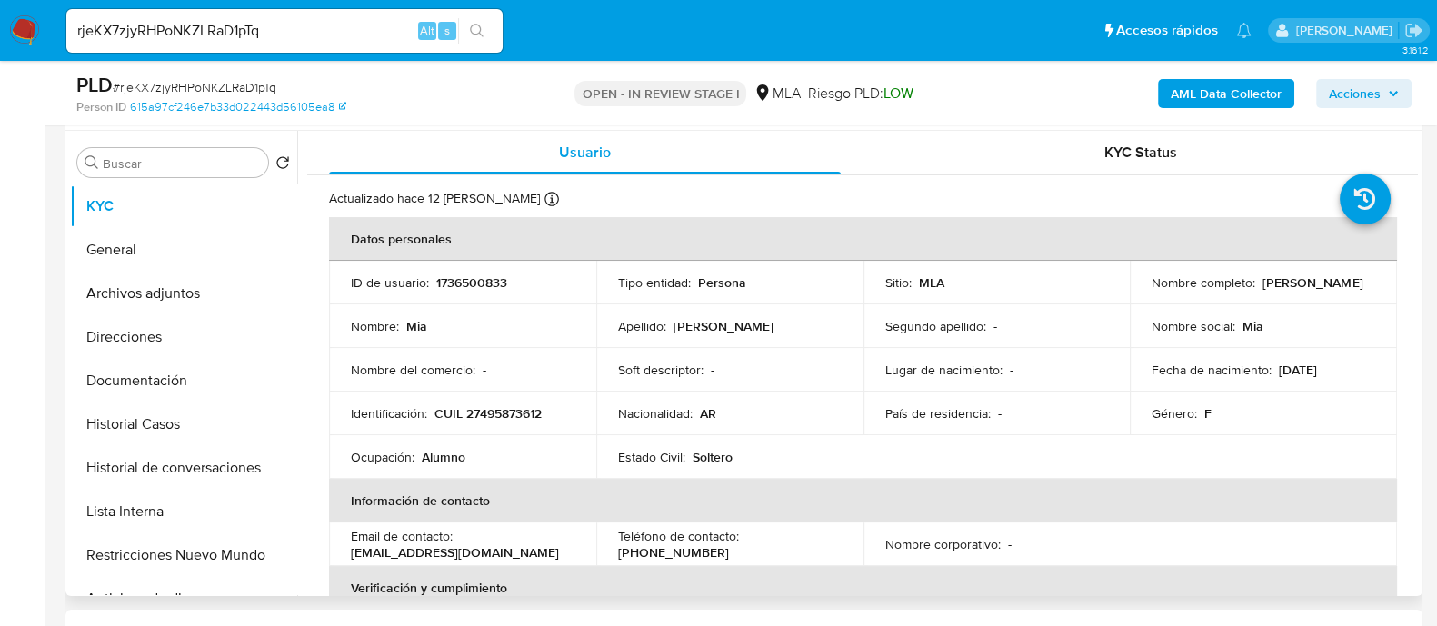
click at [468, 286] on p "1736500833" at bounding box center [471, 282] width 71 height 16
copy p "1736500833"
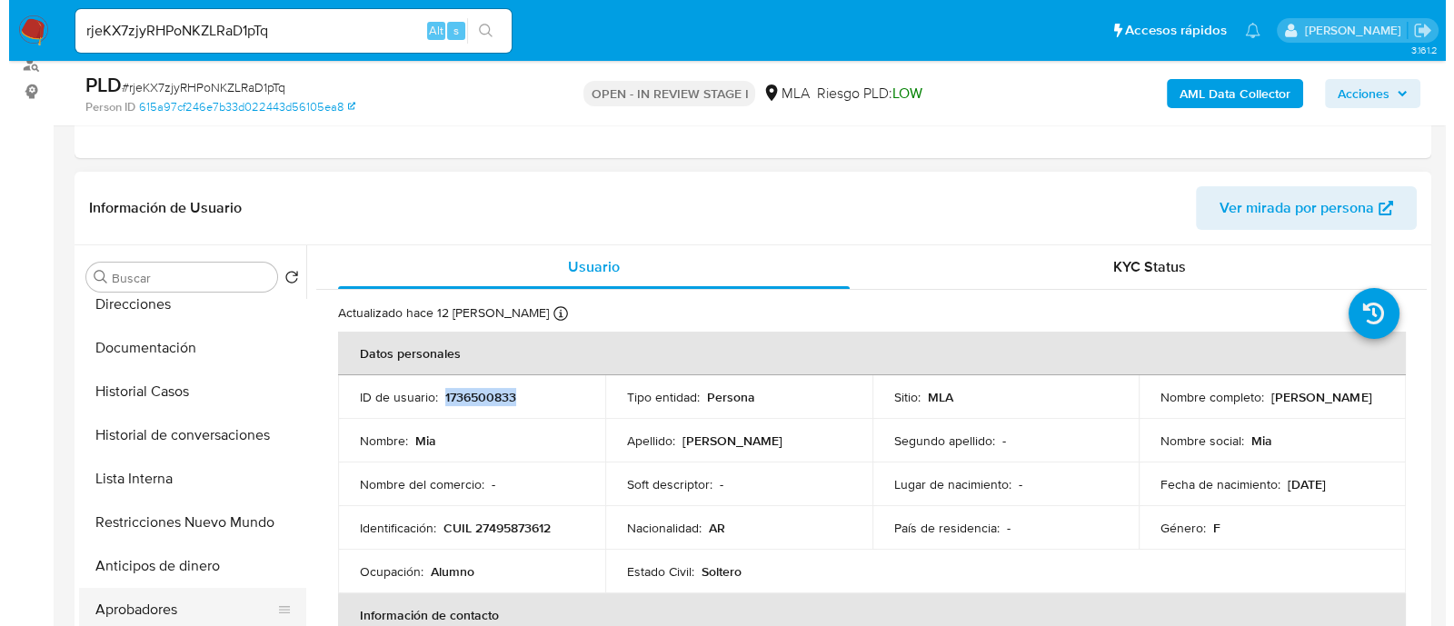
scroll to position [226, 0]
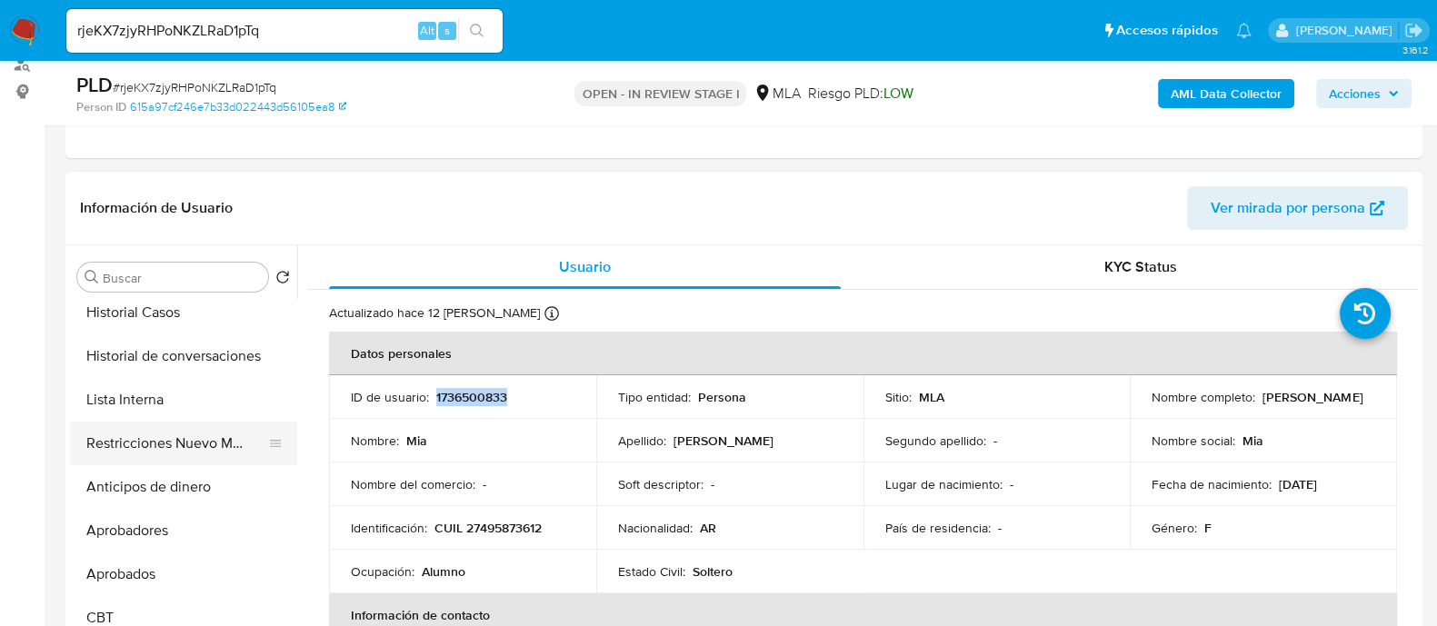
click at [221, 444] on button "Restricciones Nuevo Mundo" at bounding box center [176, 444] width 213 height 44
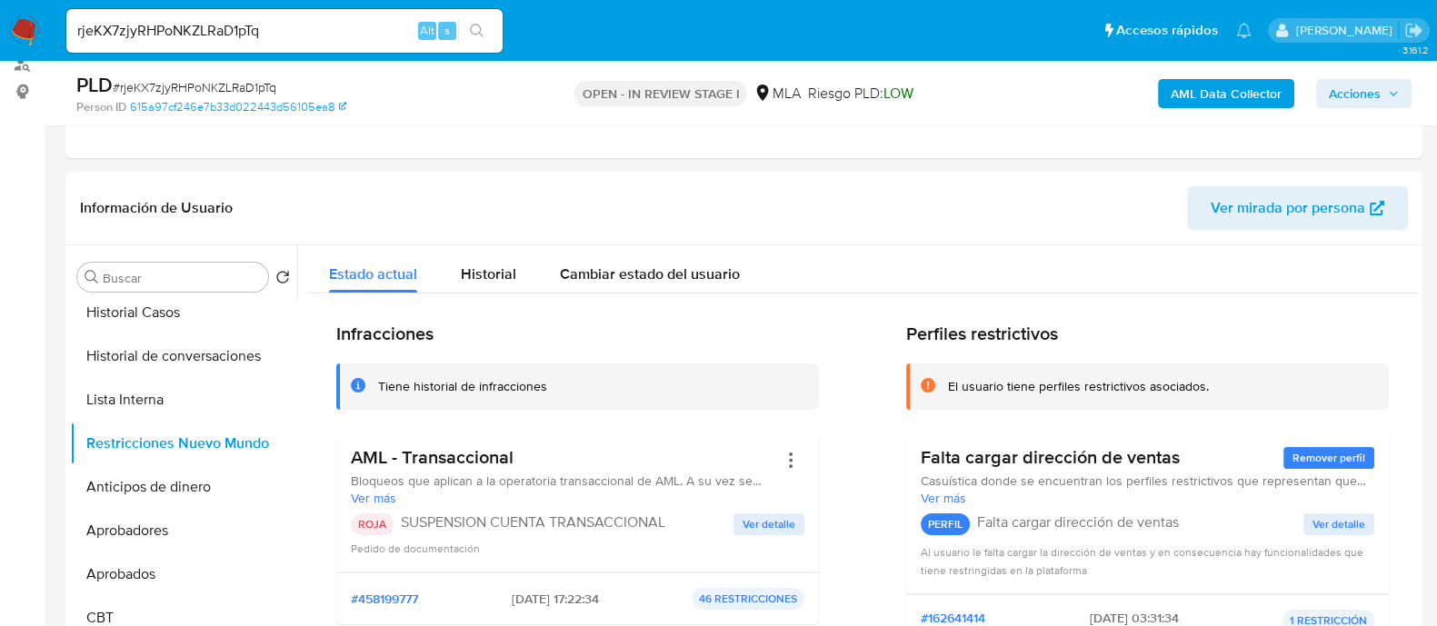
click at [1173, 83] on b "AML Data Collector" at bounding box center [1225, 93] width 111 height 29
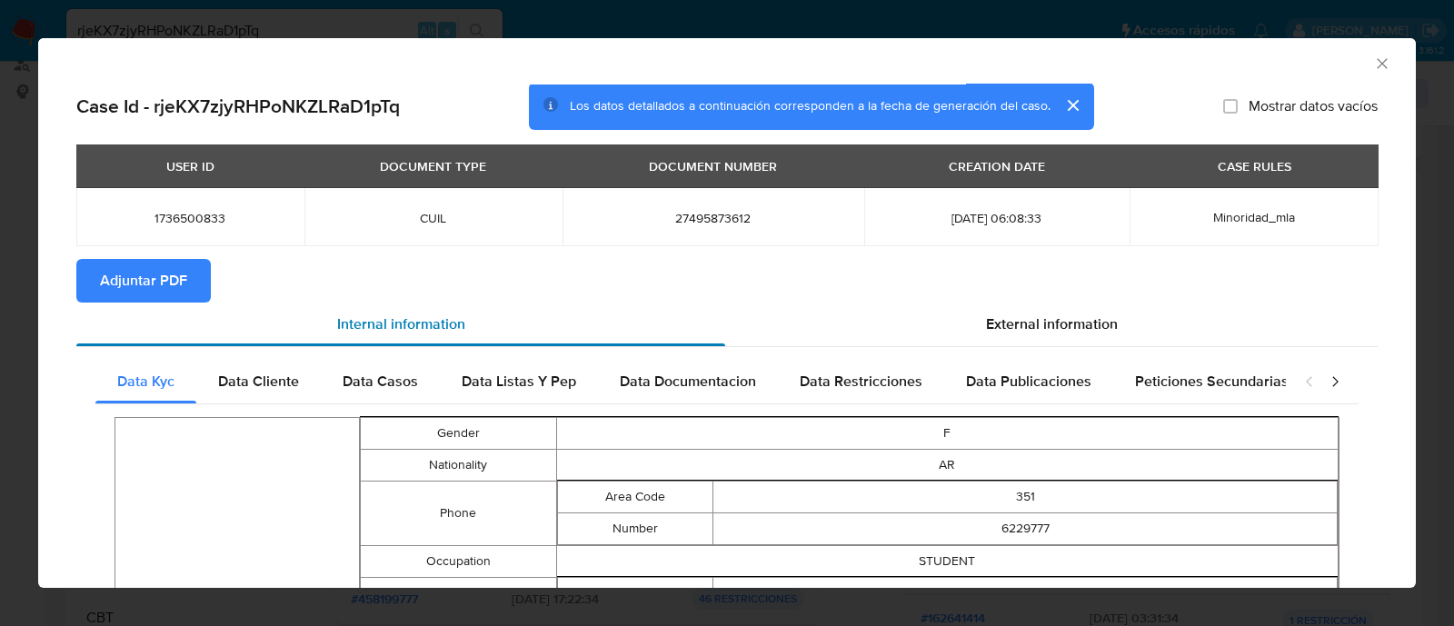
click at [167, 303] on div "Internal information" at bounding box center [400, 325] width 649 height 44
click at [190, 294] on button "Adjuntar PDF" at bounding box center [143, 281] width 134 height 44
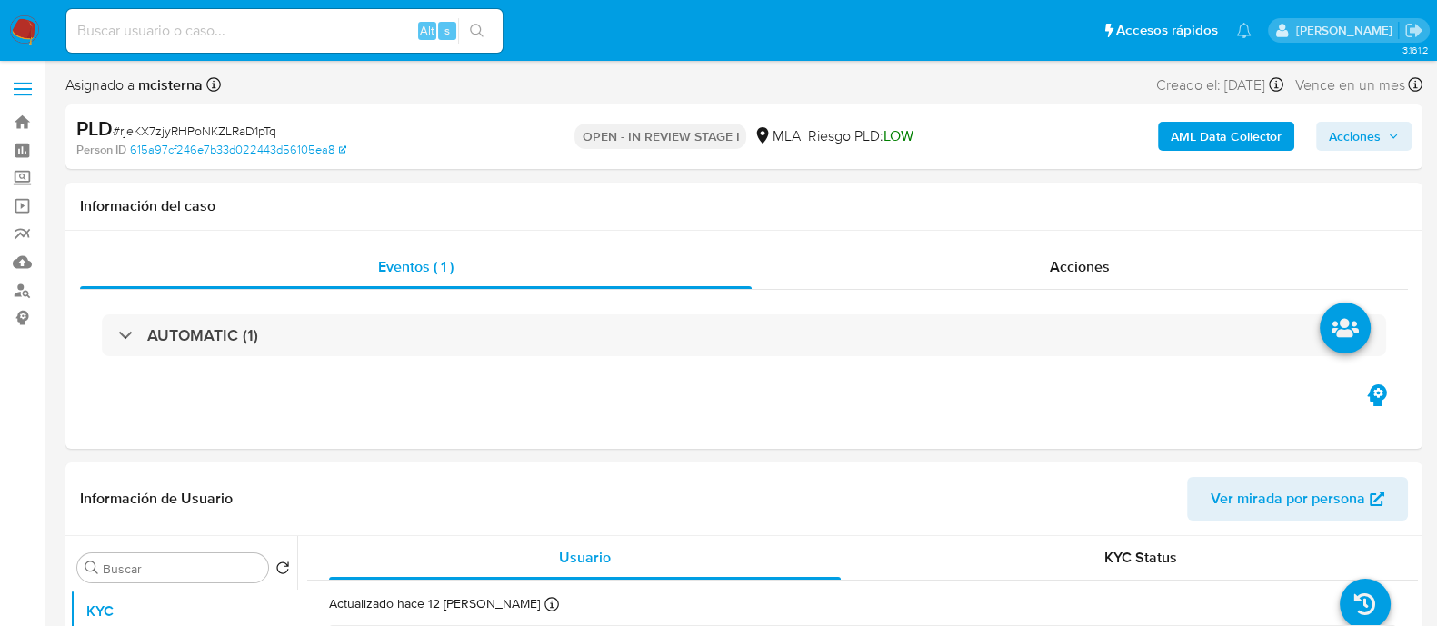
select select "10"
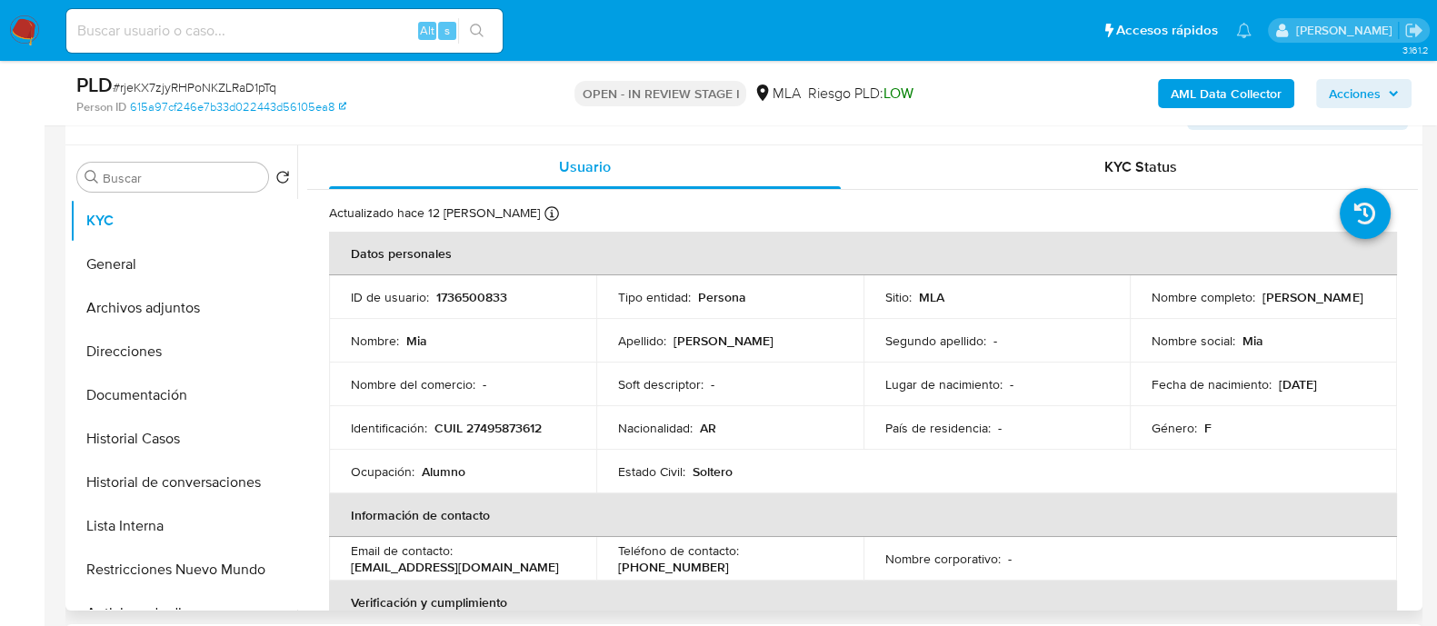
scroll to position [341, 0]
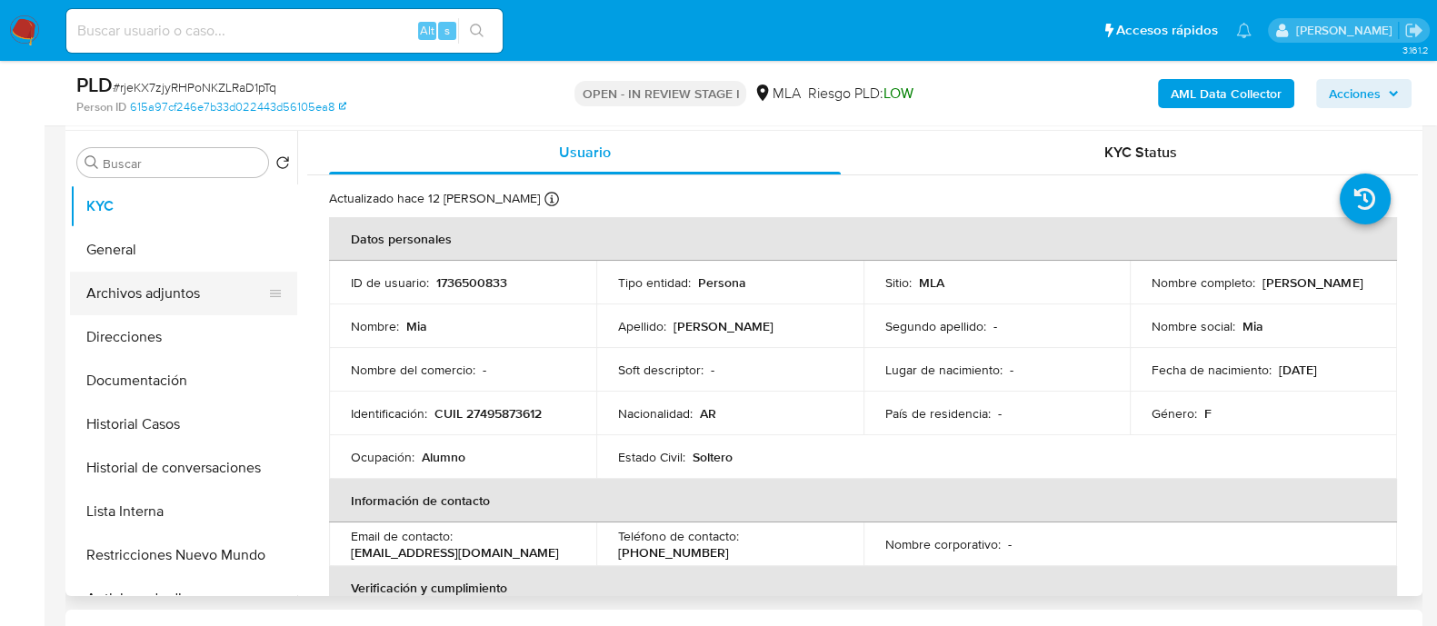
click at [189, 291] on button "Archivos adjuntos" at bounding box center [176, 294] width 213 height 44
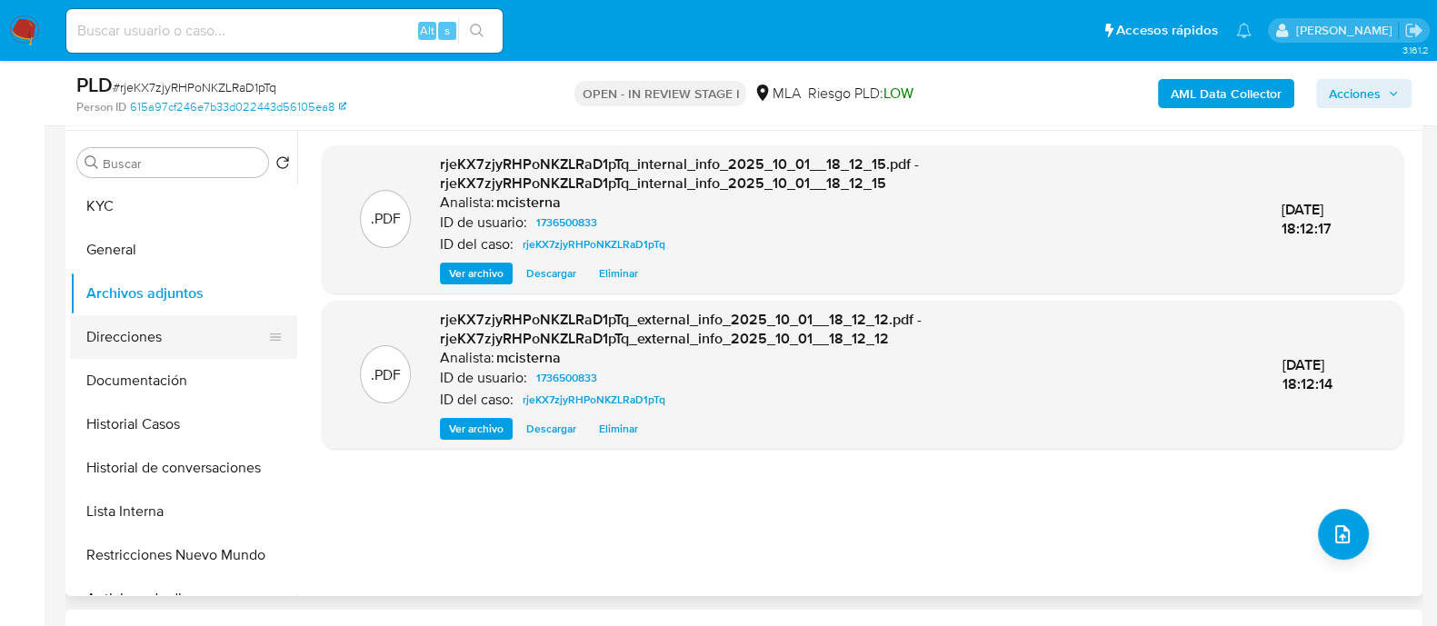
click at [223, 344] on button "Direcciones" at bounding box center [176, 337] width 213 height 44
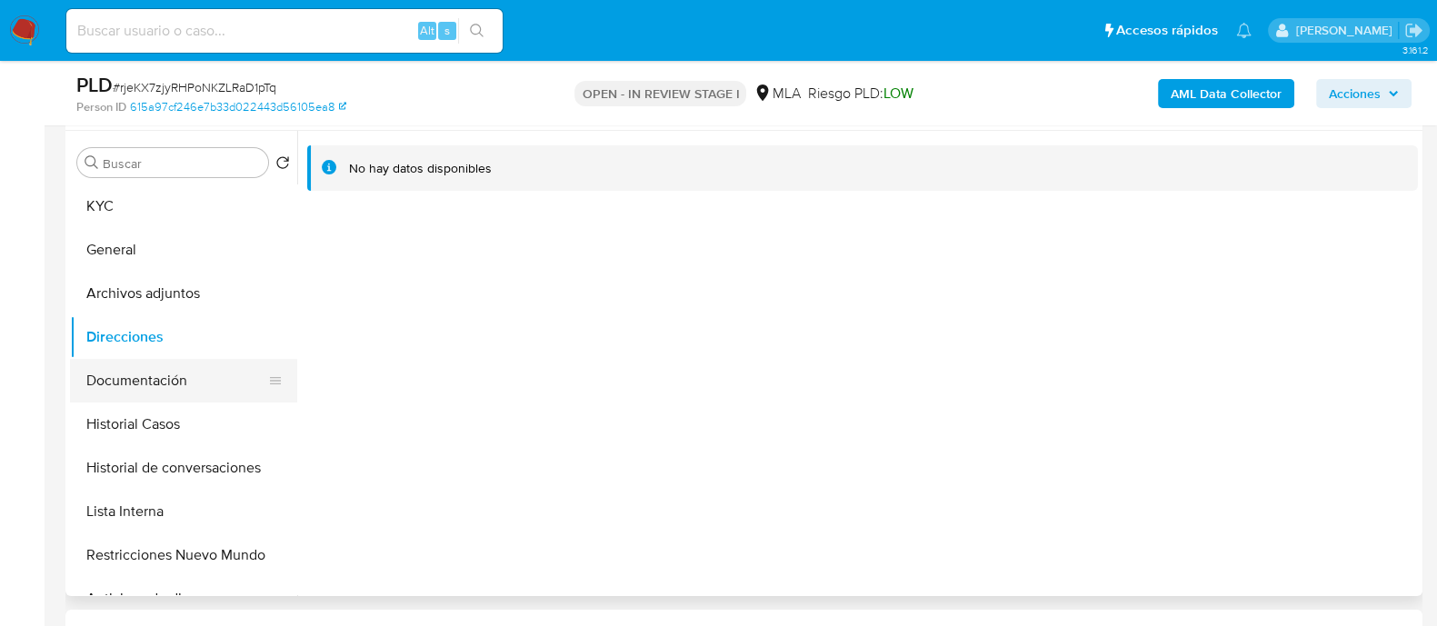
click at [123, 374] on button "Documentación" at bounding box center [176, 381] width 213 height 44
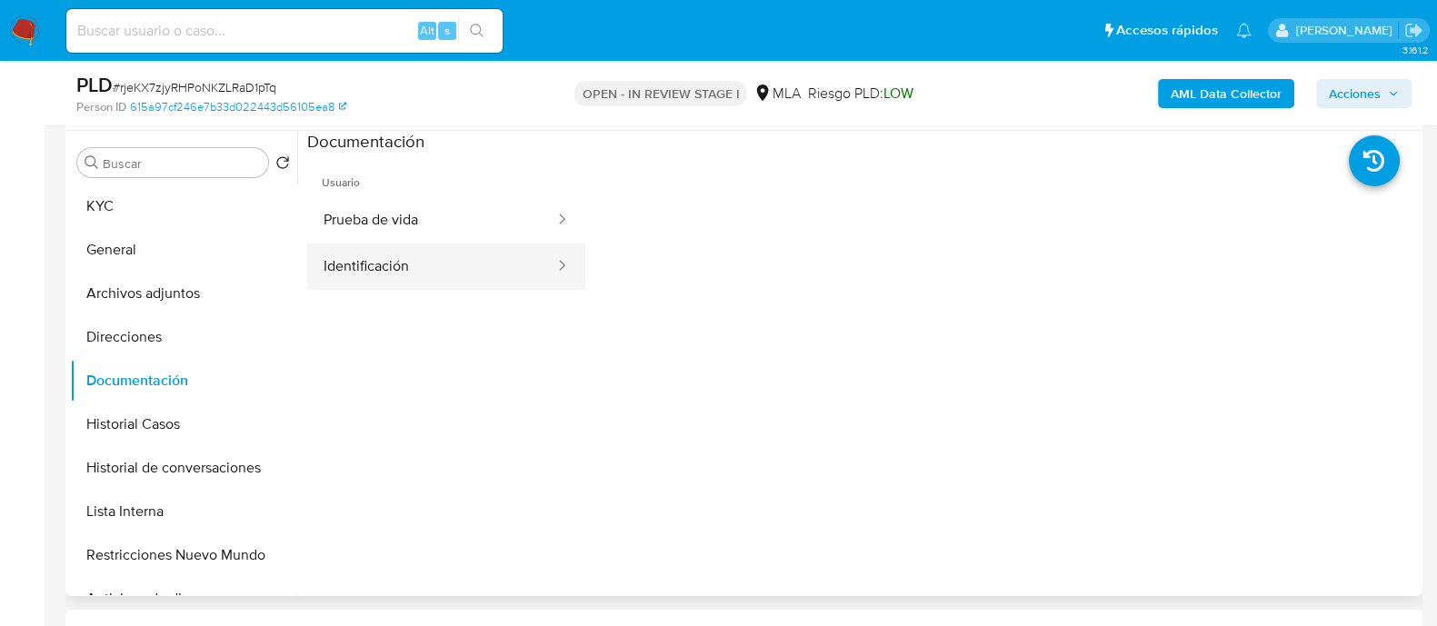
click at [381, 275] on button "Identificación" at bounding box center [431, 267] width 249 height 46
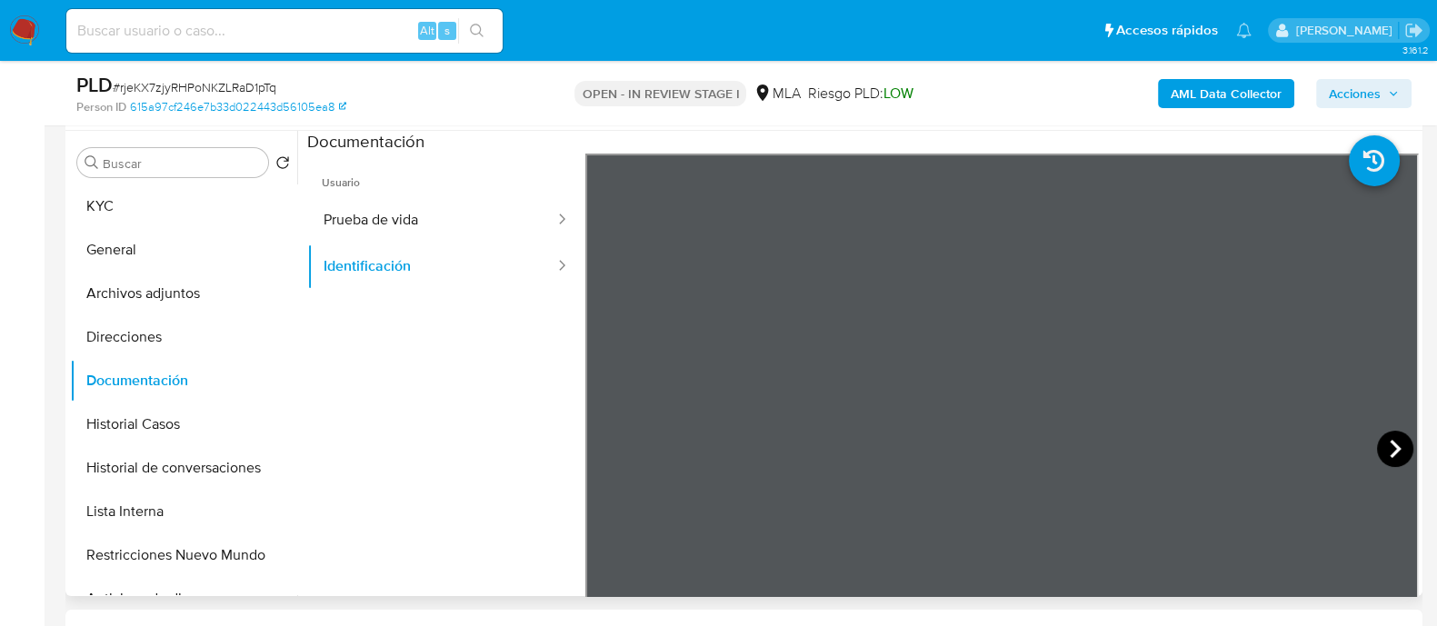
click at [1387, 448] on icon at bounding box center [1395, 449] width 36 height 36
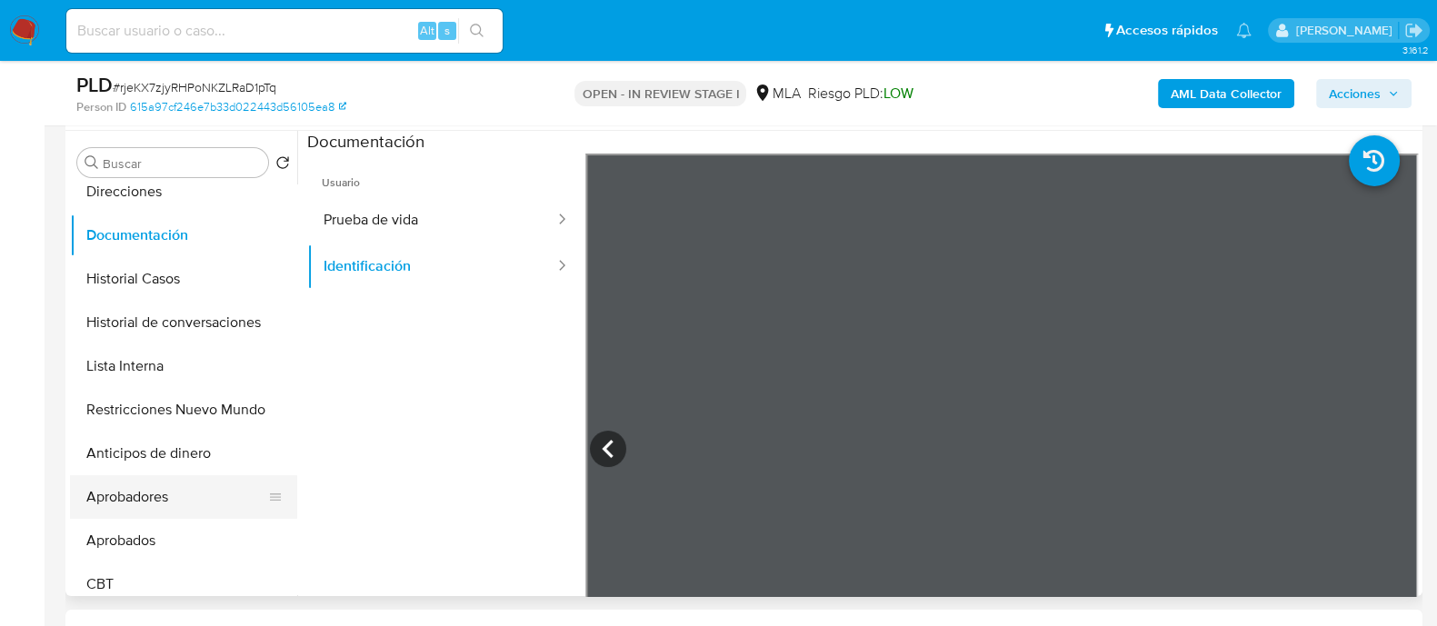
scroll to position [226, 0]
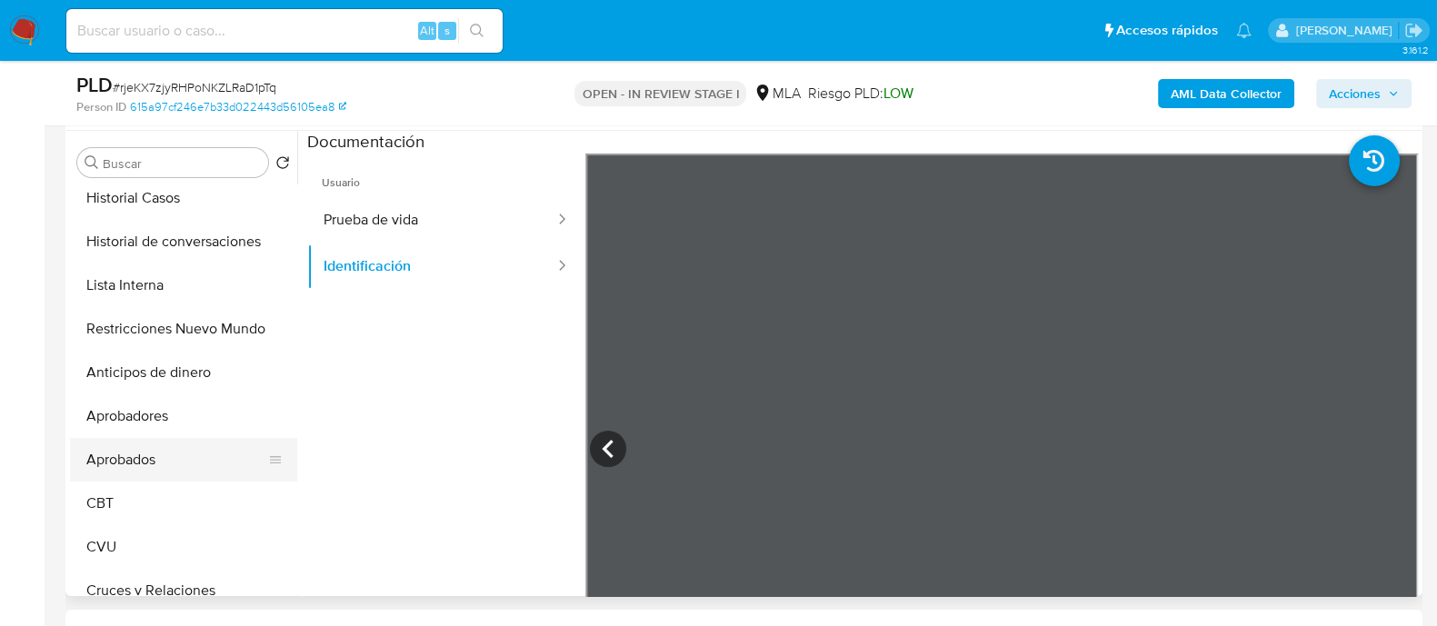
click at [150, 455] on button "Aprobados" at bounding box center [176, 460] width 213 height 44
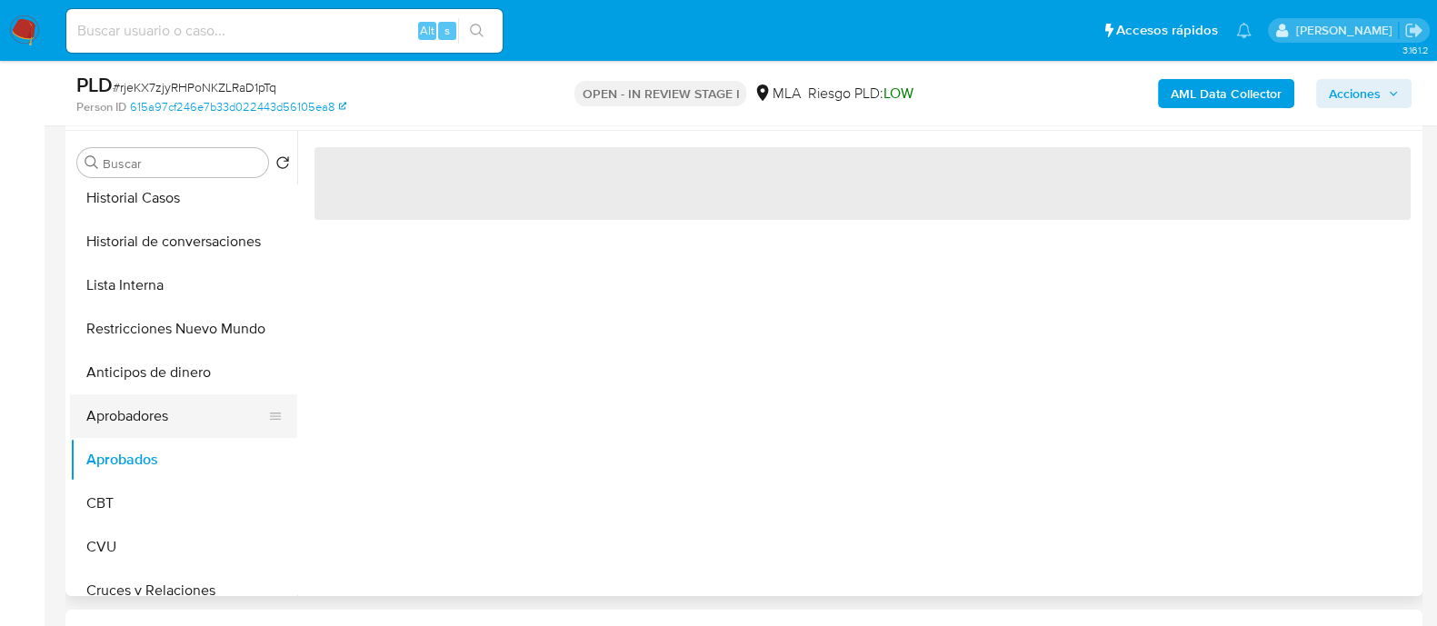
click at [180, 414] on button "Aprobadores" at bounding box center [176, 416] width 213 height 44
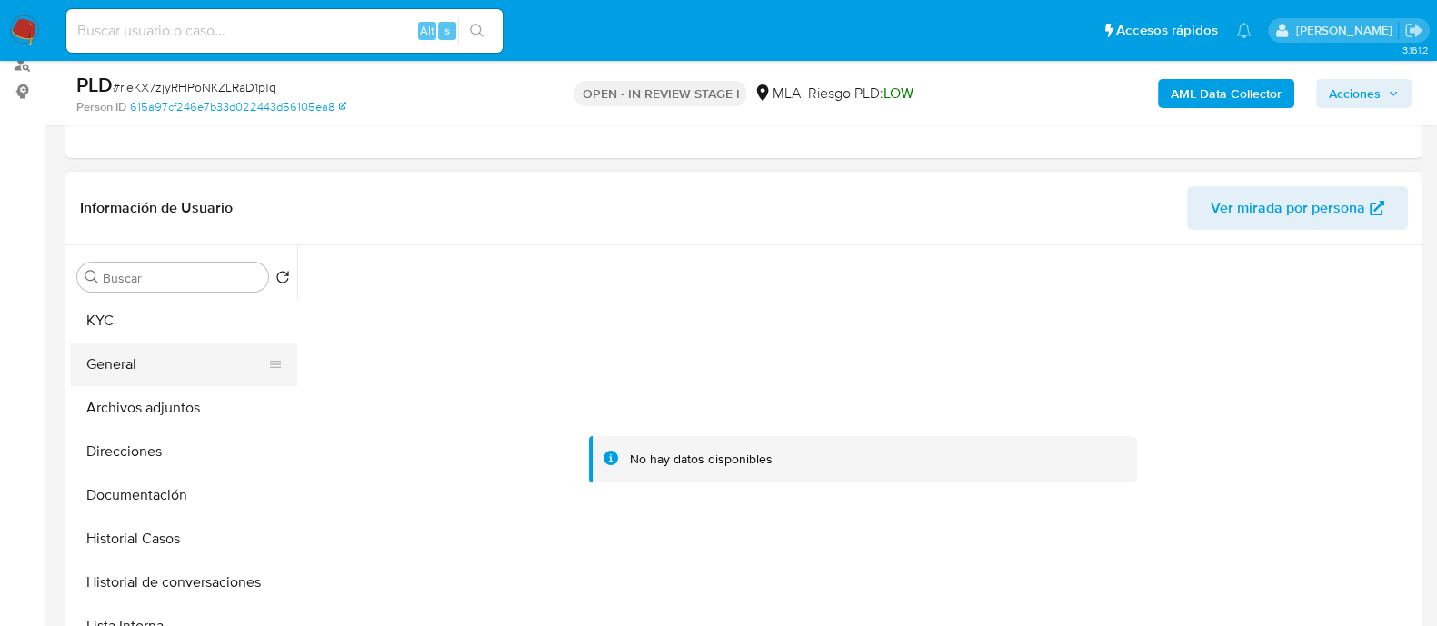
click at [164, 353] on button "General" at bounding box center [176, 365] width 213 height 44
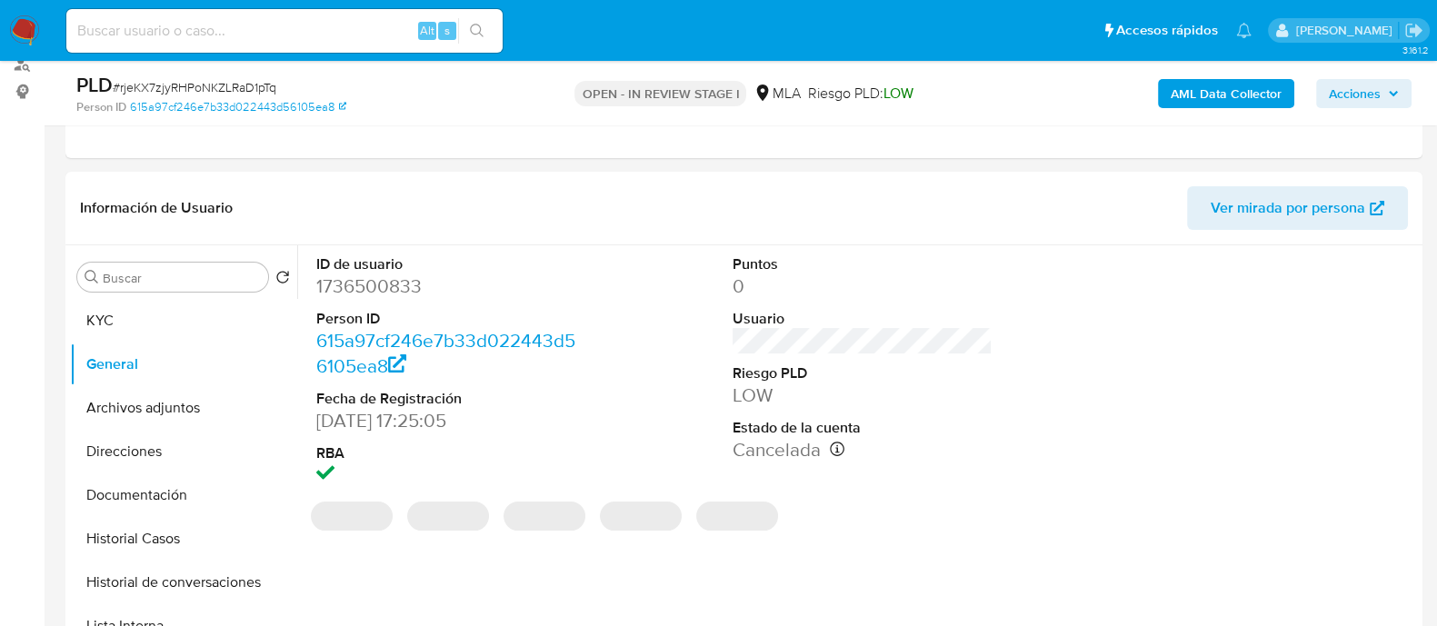
click at [386, 281] on dd "1736500833" at bounding box center [446, 286] width 260 height 25
copy dd "1736500833"
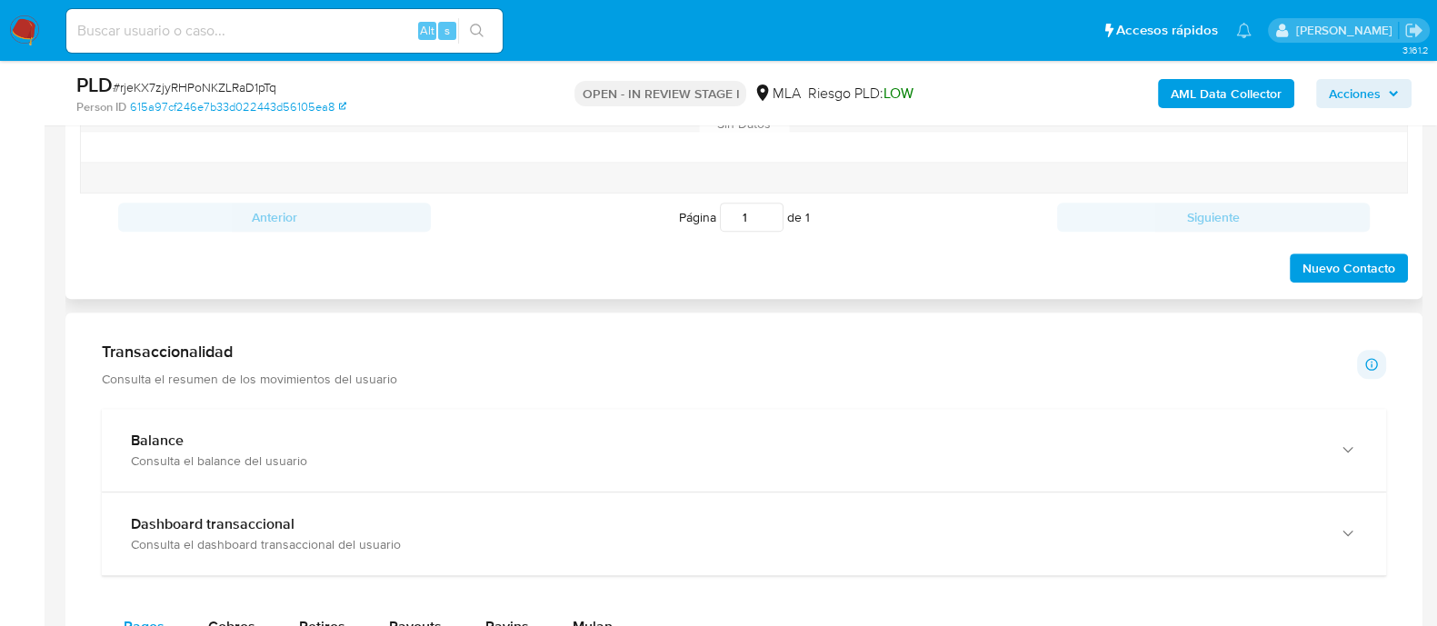
scroll to position [794, 0]
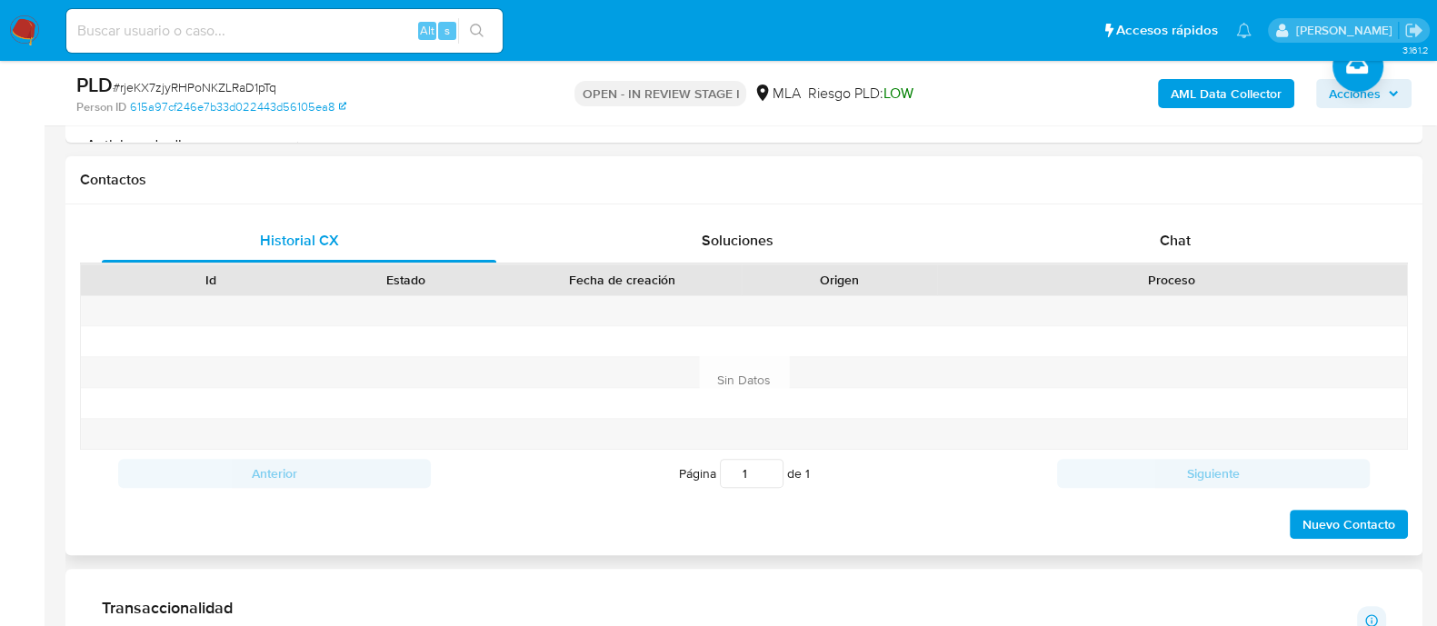
click at [1162, 214] on div "Historial CX Soluciones Chat Id Estado Fecha de creación Origen Proceso Anterio…" at bounding box center [743, 379] width 1357 height 351
click at [1085, 219] on div "Chat" at bounding box center [1175, 241] width 394 height 44
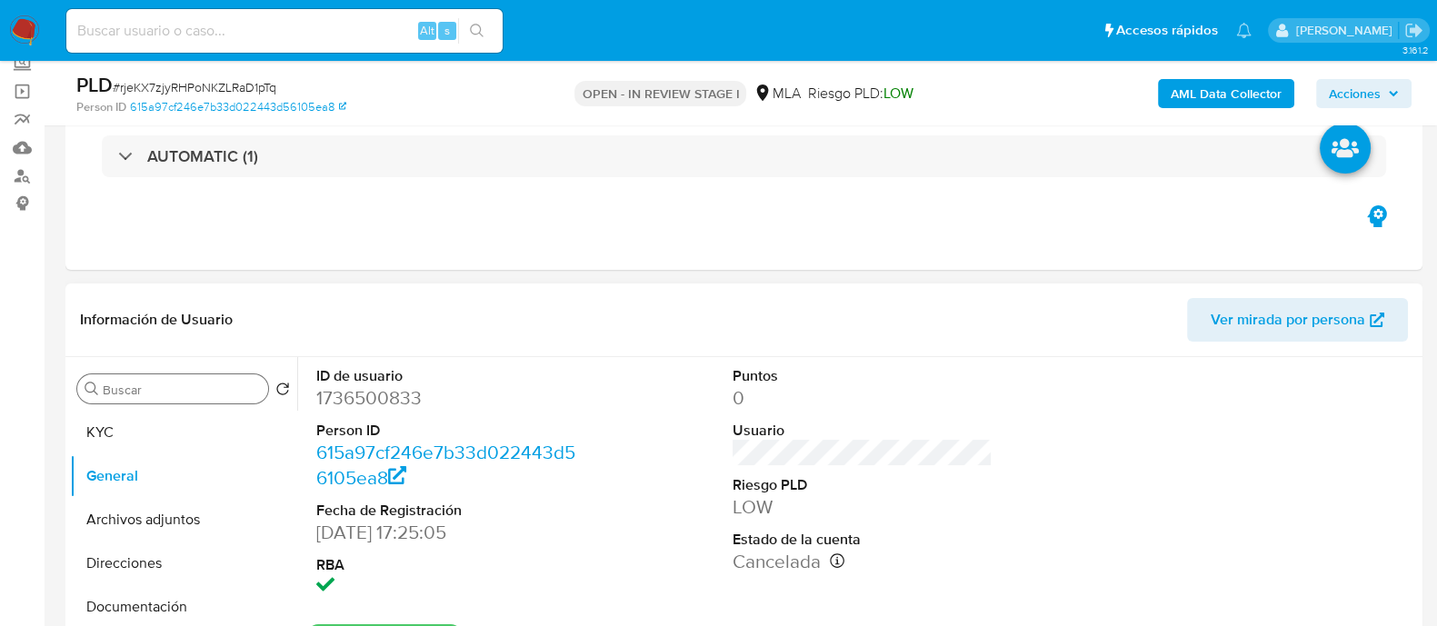
scroll to position [113, 0]
click at [232, 534] on button "Archivos adjuntos" at bounding box center [176, 522] width 213 height 44
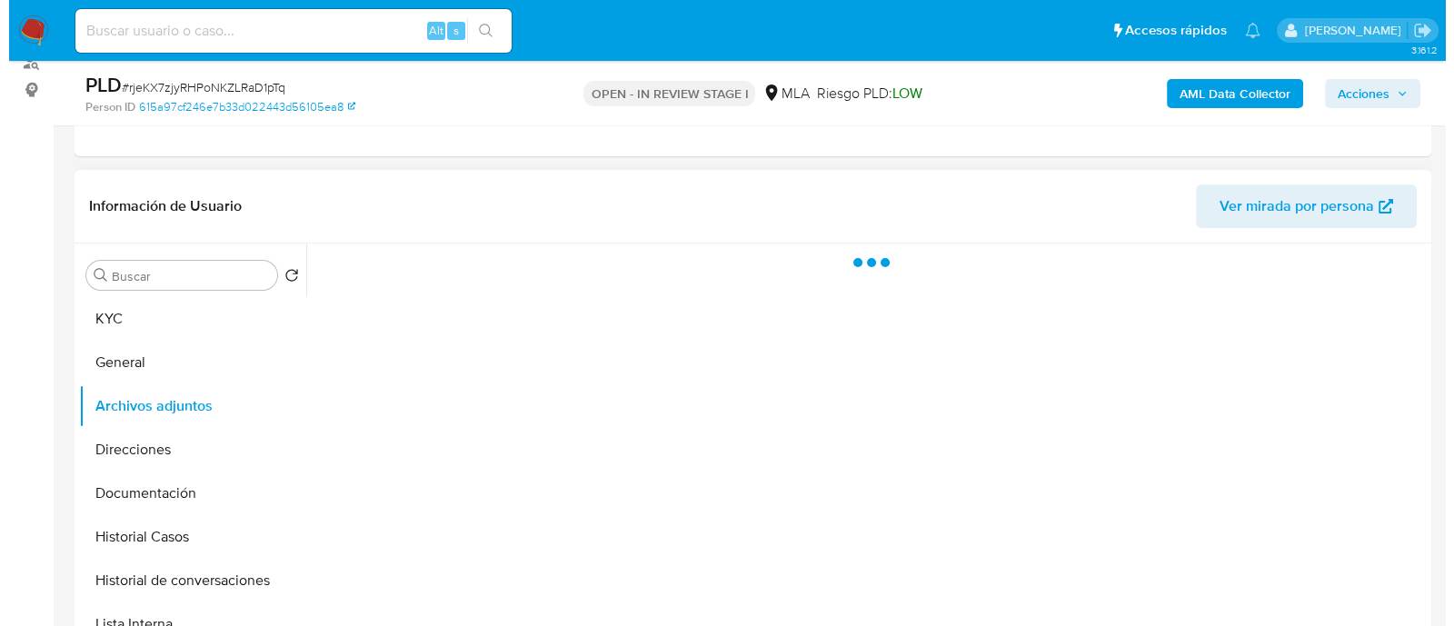
scroll to position [341, 0]
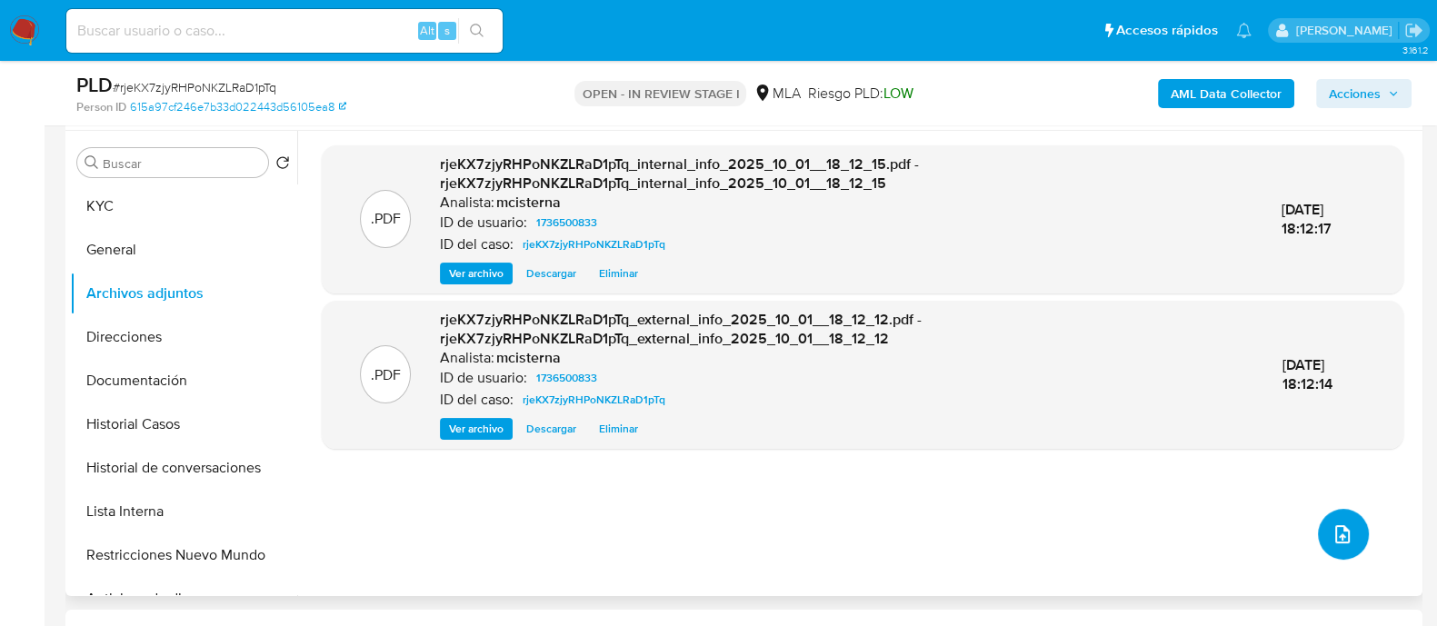
click at [1336, 557] on button "upload-file" at bounding box center [1343, 534] width 51 height 51
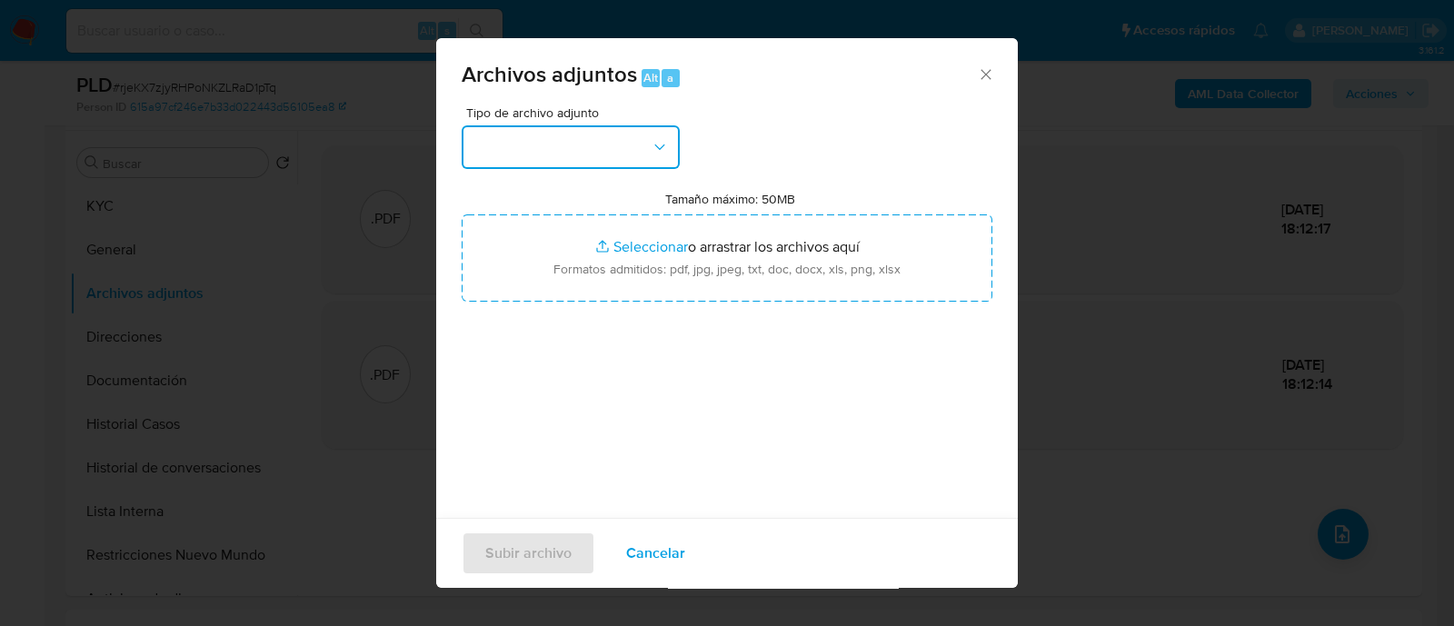
click at [565, 152] on button "button" at bounding box center [571, 147] width 218 height 44
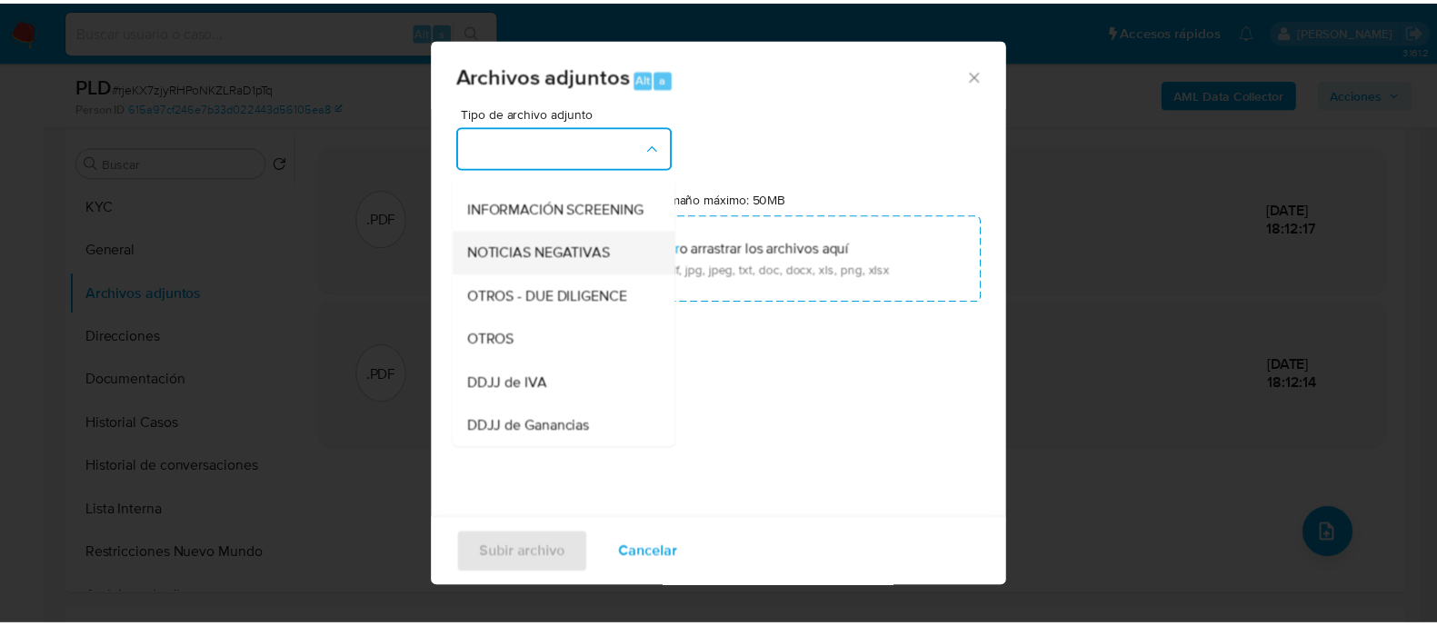
scroll to position [226, 0]
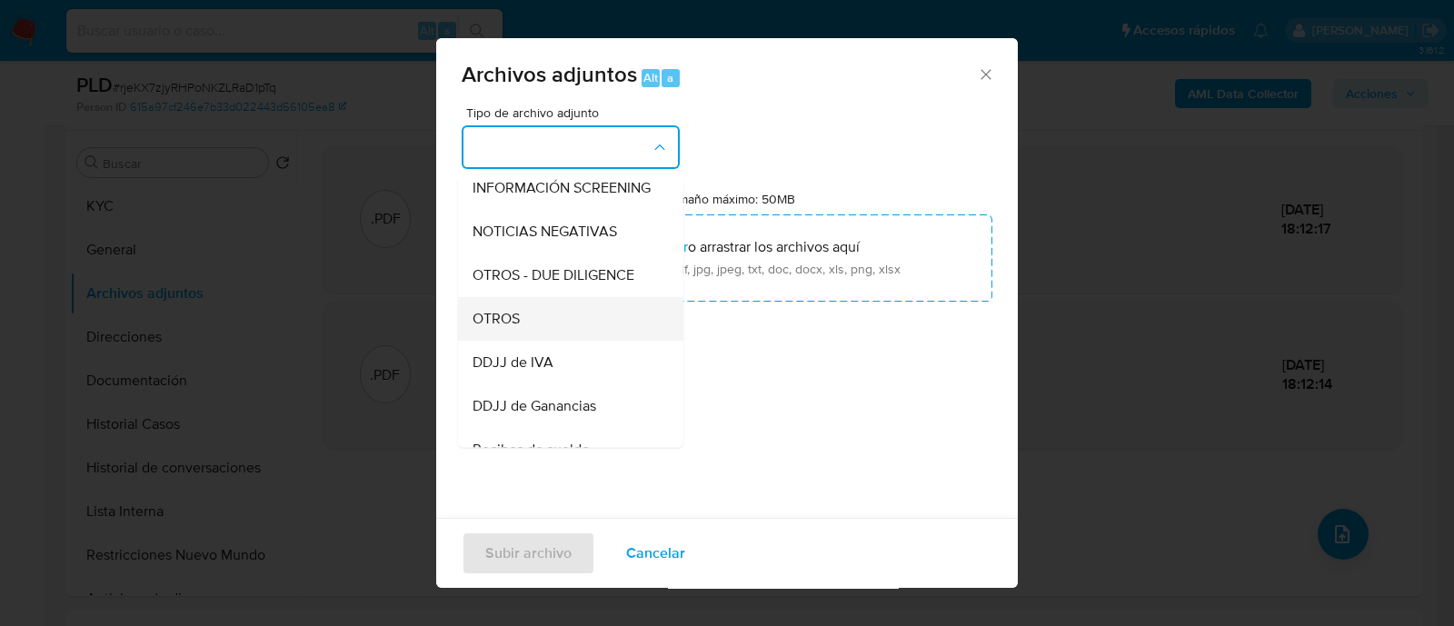
click at [555, 337] on div "OTROS" at bounding box center [564, 319] width 185 height 44
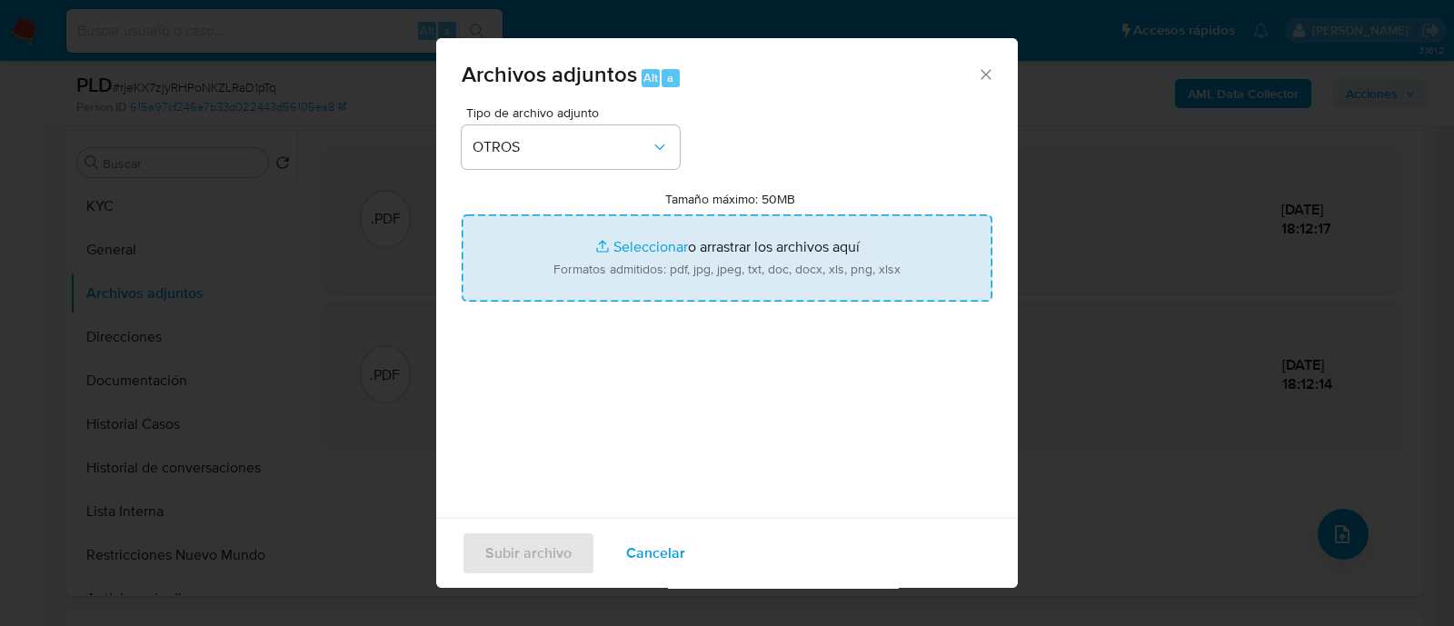
type input "C:\fakepath\Caselog rjeKX7zjyRHPoNKZLRaD1pTq_2025_09_17_18_57_46.docx"
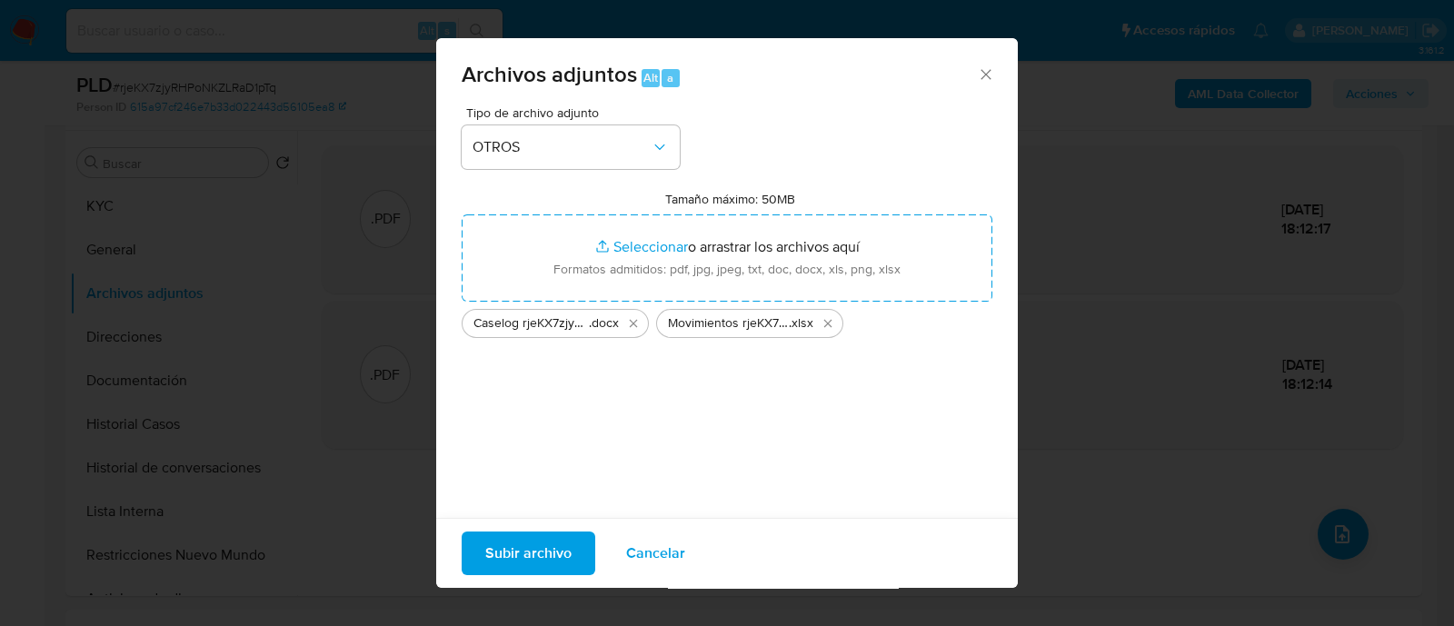
click at [532, 553] on span "Subir archivo" at bounding box center [528, 553] width 86 height 40
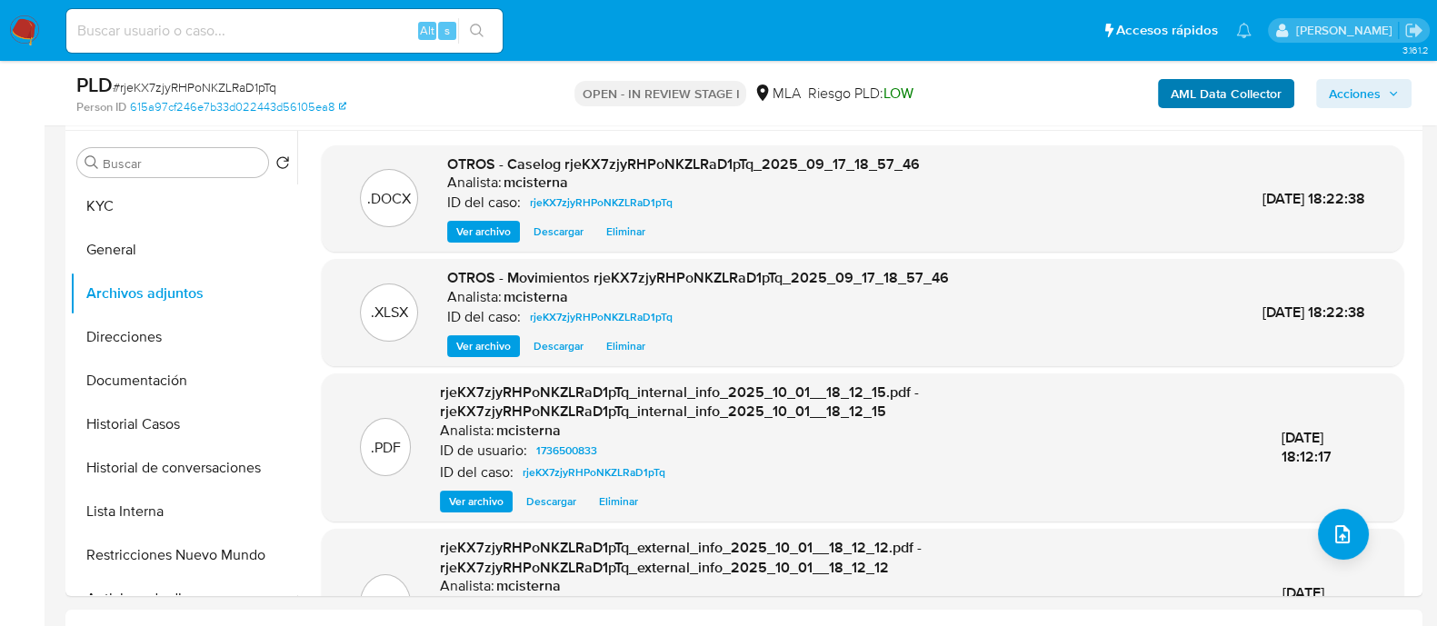
drag, startPoint x: 1348, startPoint y: 88, endPoint x: 1239, endPoint y: 103, distance: 110.0
click at [1348, 88] on span "Acciones" at bounding box center [1354, 93] width 52 height 29
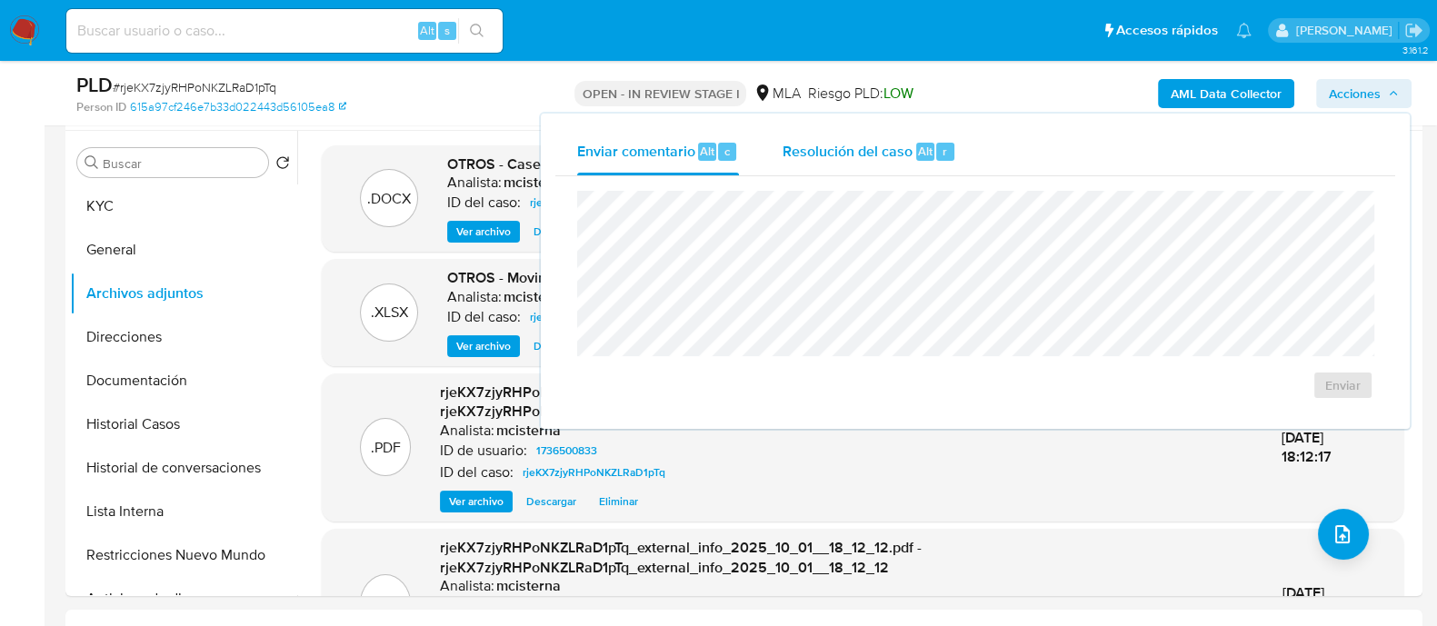
click at [904, 170] on div "Resolución del caso Alt r" at bounding box center [869, 151] width 174 height 47
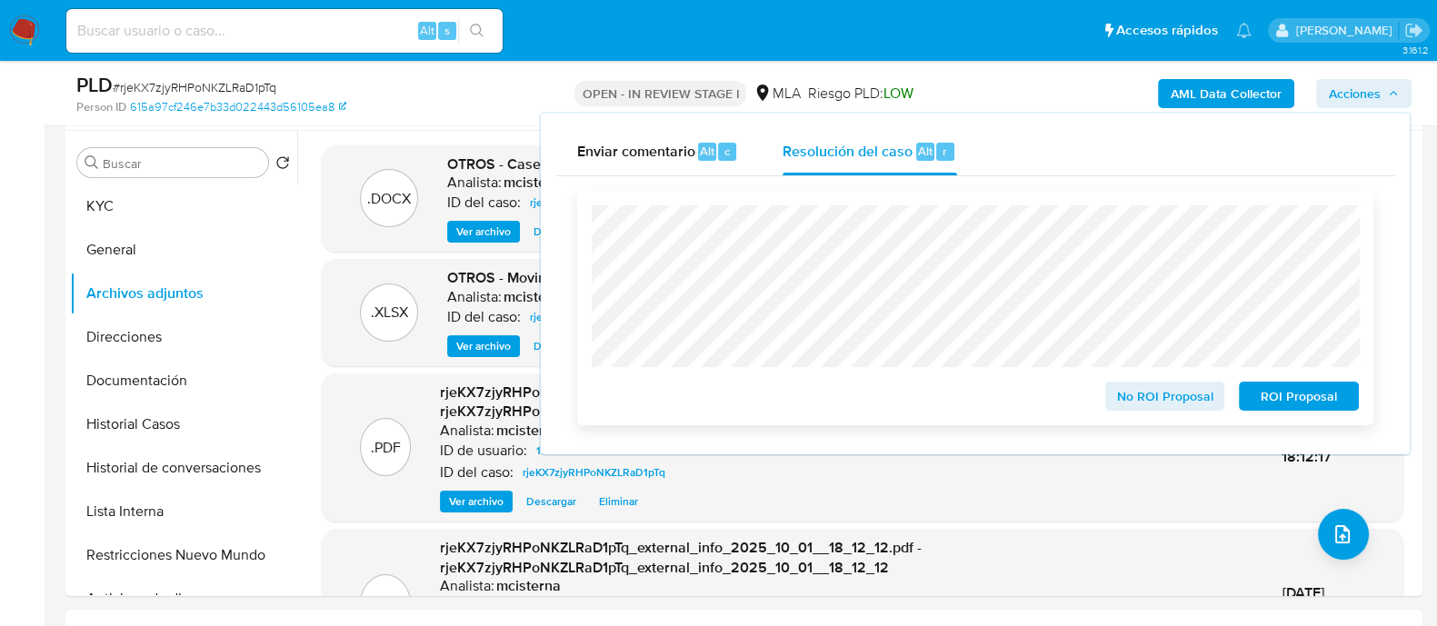
click at [1260, 397] on span "ROI Proposal" at bounding box center [1298, 395] width 94 height 25
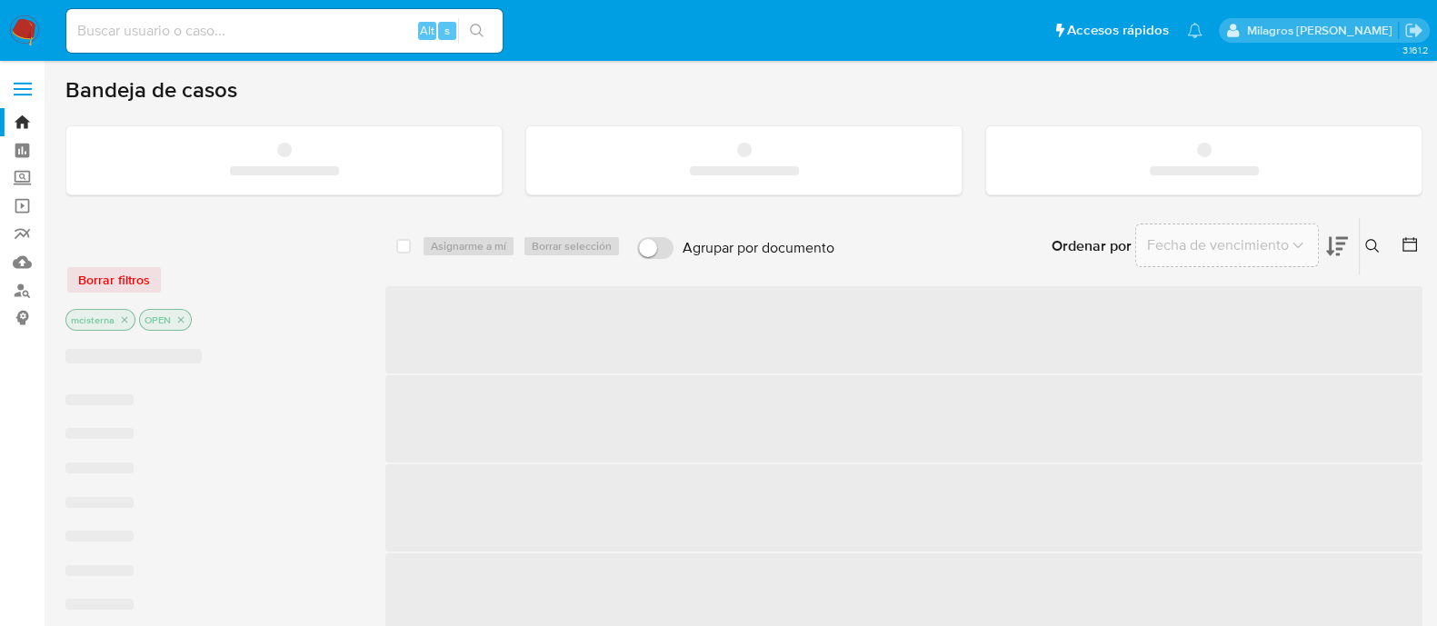
click at [142, 26] on input at bounding box center [284, 31] width 436 height 24
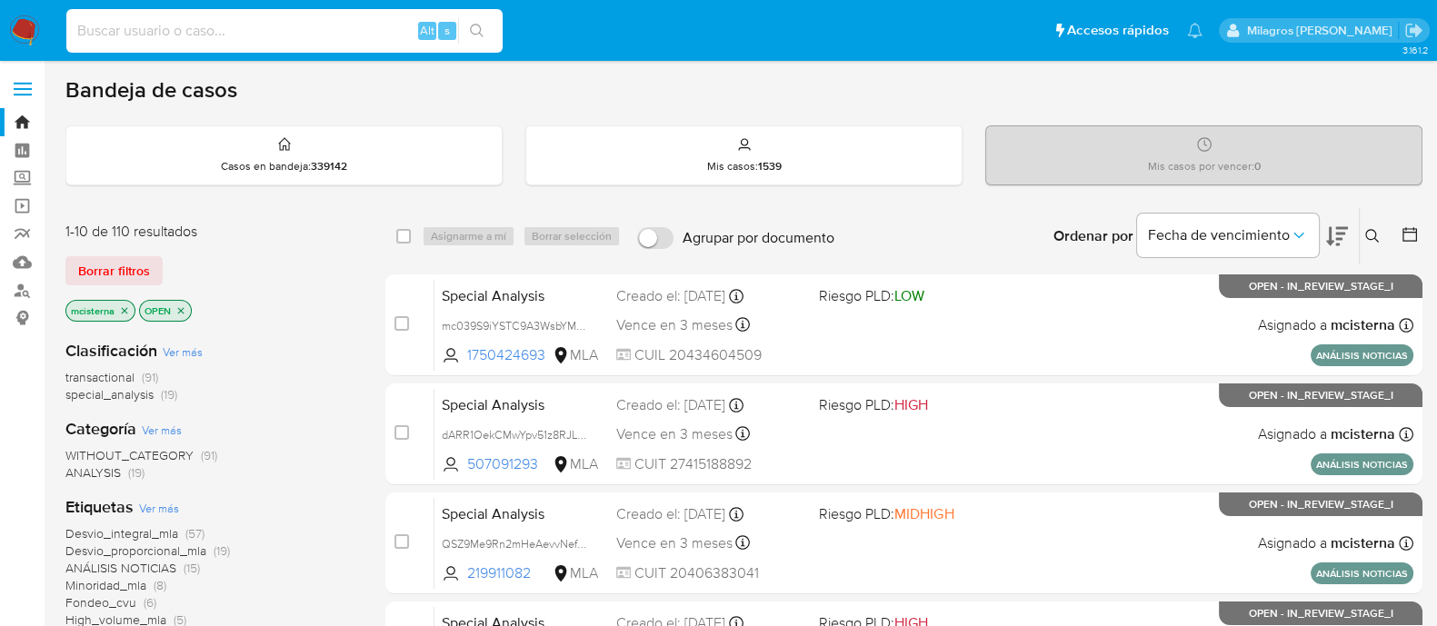
paste input "222047848"
type input "222047848"
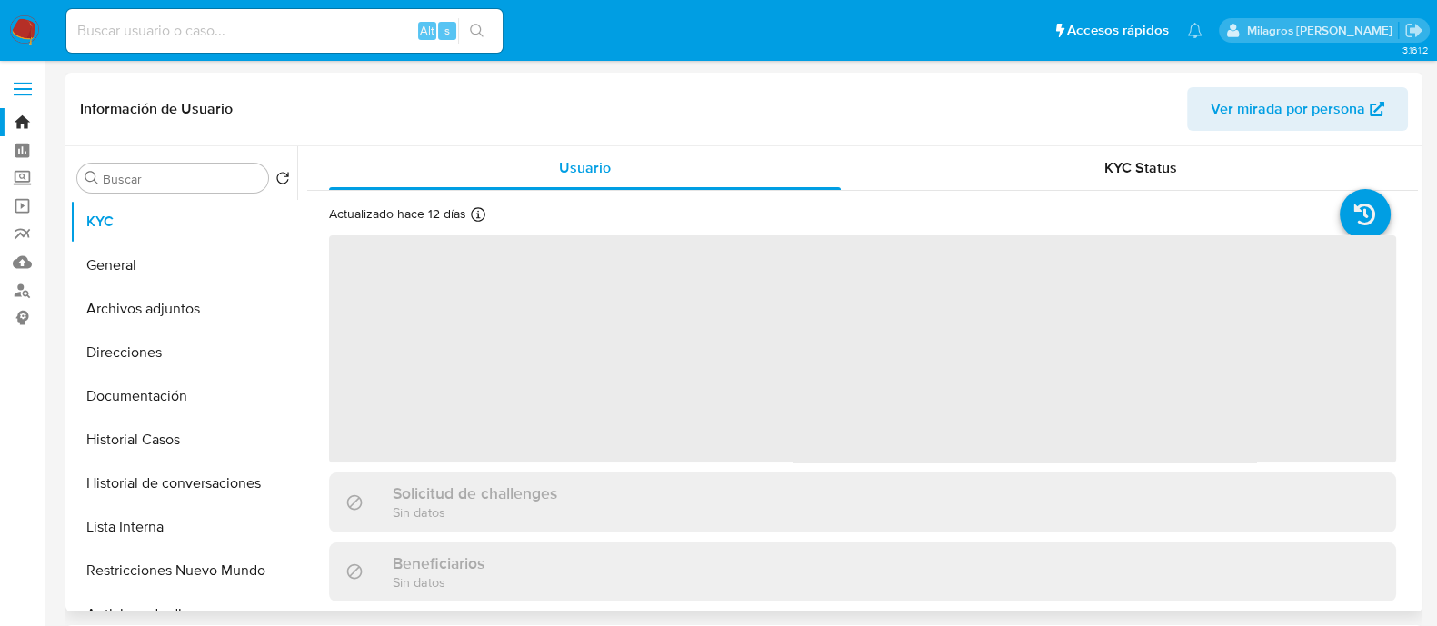
select select "10"
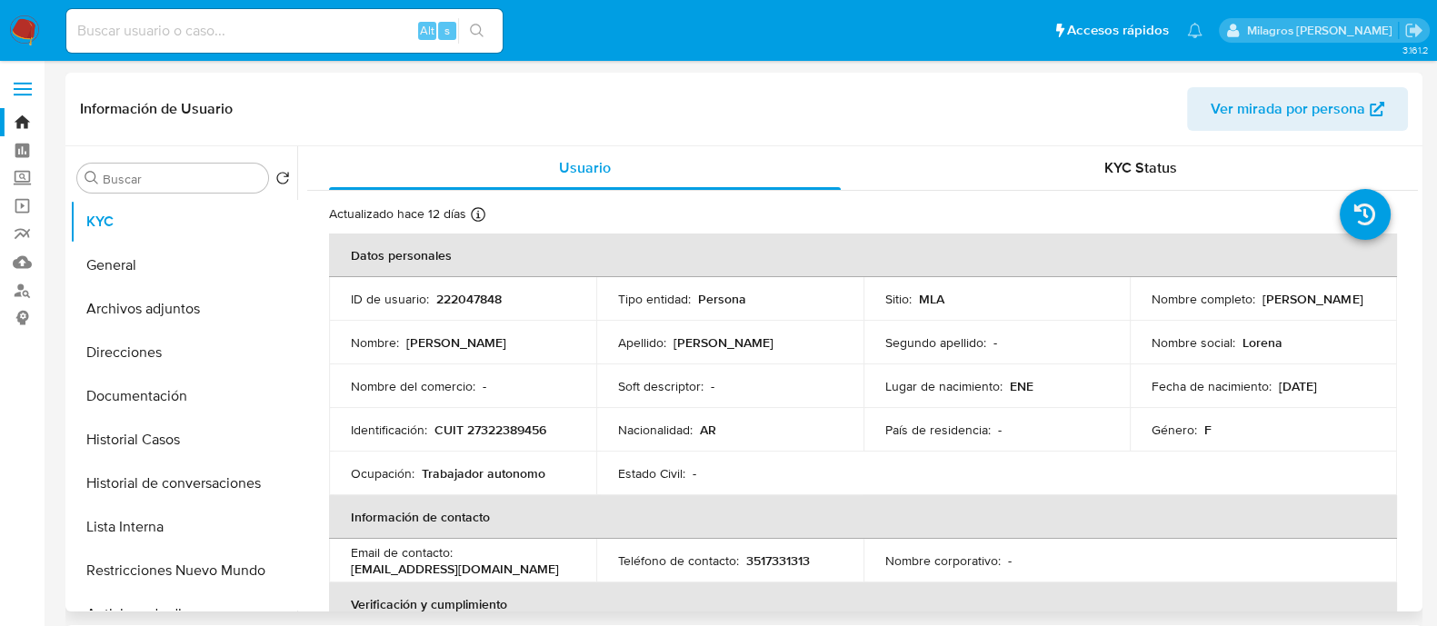
click at [523, 427] on p "CUIT 27322389456" at bounding box center [490, 430] width 112 height 16
copy p "27322389456"
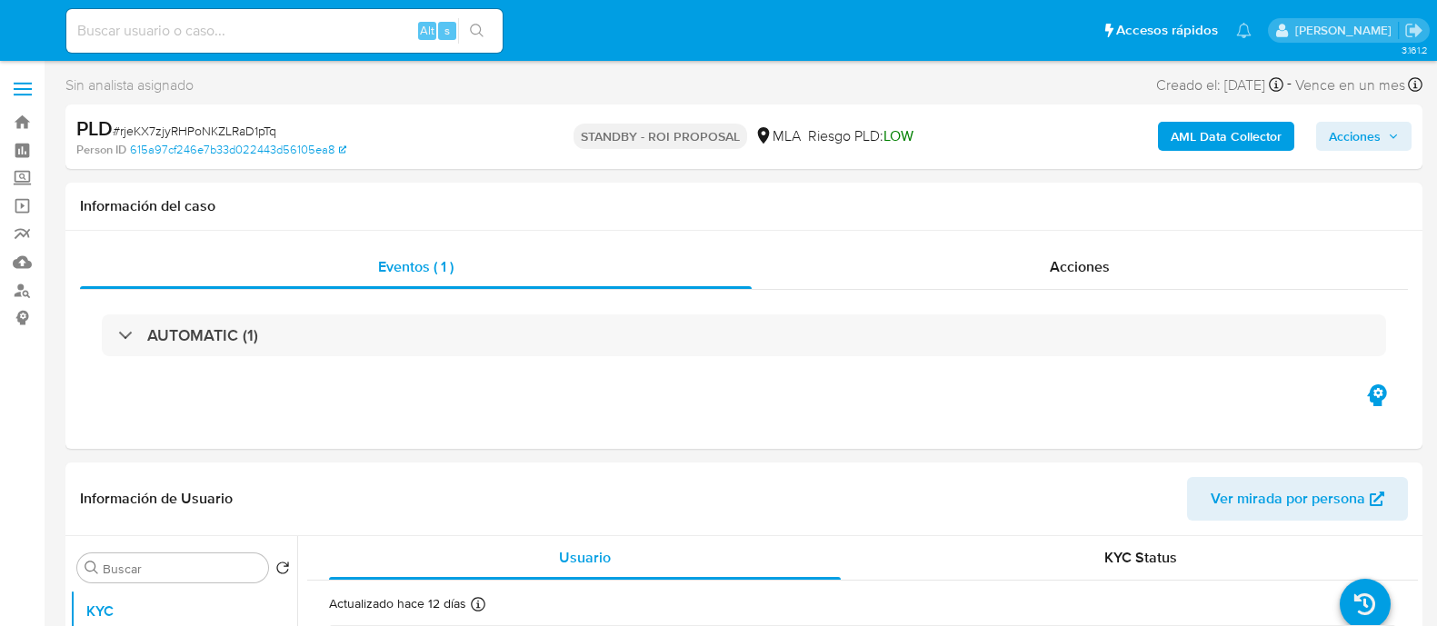
select select "10"
click at [356, 26] on input at bounding box center [284, 31] width 436 height 24
paste input "MB7DGQld8K5IaNLad2Dxg8vw"
type input "MB7DGQld8K5IaNLad2Dxg8vw"
click at [478, 31] on icon "search-icon" at bounding box center [477, 31] width 15 height 15
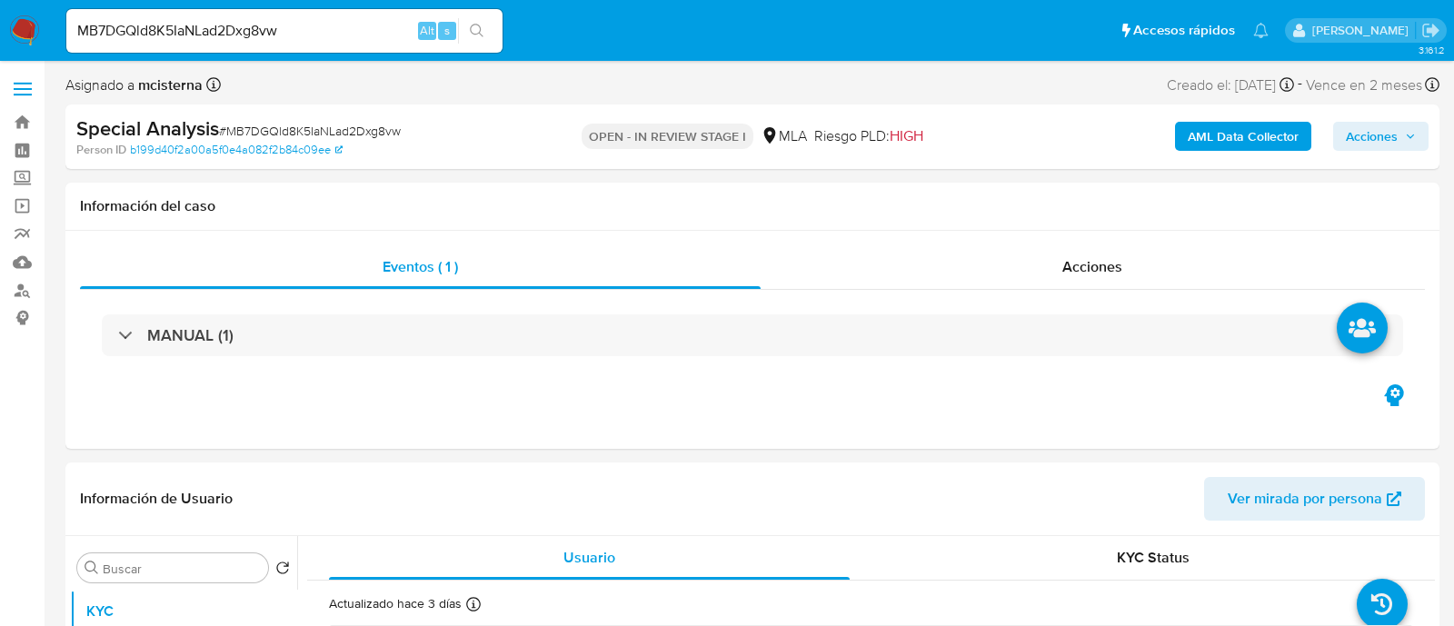
select select "10"
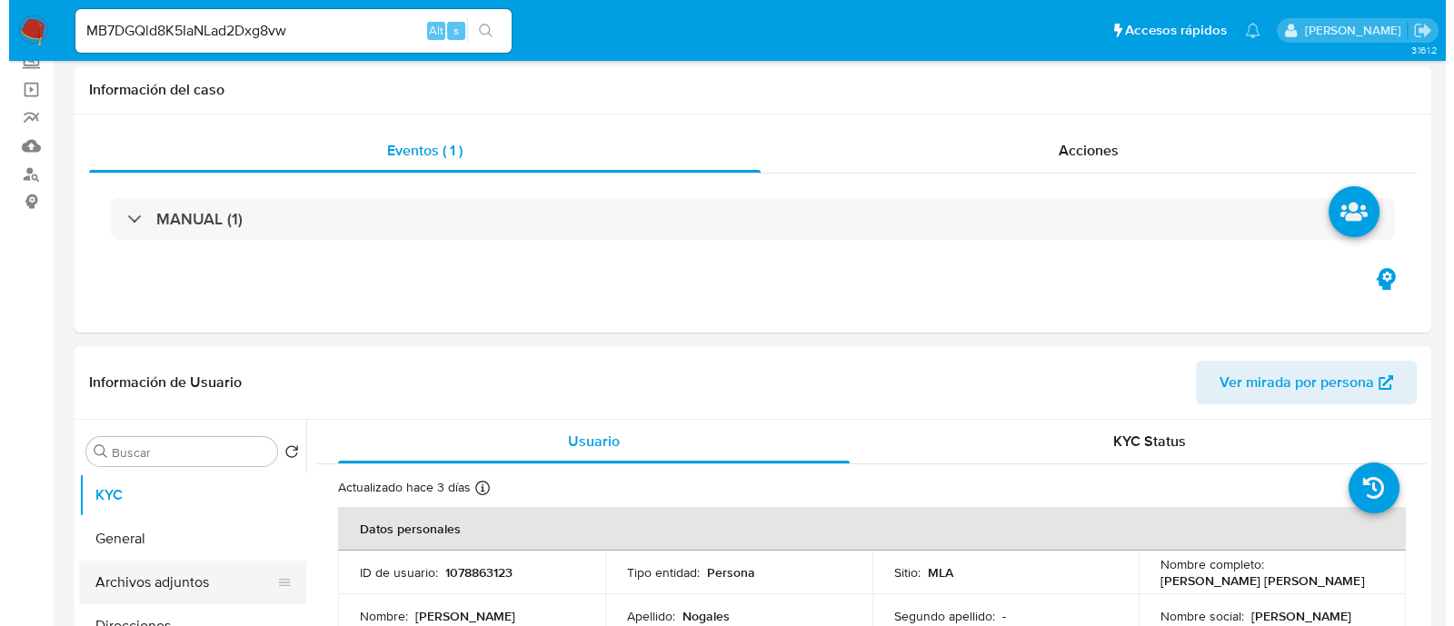
scroll to position [226, 0]
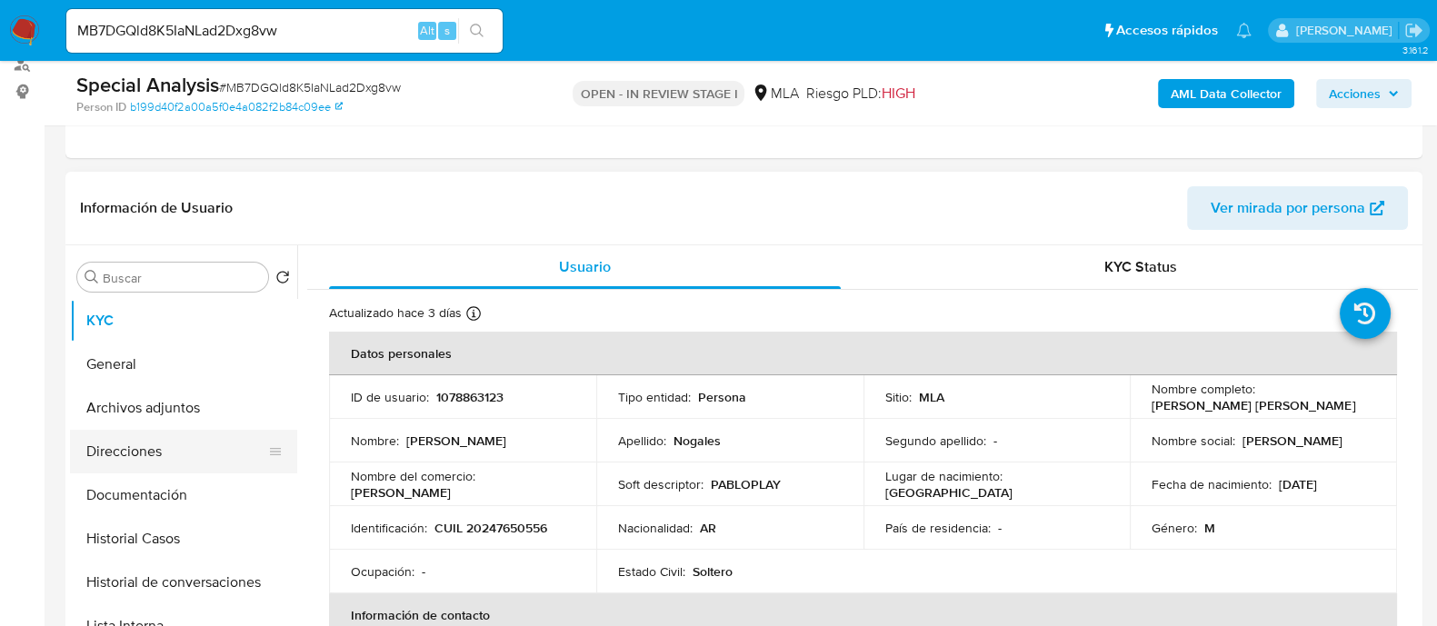
drag, startPoint x: 227, startPoint y: 381, endPoint x: 277, endPoint y: 438, distance: 76.0
click at [226, 381] on button "General" at bounding box center [183, 365] width 227 height 44
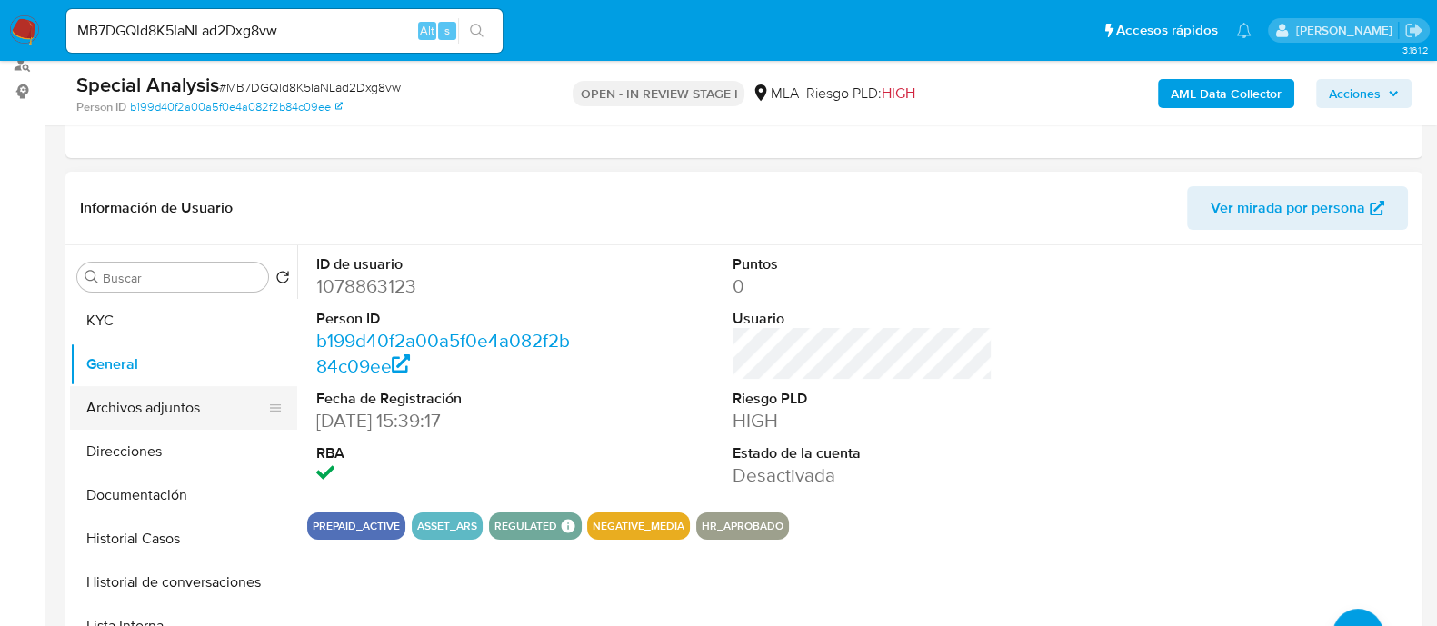
click at [224, 395] on button "Archivos adjuntos" at bounding box center [176, 408] width 213 height 44
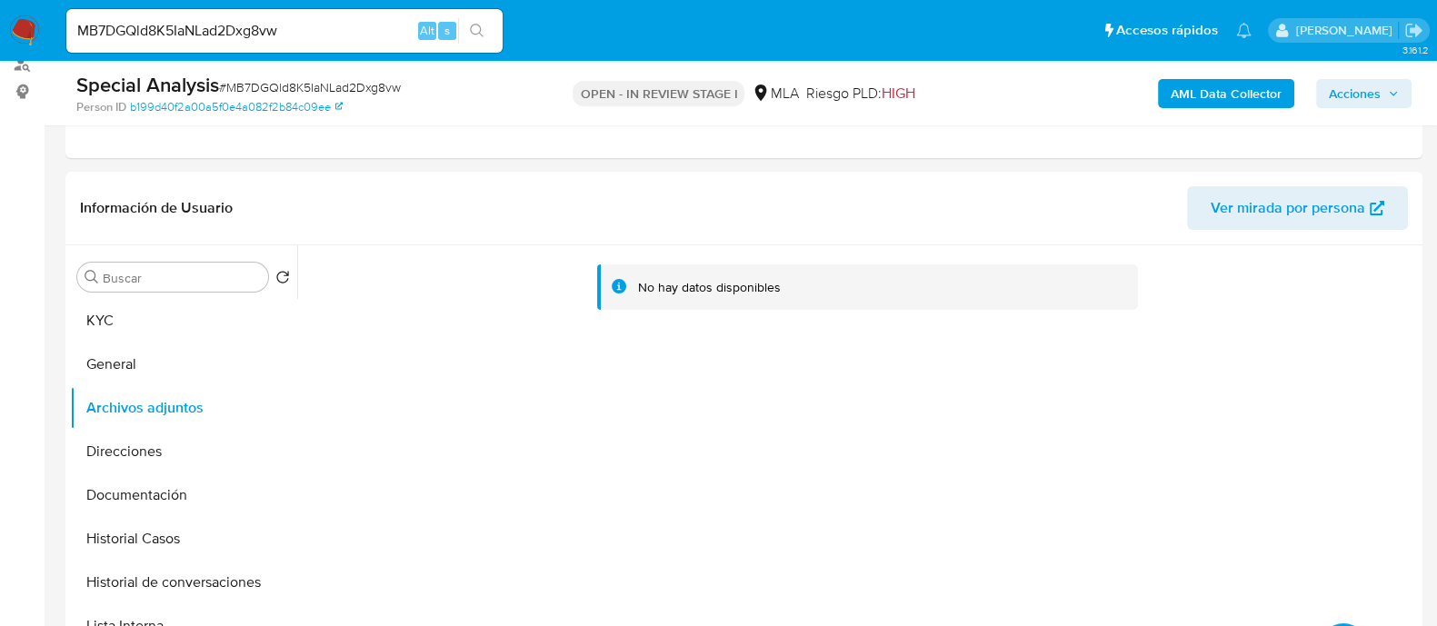
click at [1168, 89] on button "AML Data Collector" at bounding box center [1226, 93] width 136 height 29
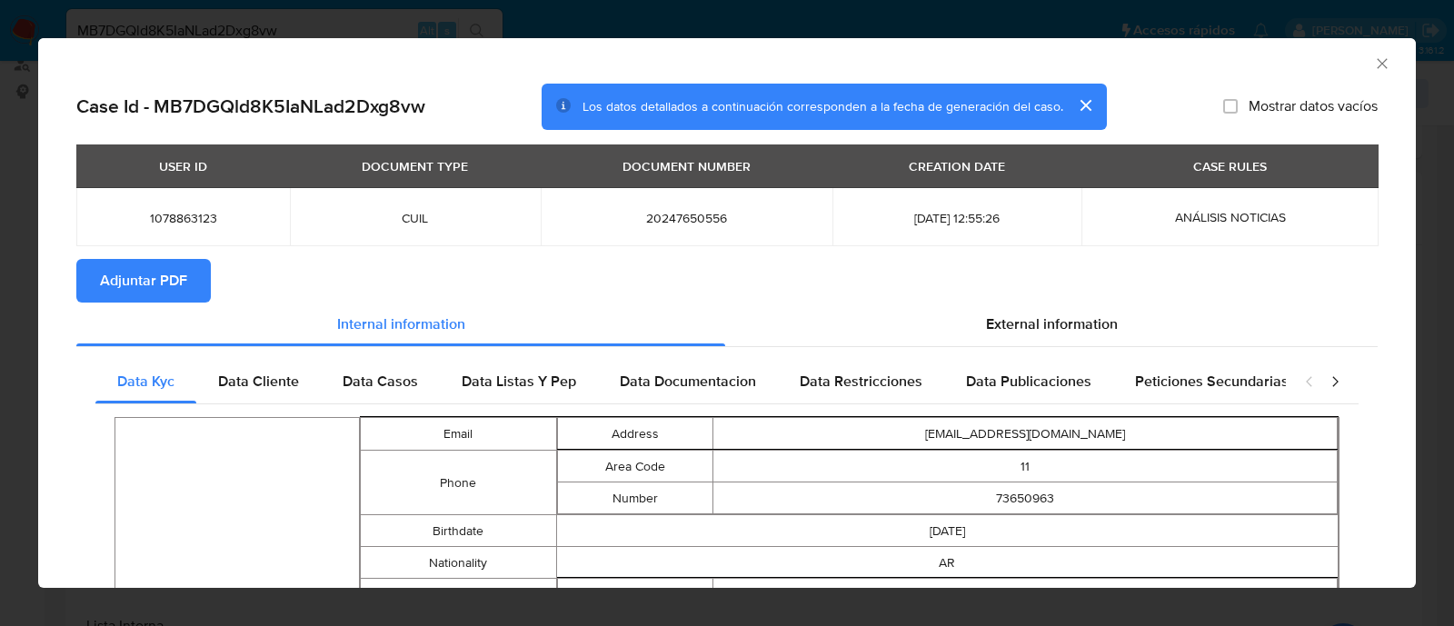
drag, startPoint x: 91, startPoint y: 272, endPoint x: 103, endPoint y: 273, distance: 11.8
click at [96, 273] on button "Adjuntar PDF" at bounding box center [143, 281] width 134 height 44
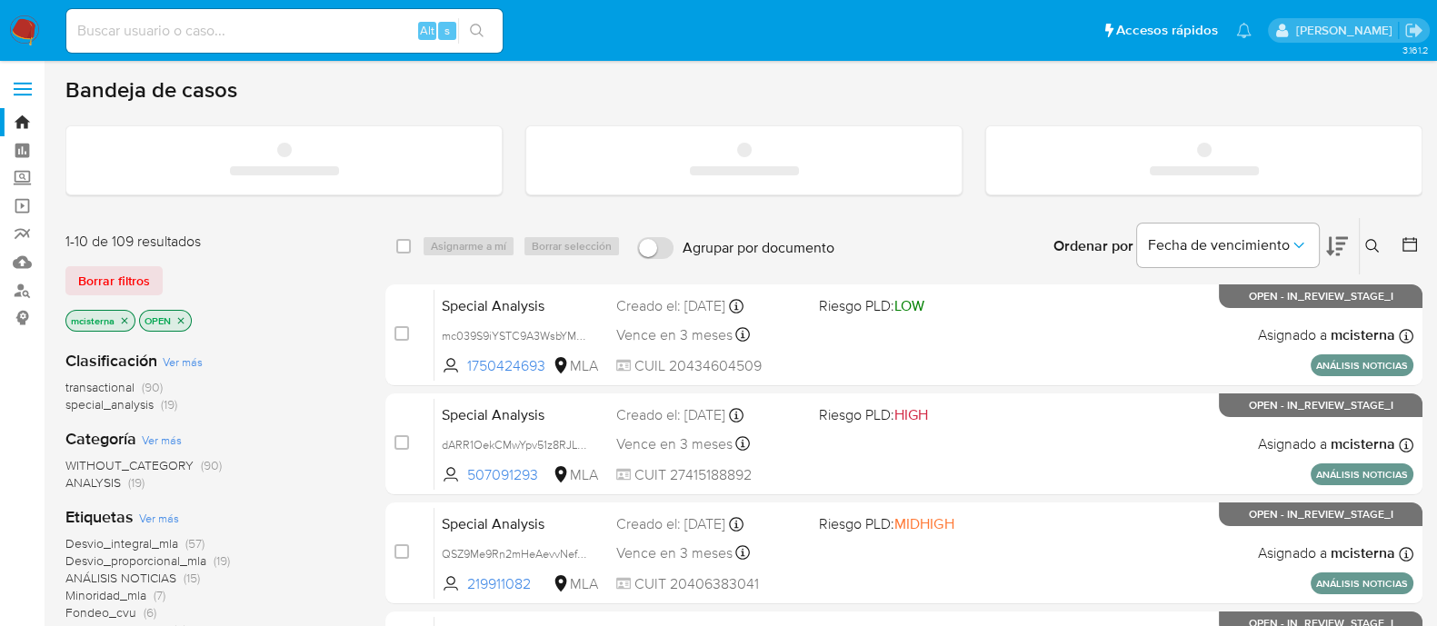
click at [366, 27] on input at bounding box center [284, 31] width 436 height 24
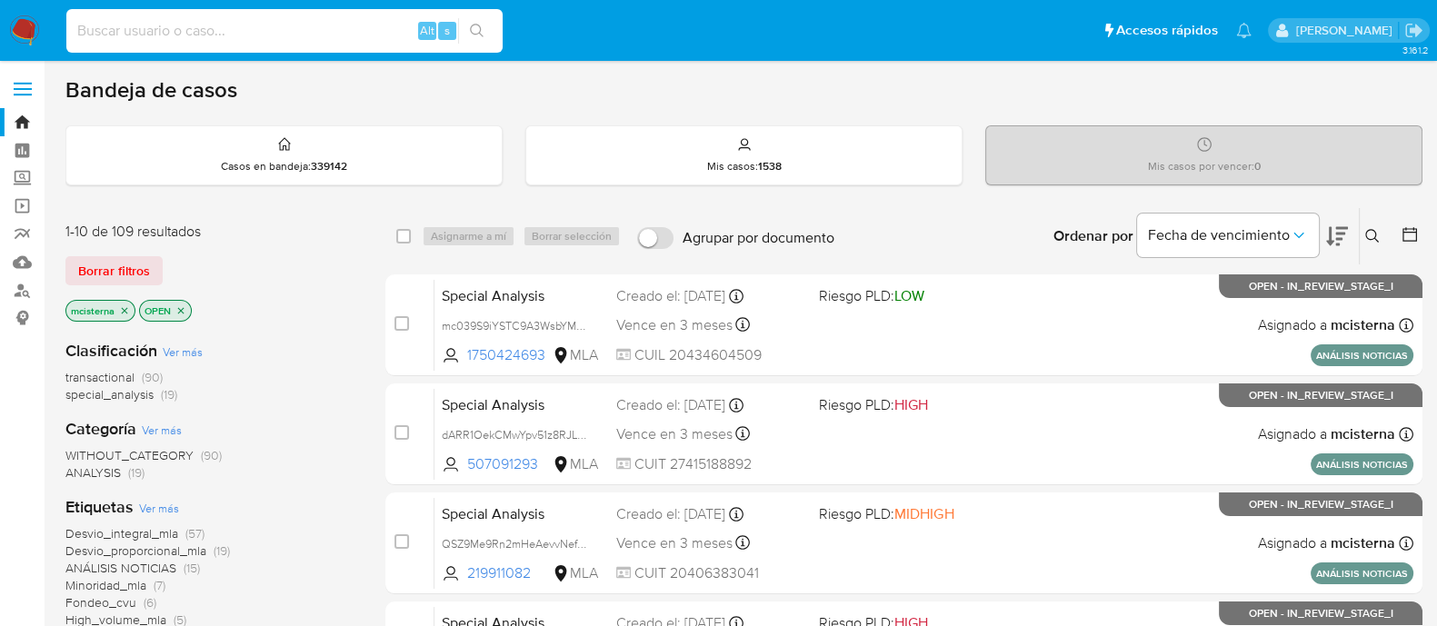
paste input "jR8W5UWeuHbdADKf6fBnXwQ1"
type input "jR8W5UWeuHbdADKf6fBnXwQ1"
click at [474, 29] on icon "search-icon" at bounding box center [477, 31] width 15 height 15
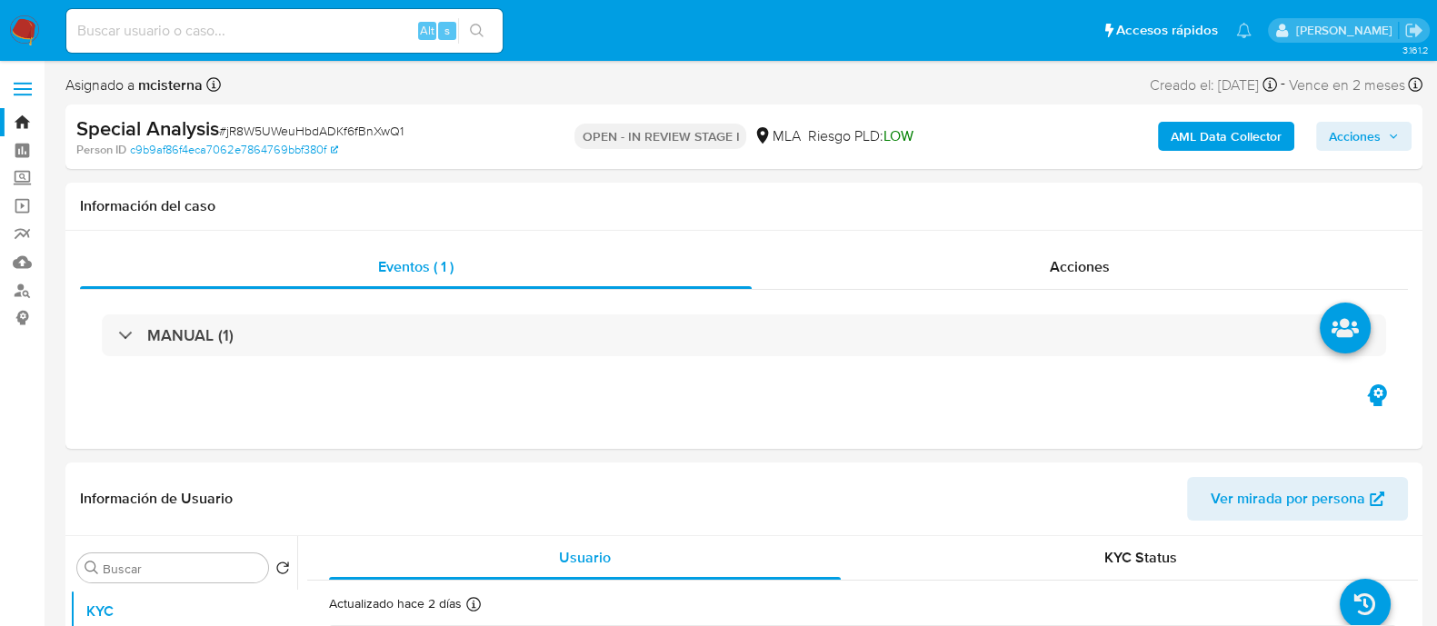
select select "10"
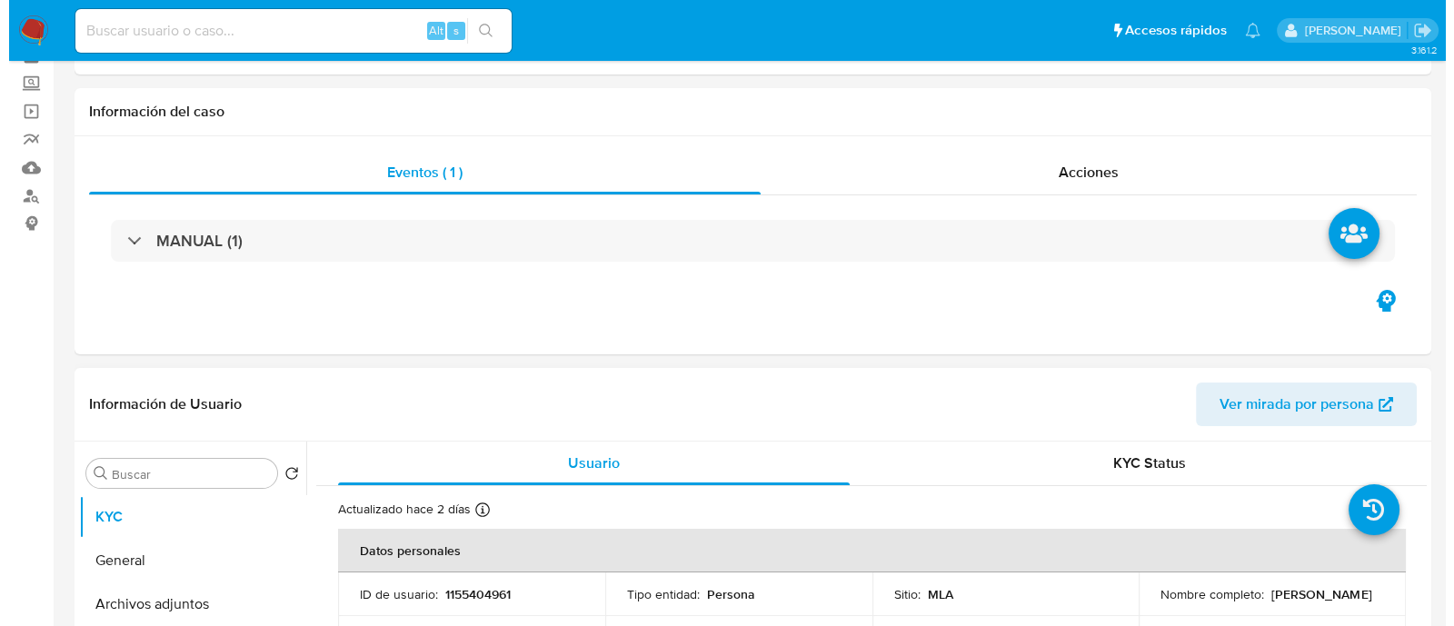
scroll to position [226, 0]
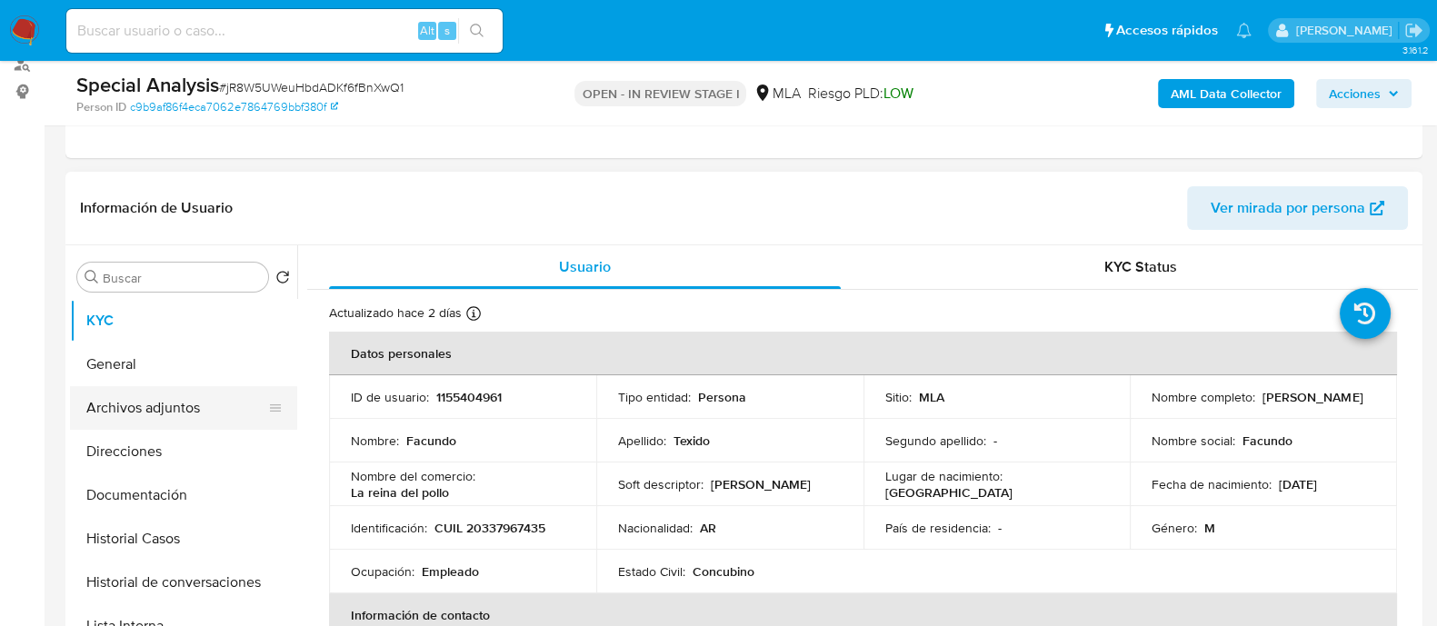
click at [214, 413] on button "Archivos adjuntos" at bounding box center [176, 408] width 213 height 44
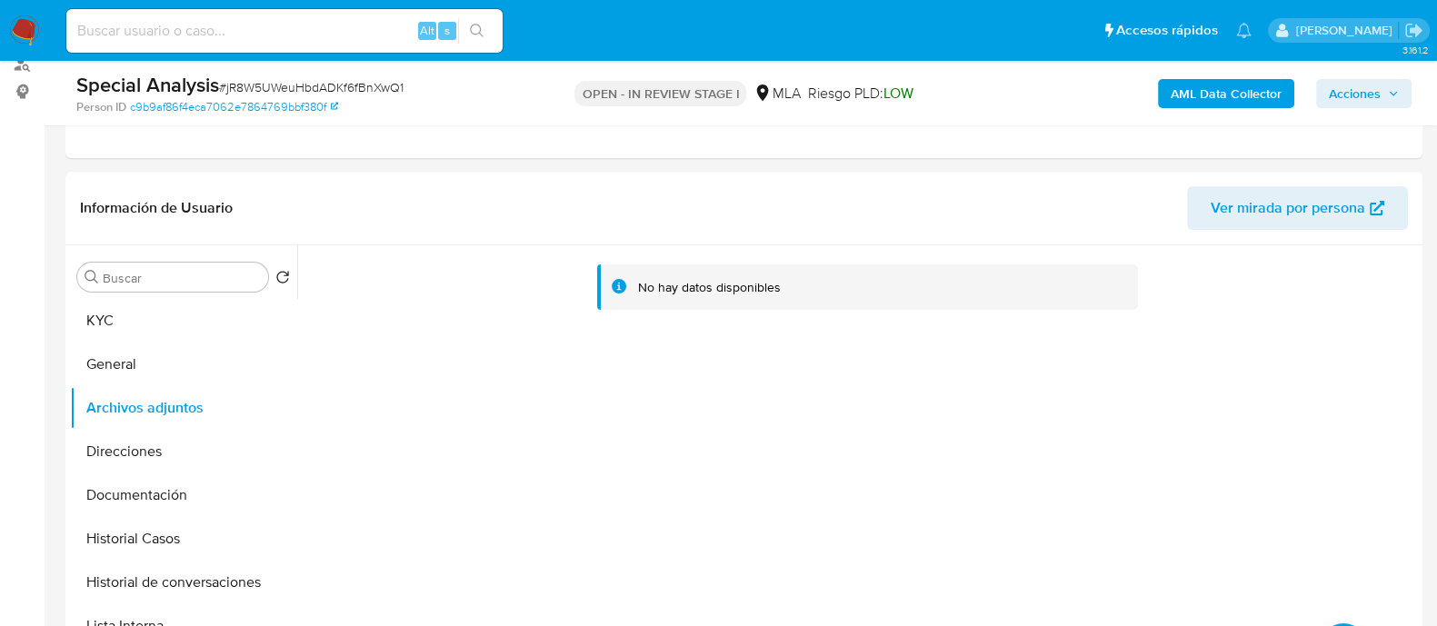
click at [1162, 83] on b "AML Data Collector" at bounding box center [1225, 93] width 111 height 29
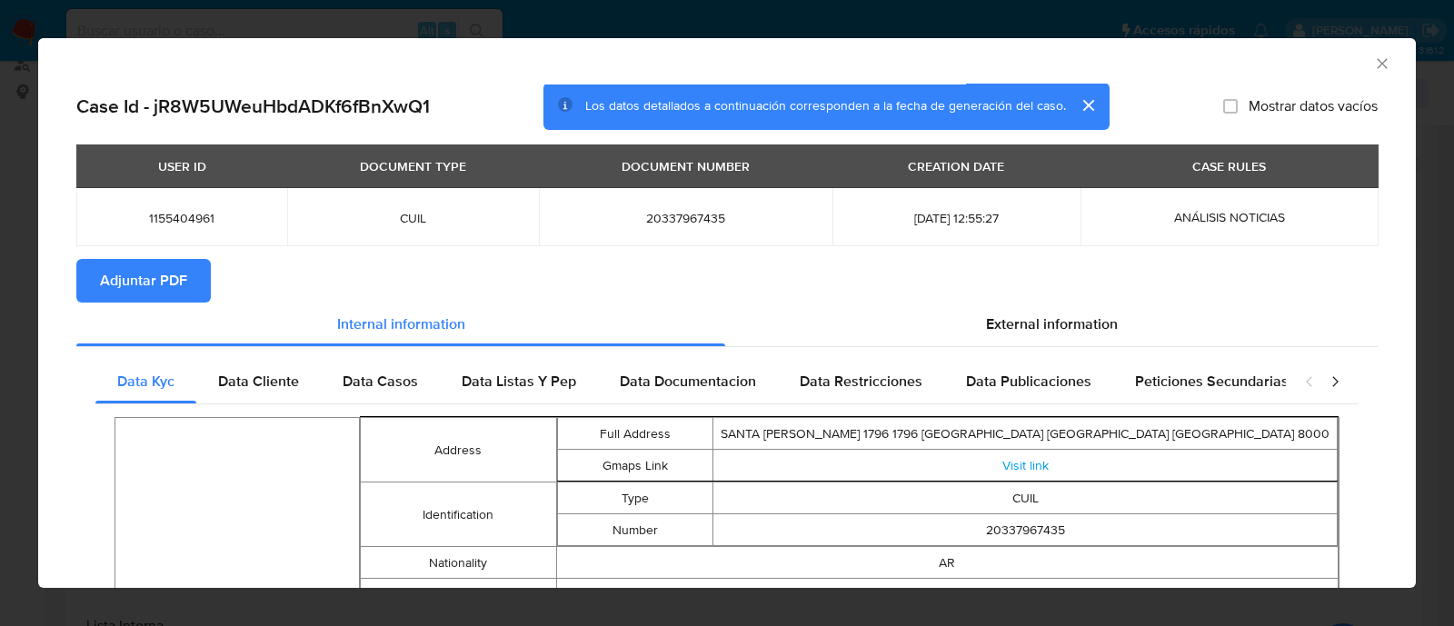
click at [197, 255] on div "USER ID DOCUMENT TYPE DOCUMENT NUMBER CREATION DATE CASE RULES 1155404961 CUIL …" at bounding box center [726, 201] width 1301 height 114
click at [173, 268] on span "Adjuntar PDF" at bounding box center [143, 281] width 87 height 40
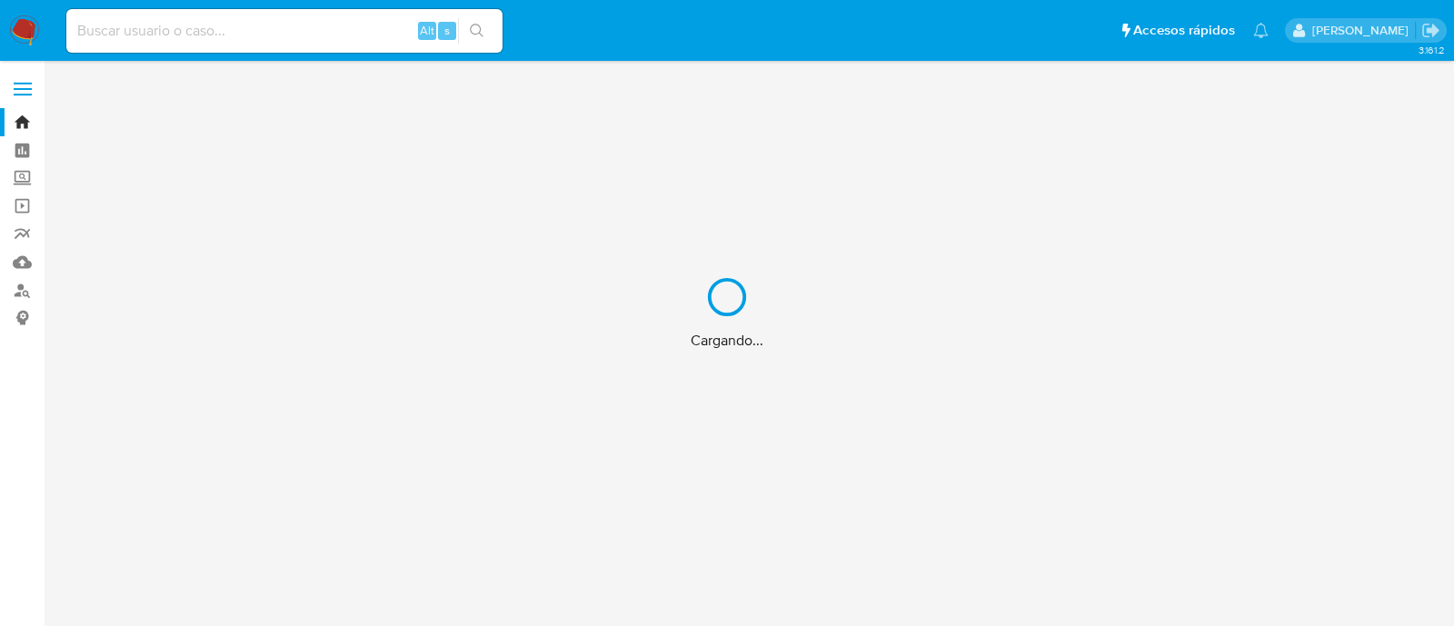
click at [289, 15] on div "Cargando..." at bounding box center [727, 313] width 1454 height 626
click at [280, 41] on div "Cargando..." at bounding box center [727, 313] width 1454 height 626
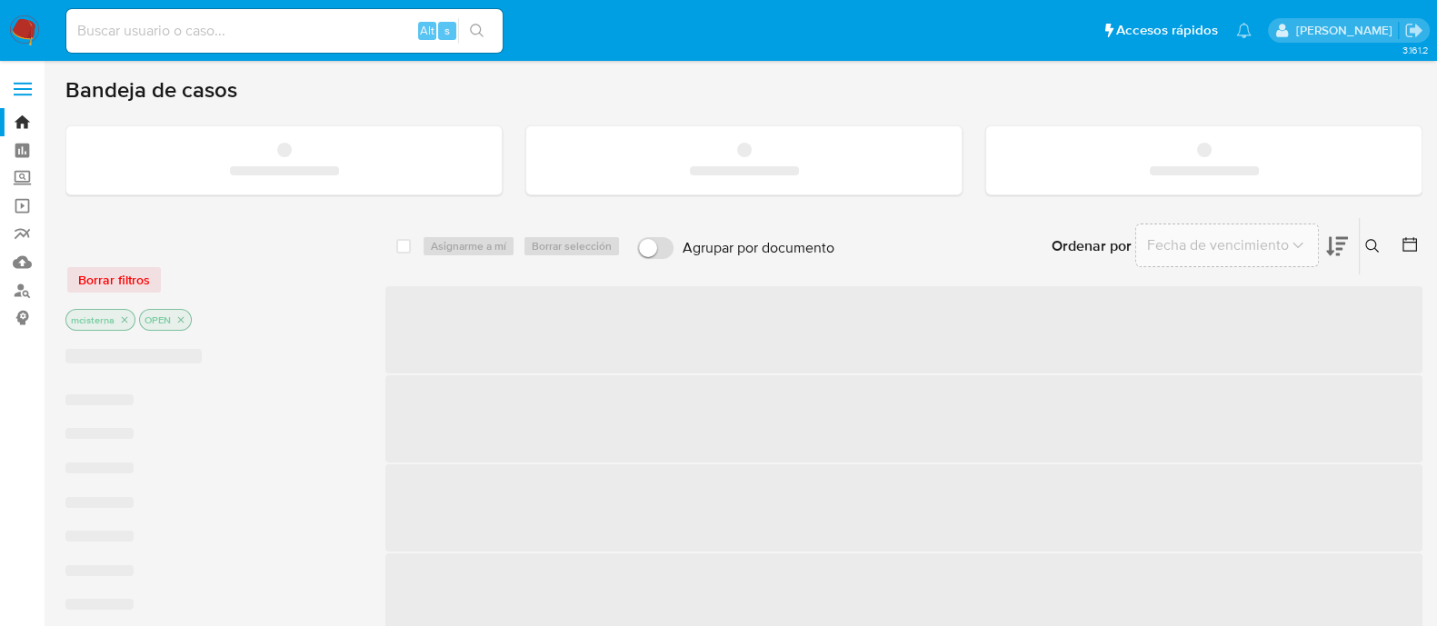
click at [264, 30] on input at bounding box center [284, 31] width 436 height 24
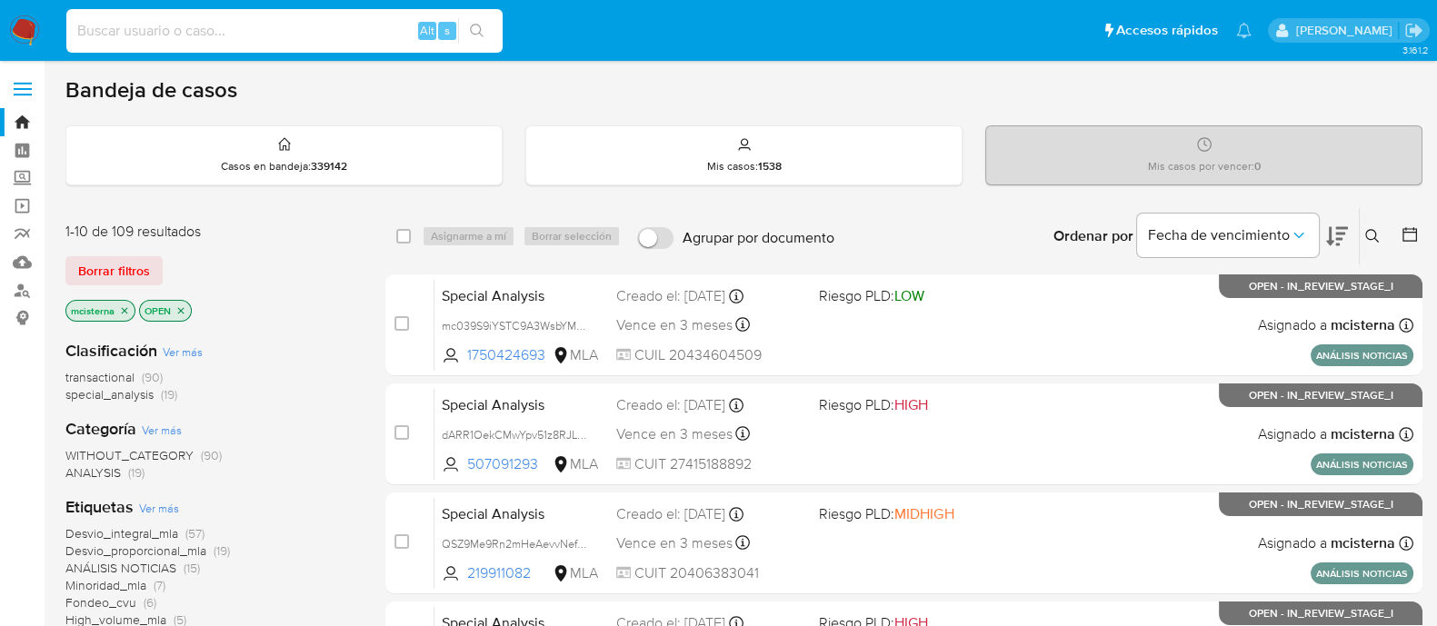
paste input "7y9c83RSD3I1dtMeOgMeMhST"
type input "7y9c83RSD3I1dtMeOgMeMhST"
click at [477, 29] on icon "search-icon" at bounding box center [477, 31] width 15 height 15
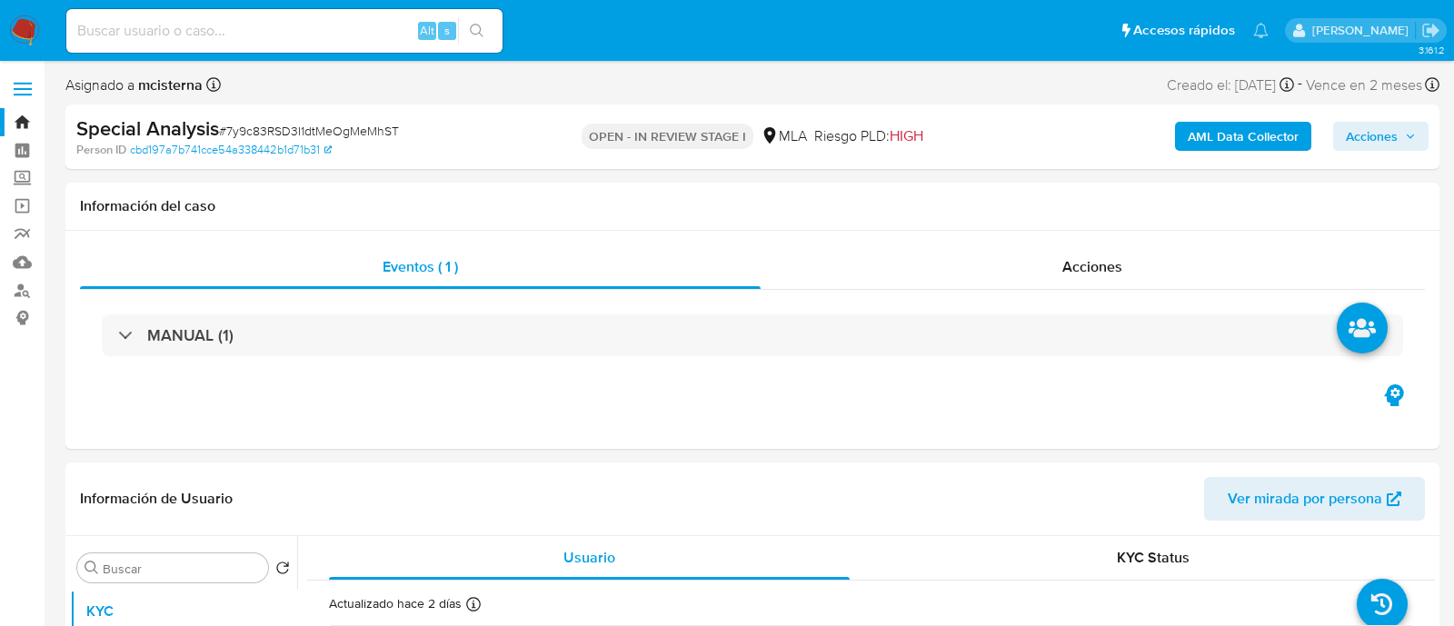
select select "10"
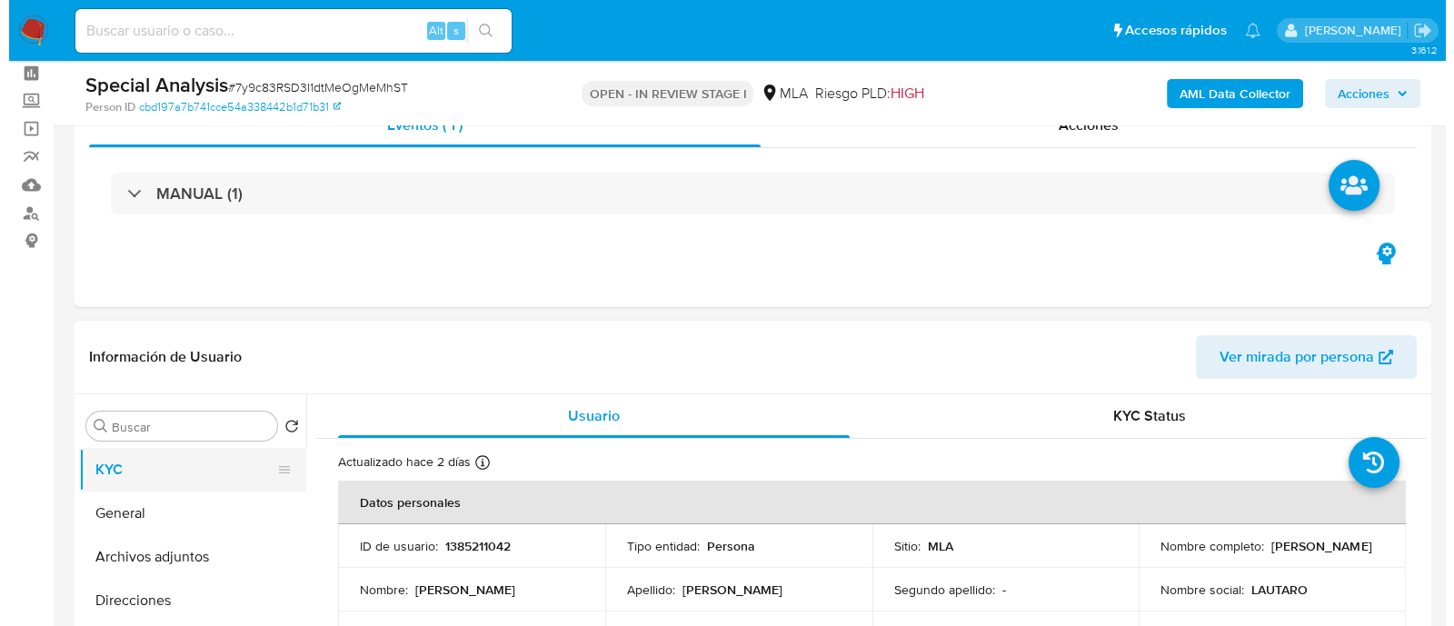
scroll to position [113, 0]
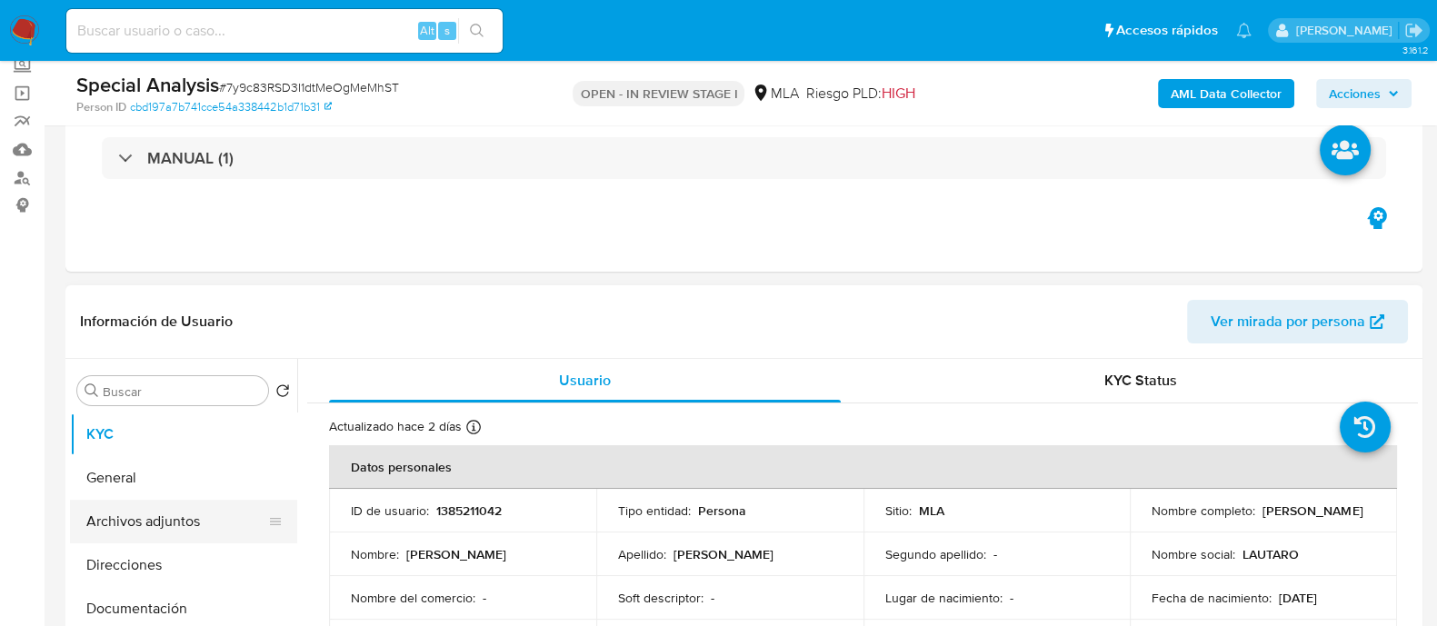
click at [244, 524] on button "Archivos adjuntos" at bounding box center [176, 522] width 213 height 44
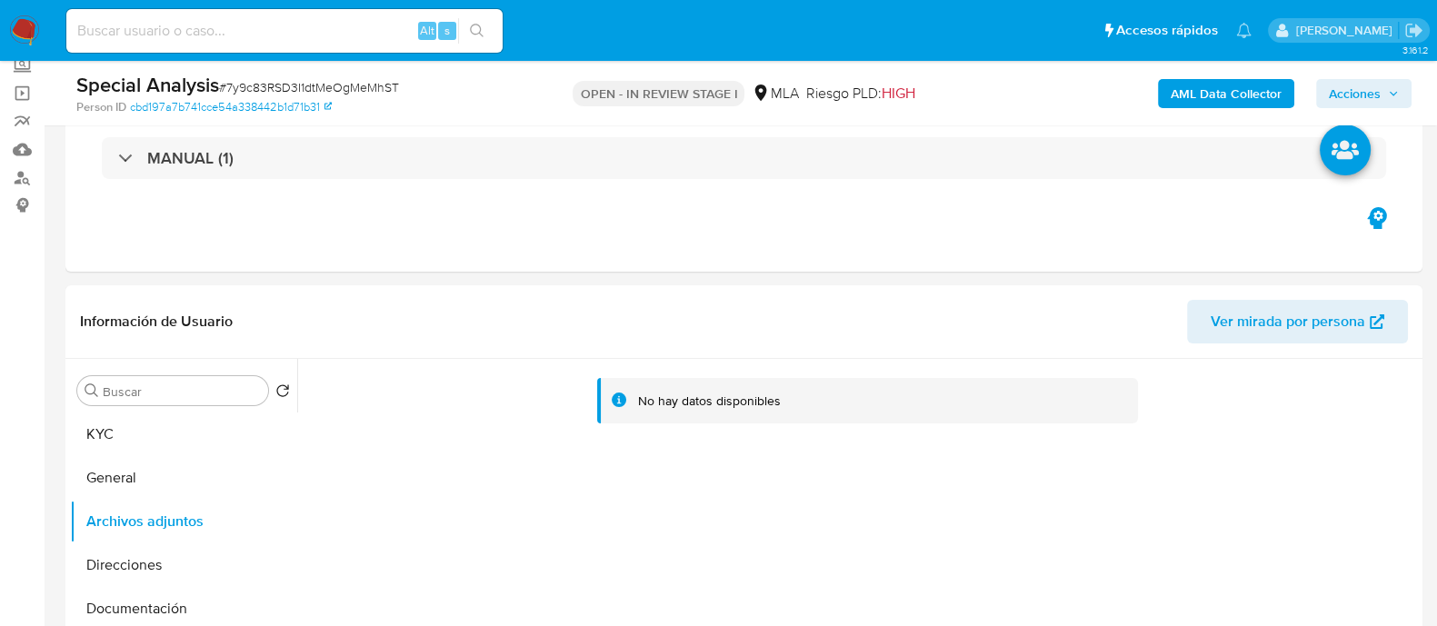
click at [1190, 79] on b "AML Data Collector" at bounding box center [1225, 93] width 111 height 29
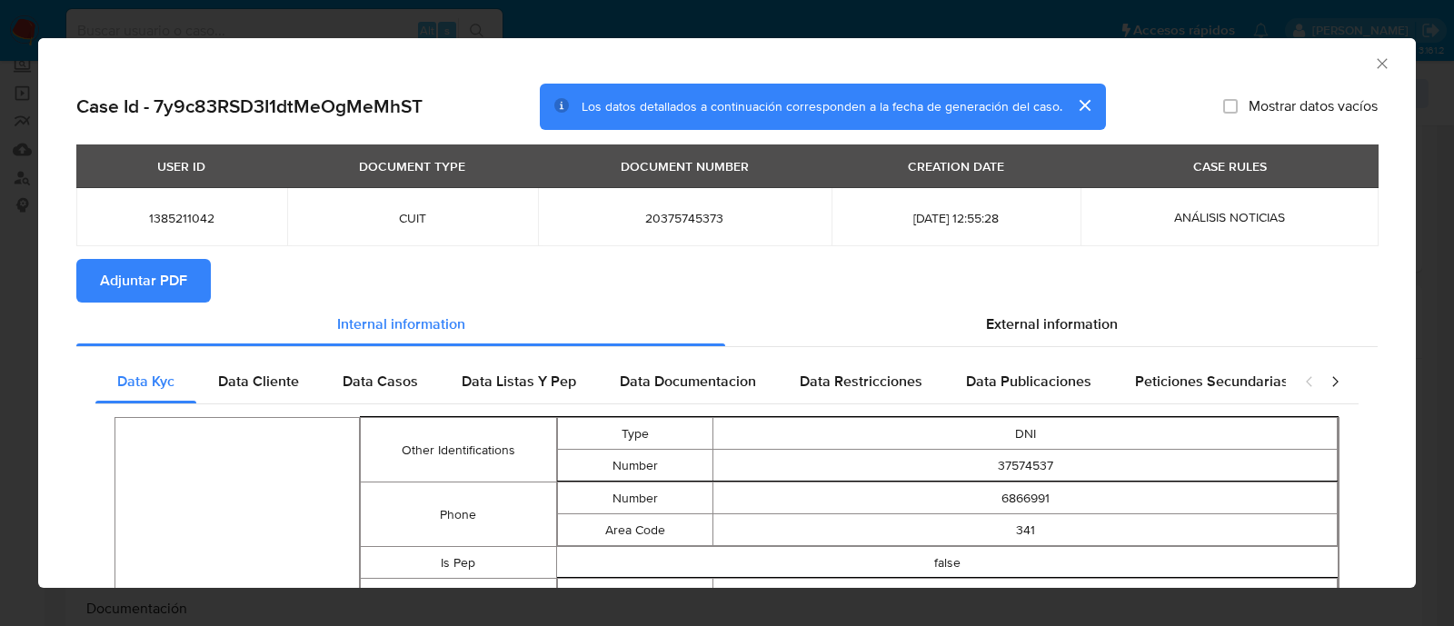
click at [166, 274] on span "Adjuntar PDF" at bounding box center [143, 281] width 87 height 40
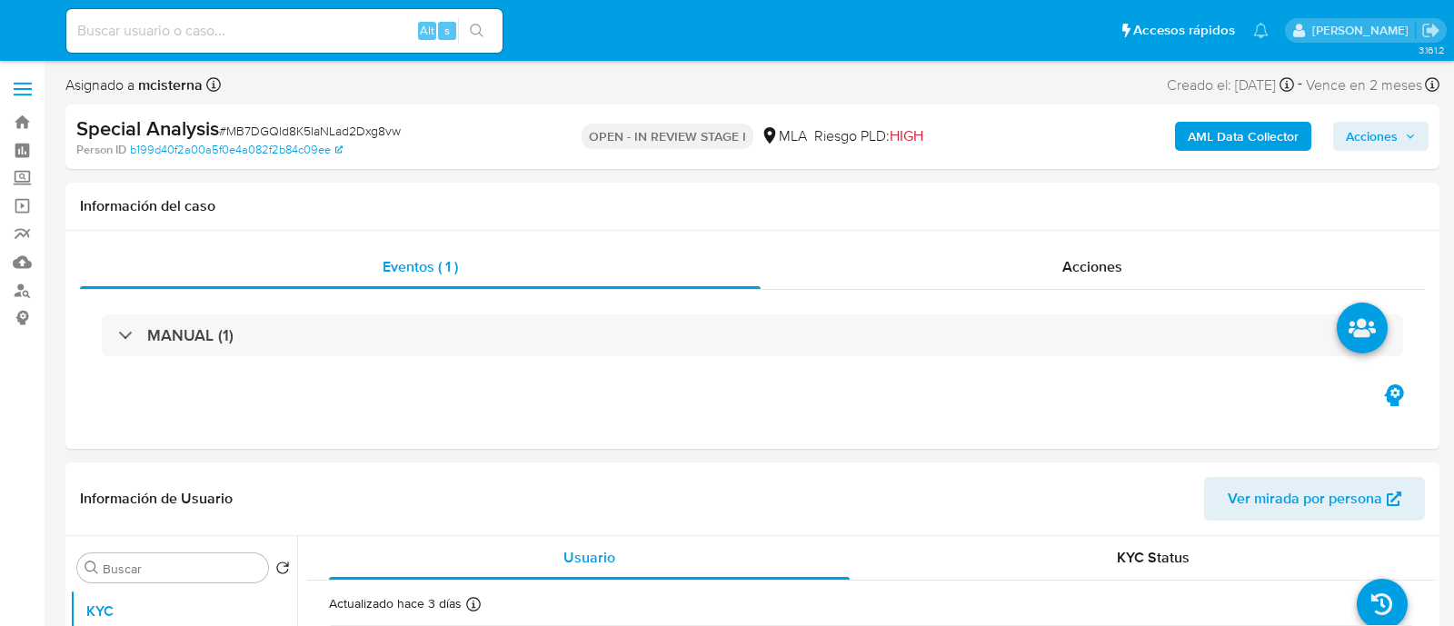
select select "10"
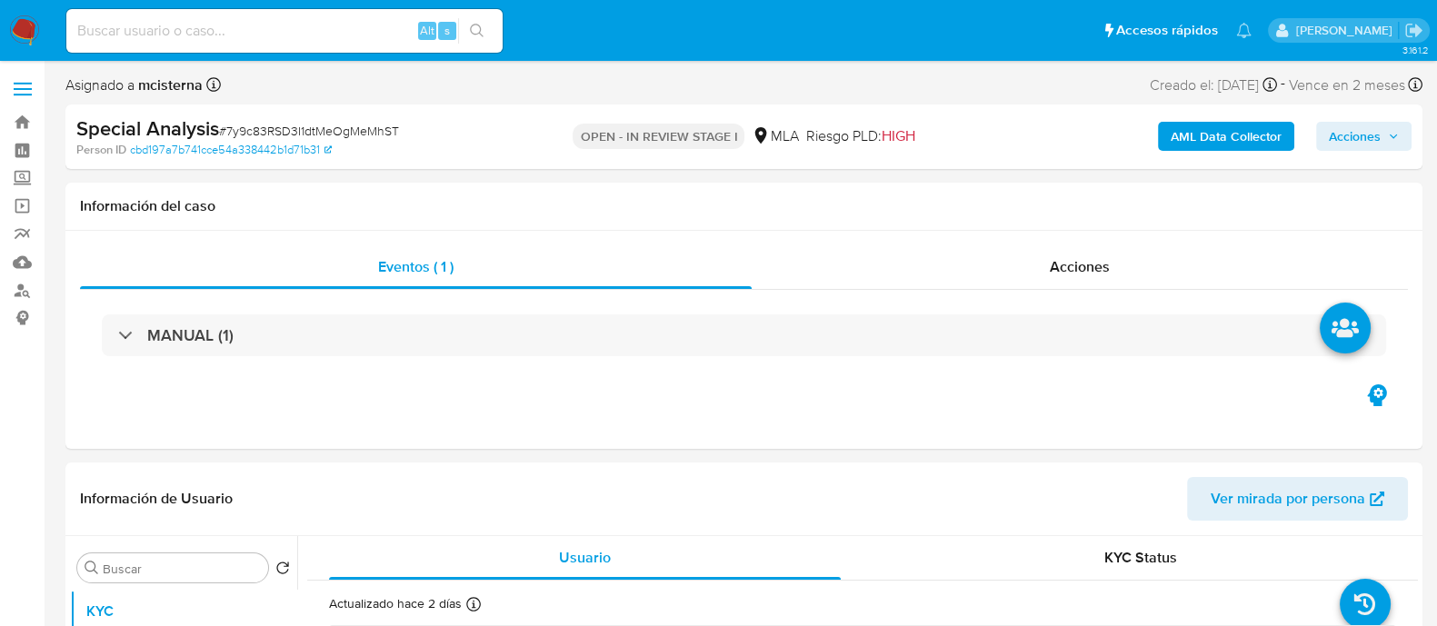
select select "10"
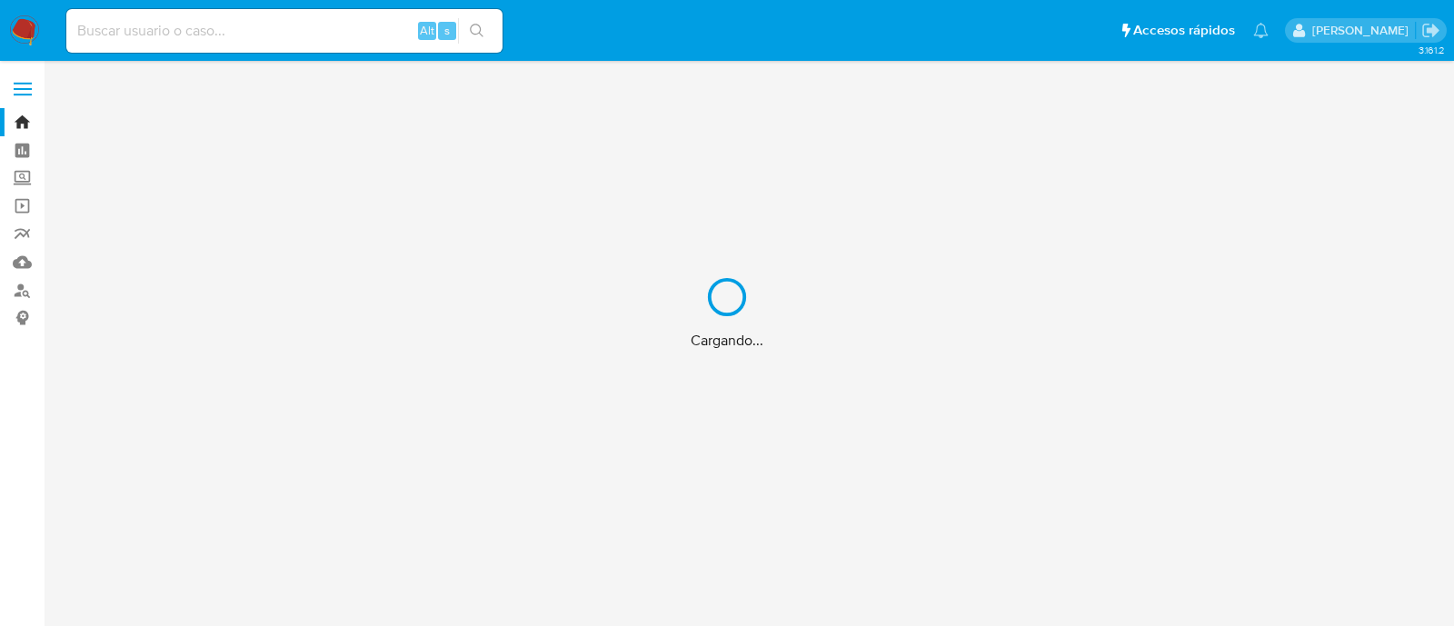
click at [291, 34] on div "Cargando..." at bounding box center [727, 313] width 1454 height 626
click at [177, 34] on div "Cargando..." at bounding box center [727, 313] width 1454 height 626
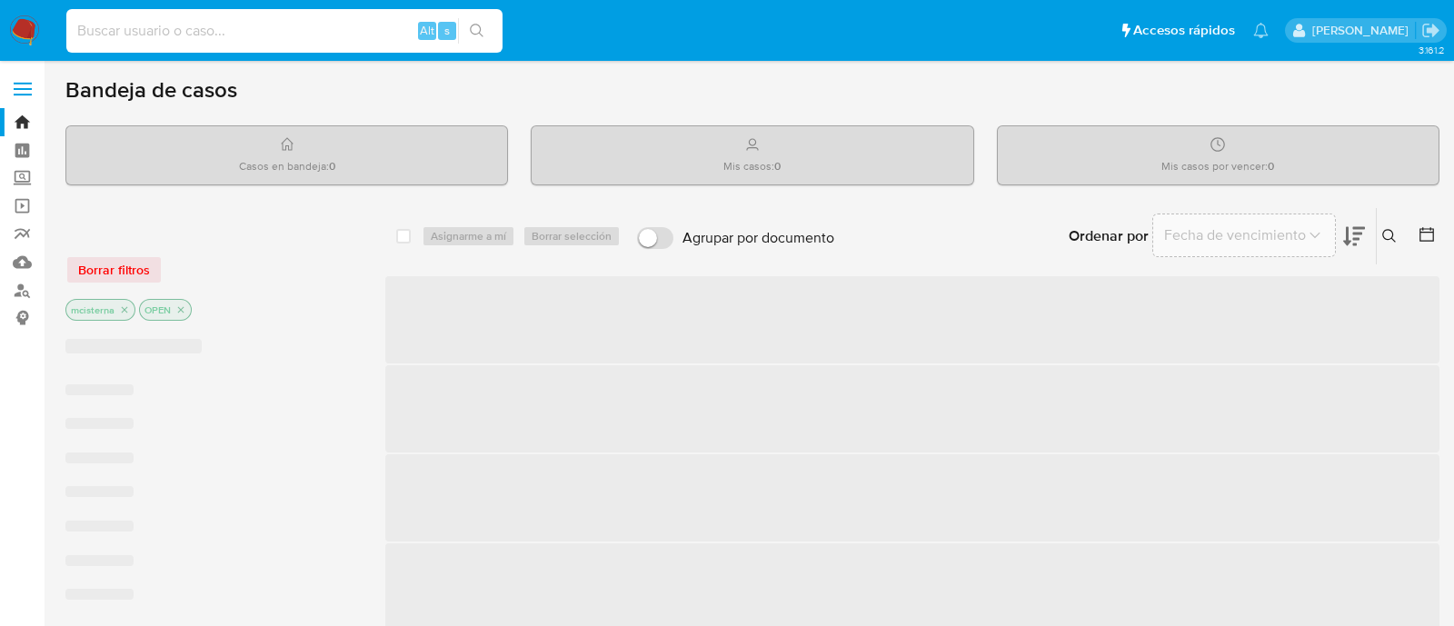
click at [145, 35] on input at bounding box center [284, 31] width 436 height 24
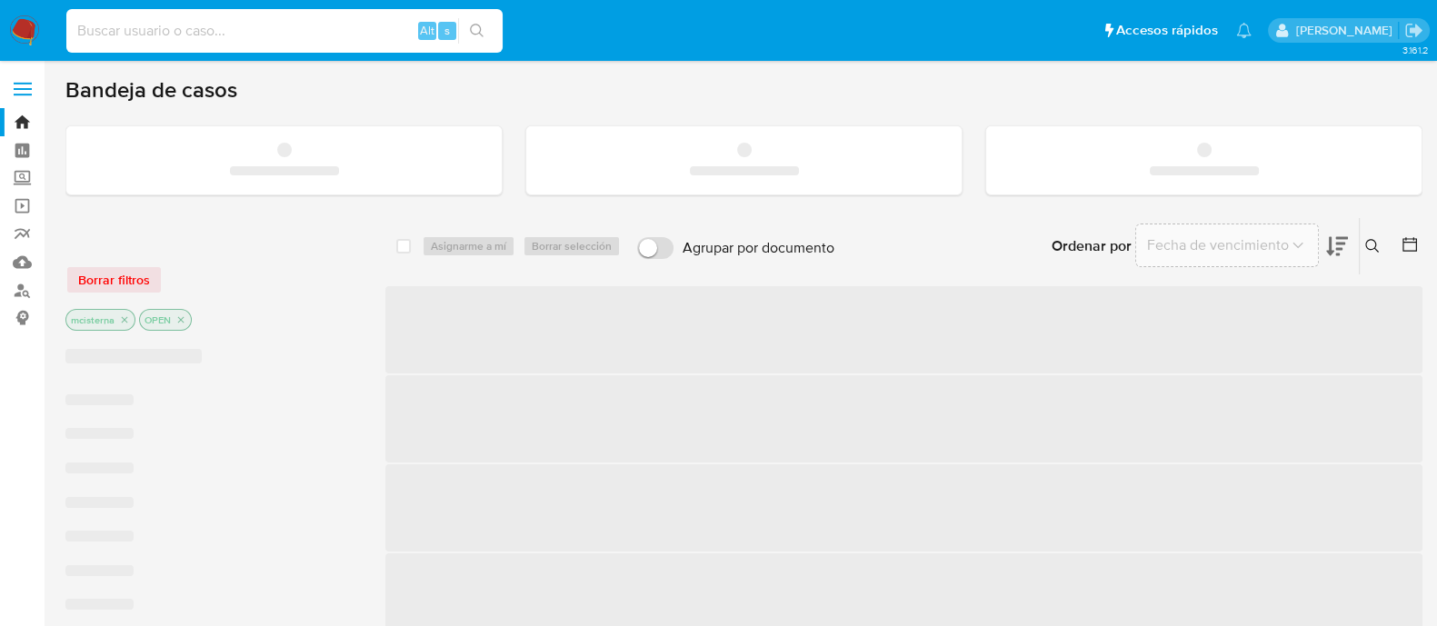
paste input "iN0EGsKKK4ilPDEImYPxGrRd"
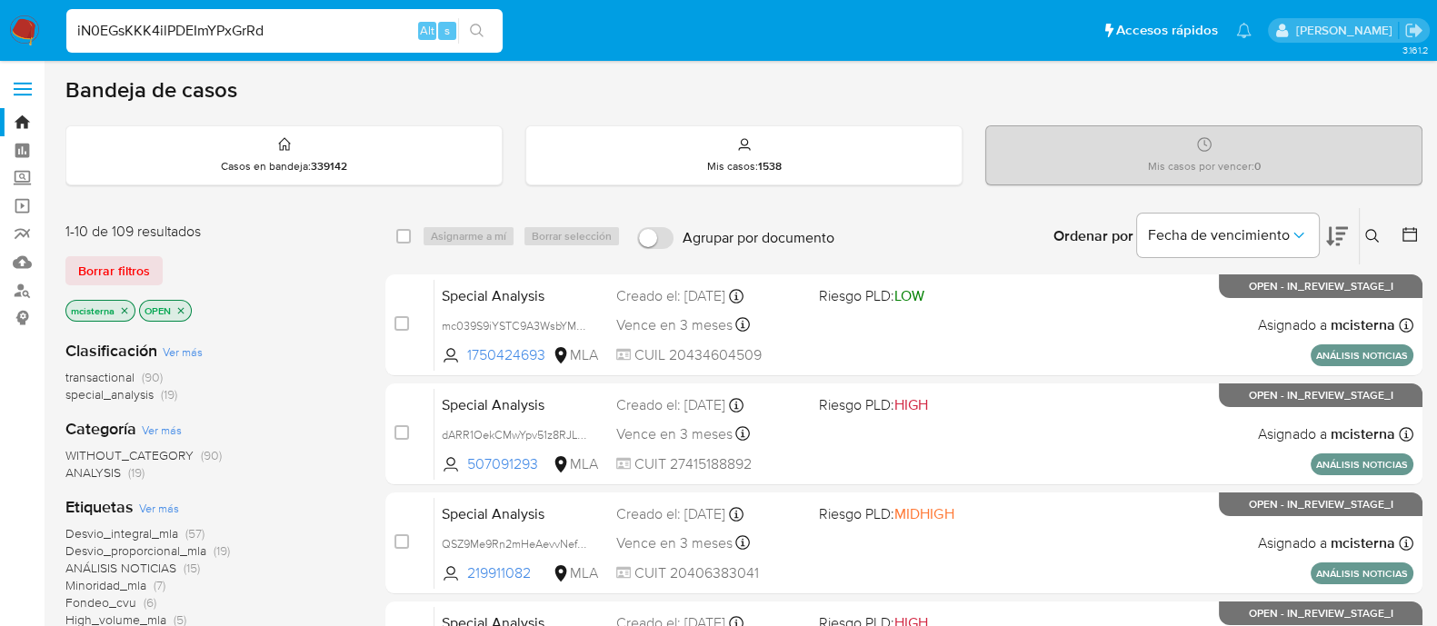
type input "iN0EGsKKK4ilPDEImYPxGrRd"
click at [467, 29] on button "search-icon" at bounding box center [476, 30] width 37 height 25
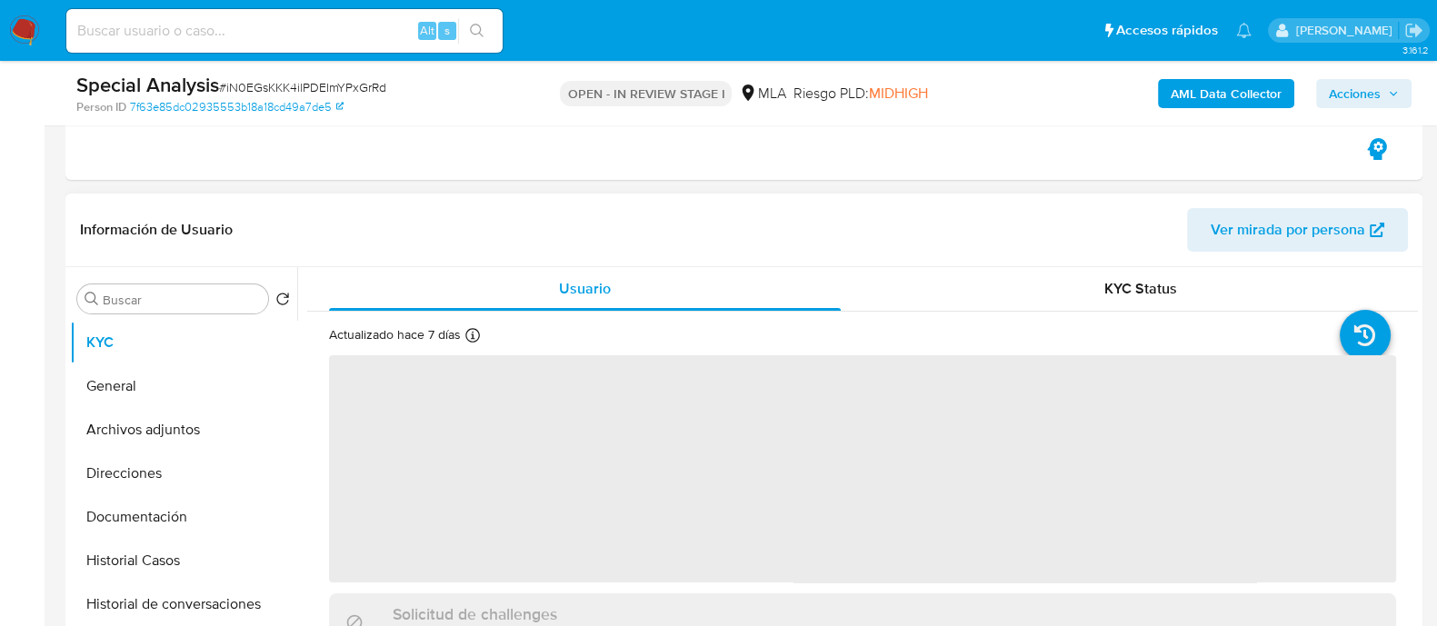
scroll to position [568, 0]
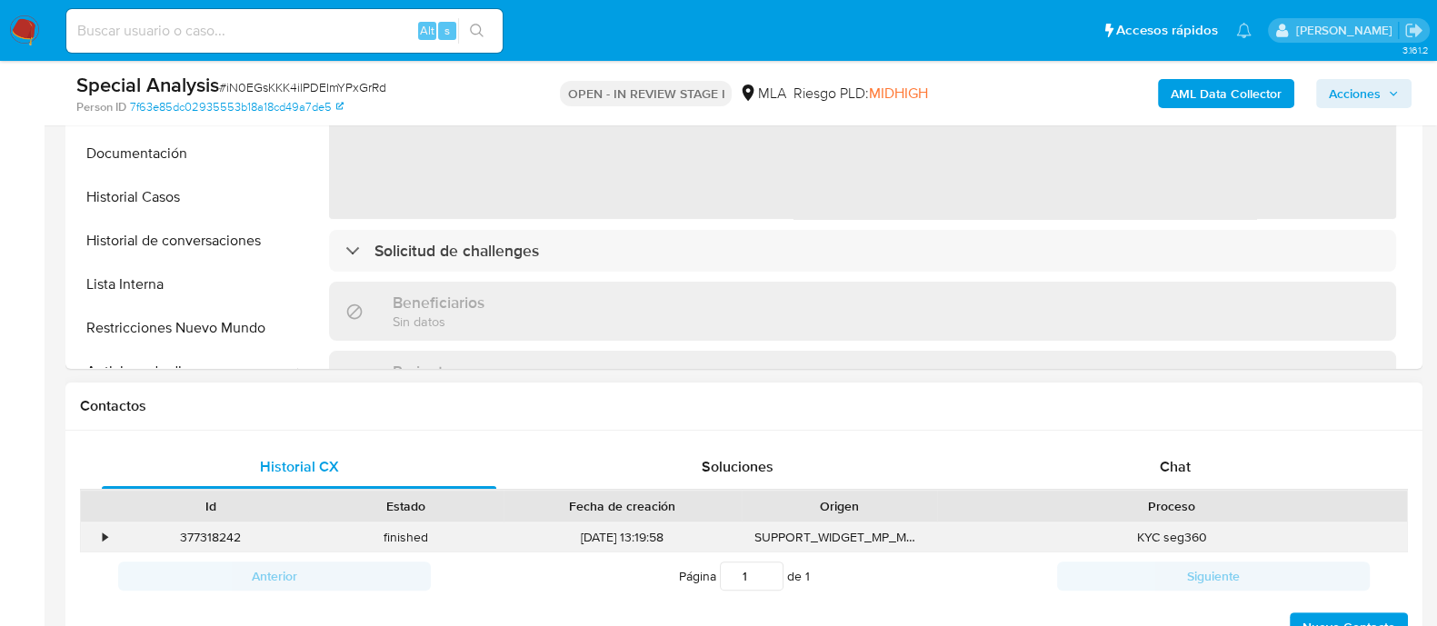
click at [1154, 524] on div "KYC seg360" at bounding box center [1172, 537] width 470 height 30
click at [1142, 454] on div "Chat" at bounding box center [1175, 467] width 394 height 44
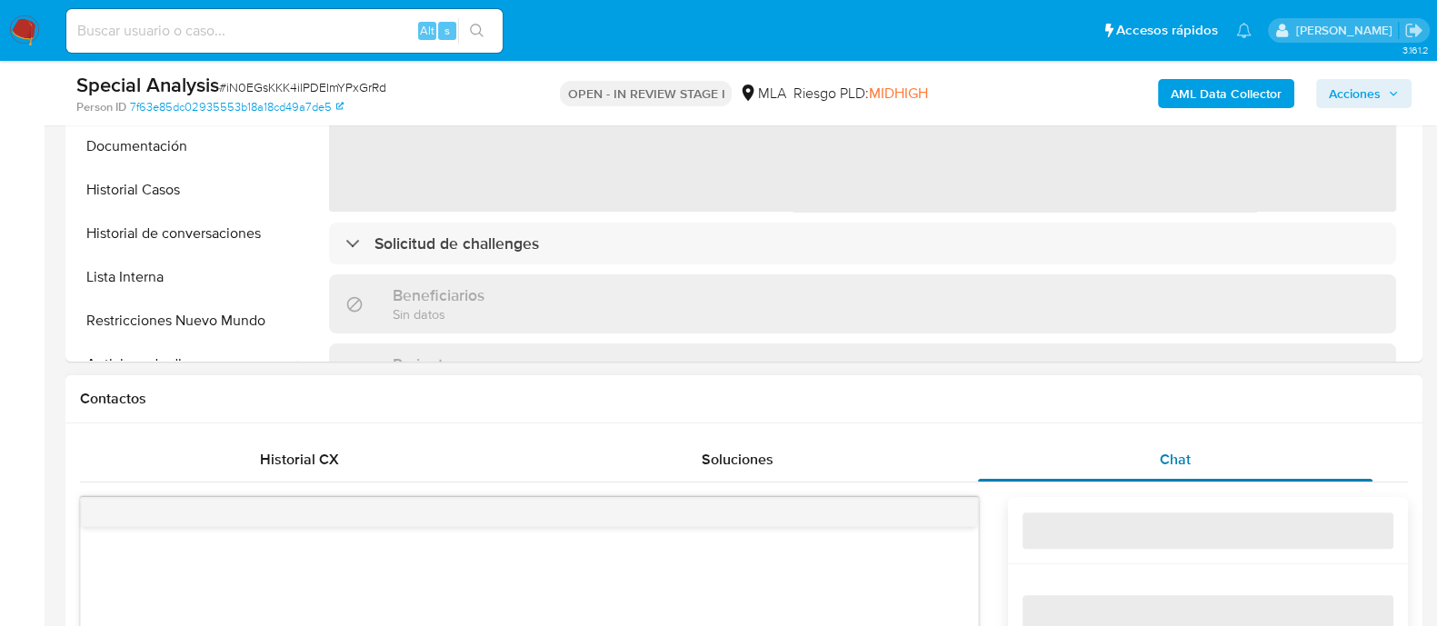
select select "10"
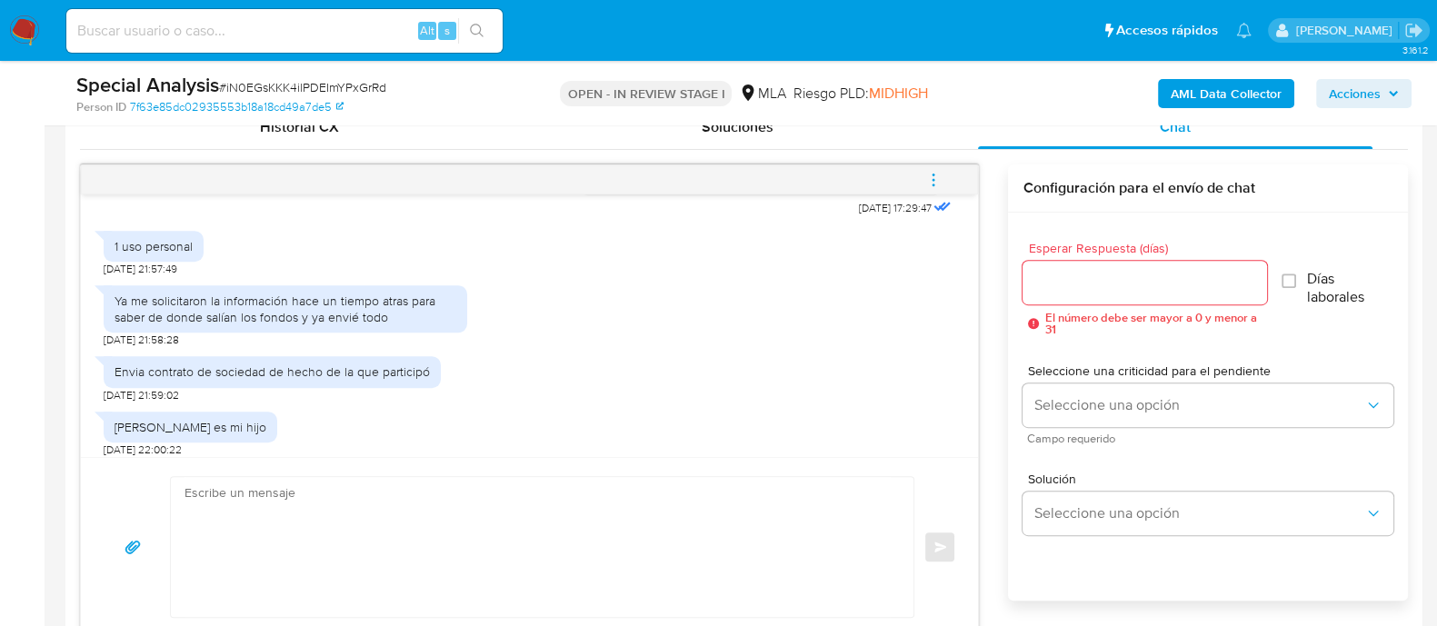
scroll to position [860, 0]
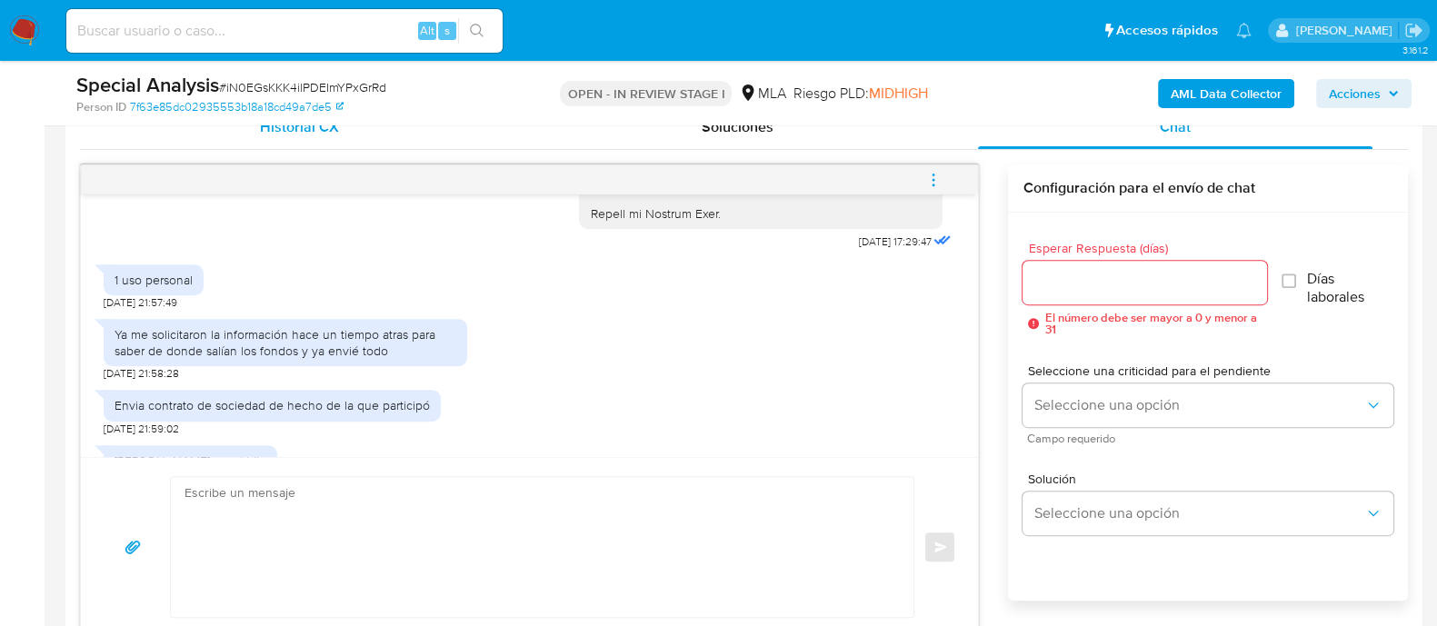
click at [277, 130] on span "Historial CX" at bounding box center [299, 126] width 79 height 21
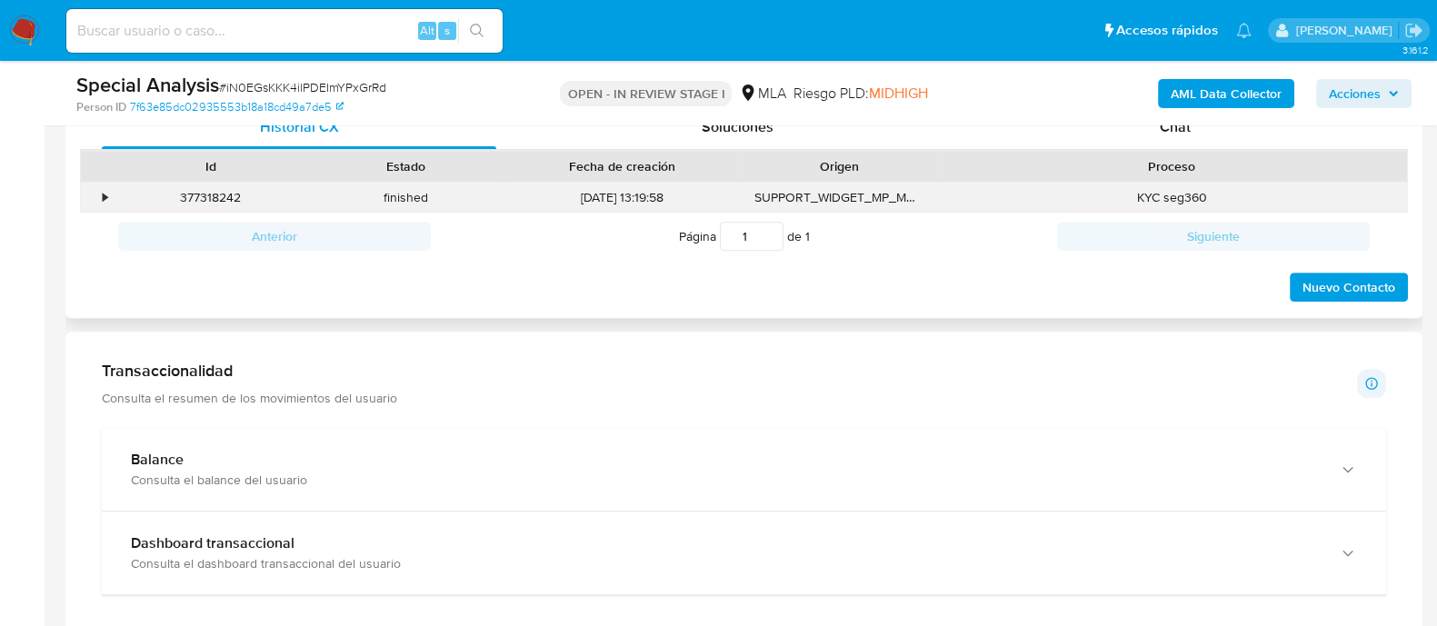
click at [98, 193] on div "•" at bounding box center [97, 198] width 32 height 30
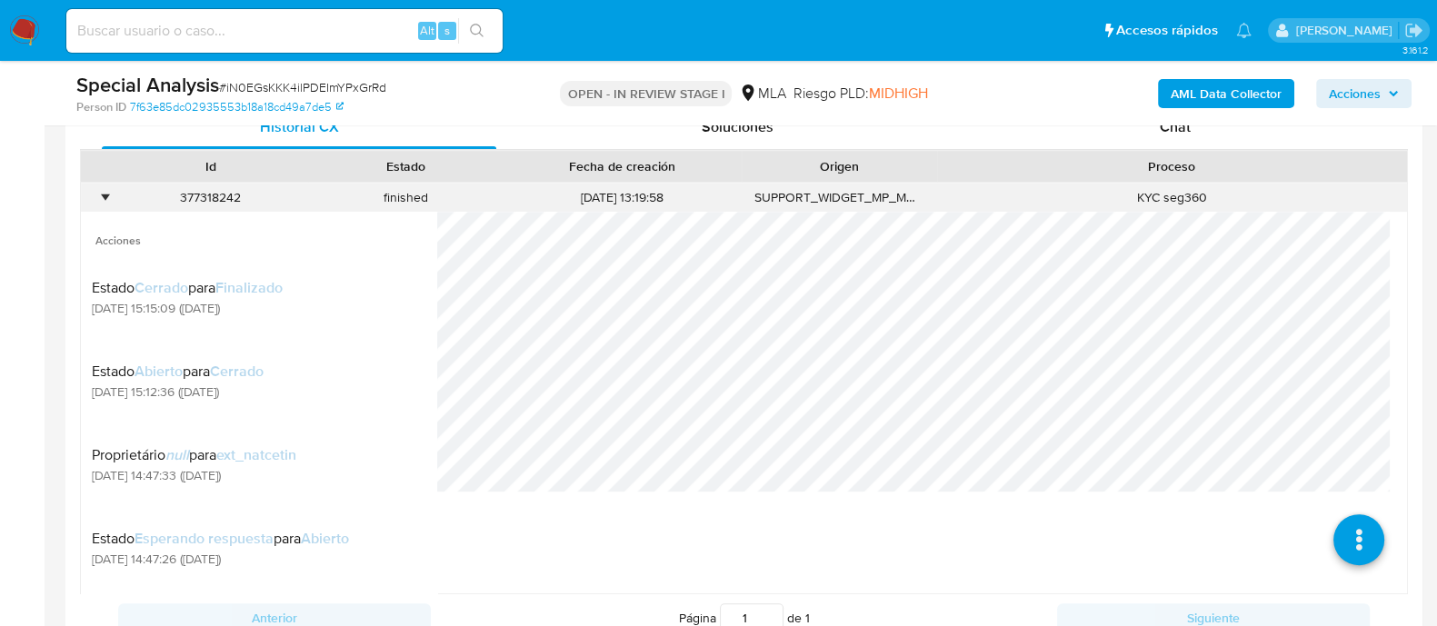
click at [98, 193] on div "•" at bounding box center [97, 198] width 32 height 30
